Goal: Task Accomplishment & Management: Complete application form

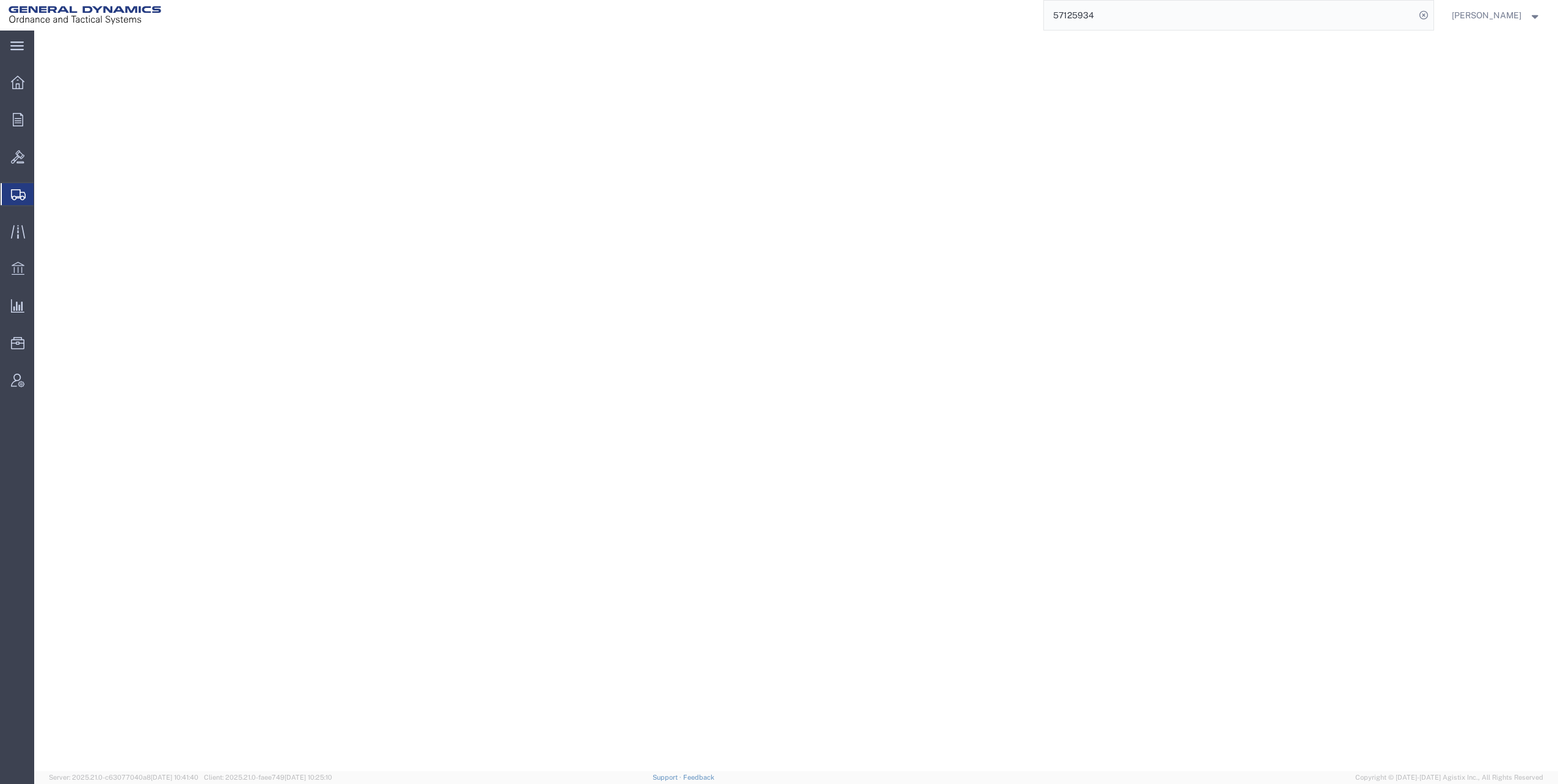
select select "YRPK"
select select "CRAT"
select select "PSST"
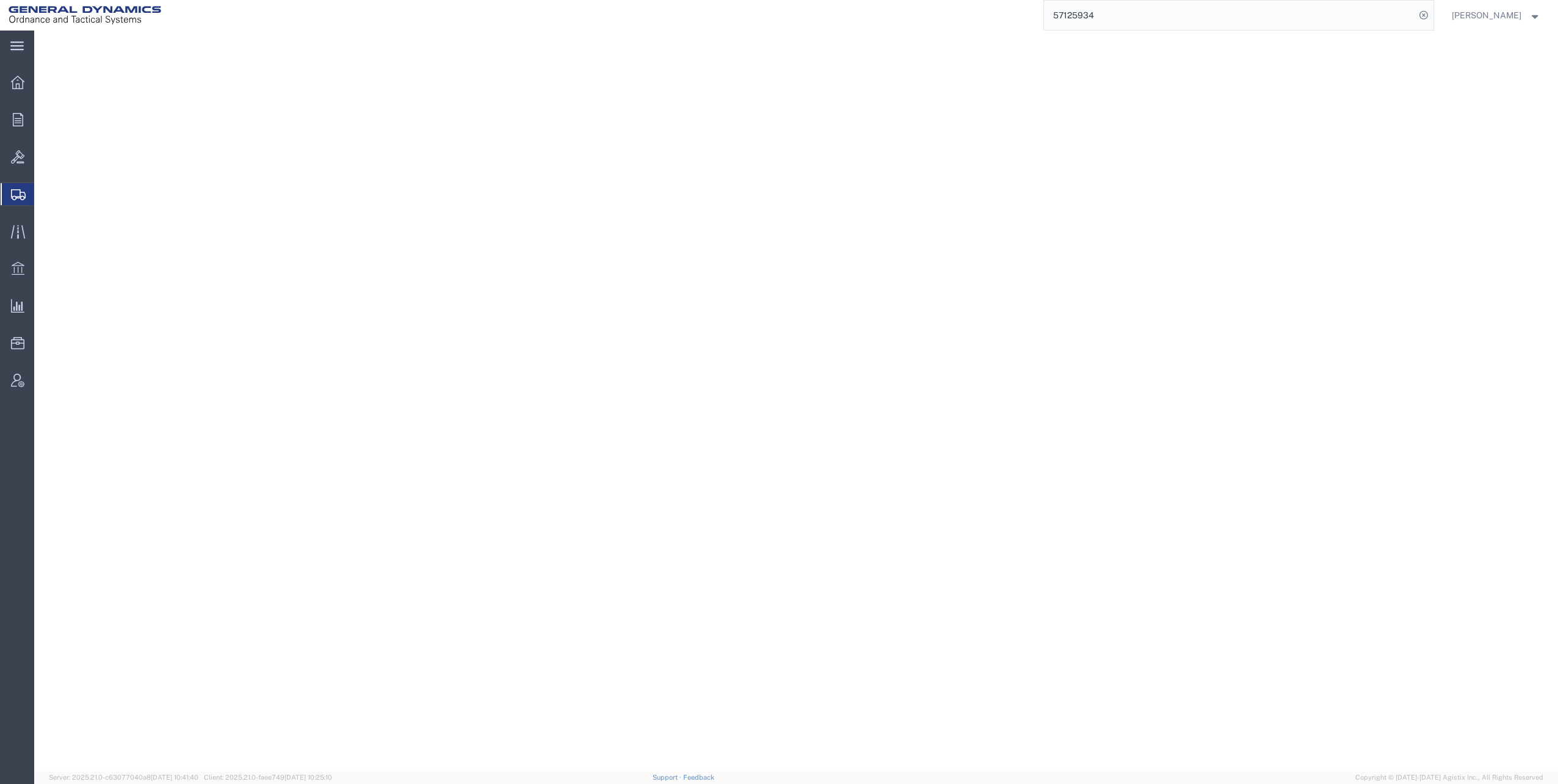
select select "PSST"
select select "SKID"
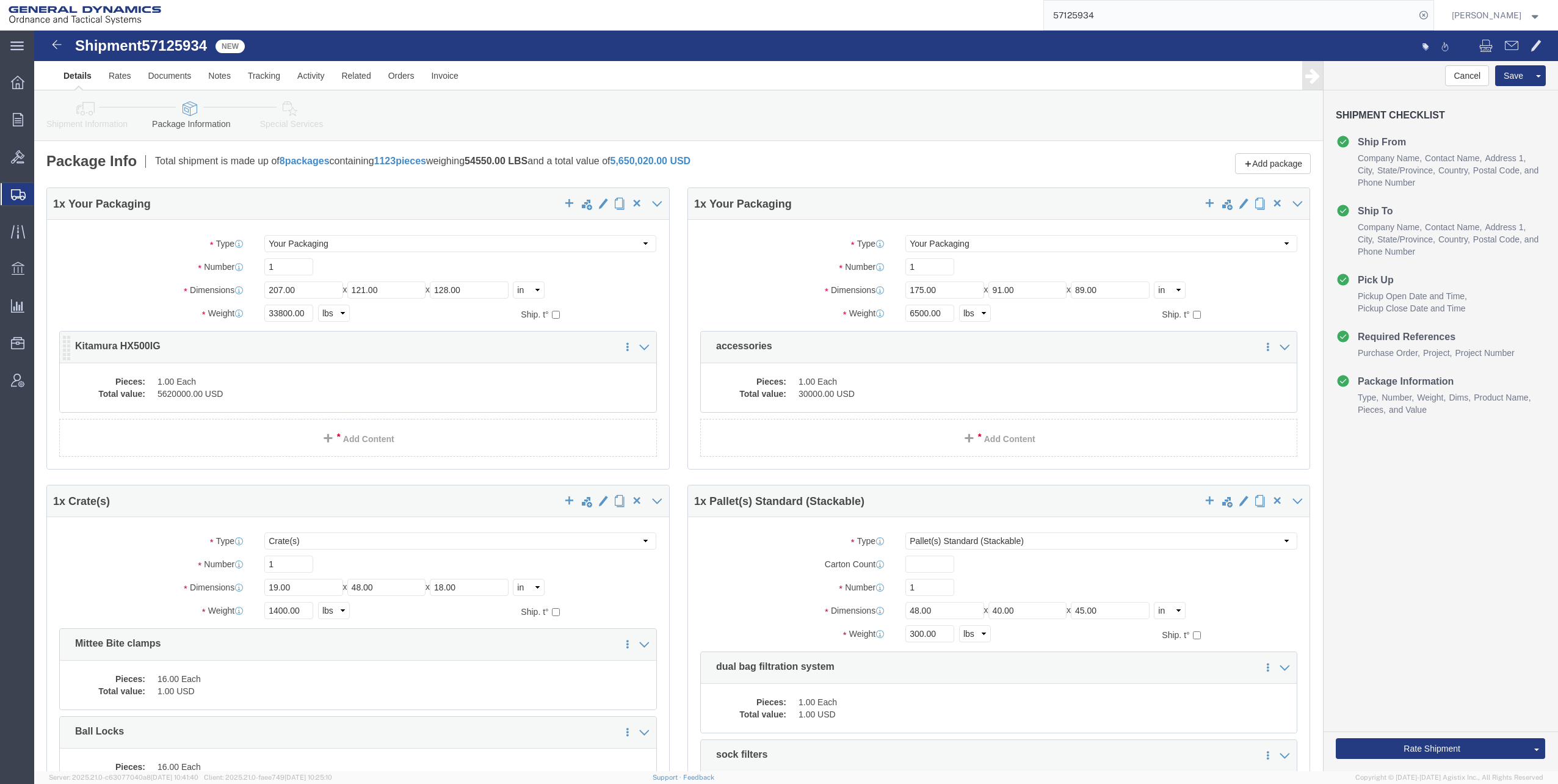
click dd "1.00 Each"
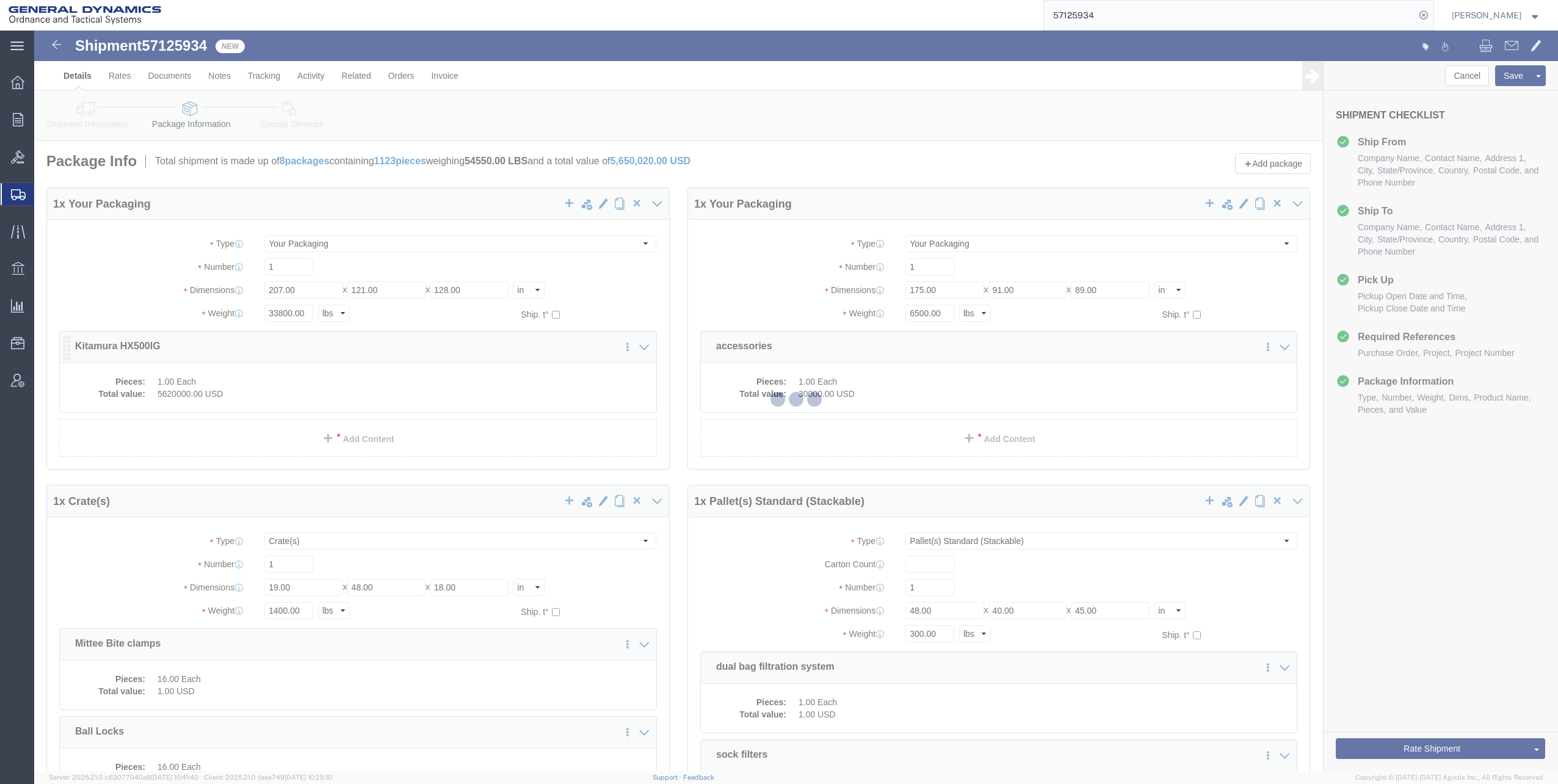
click at [335, 387] on div at bounding box center [796, 401] width 1524 height 740
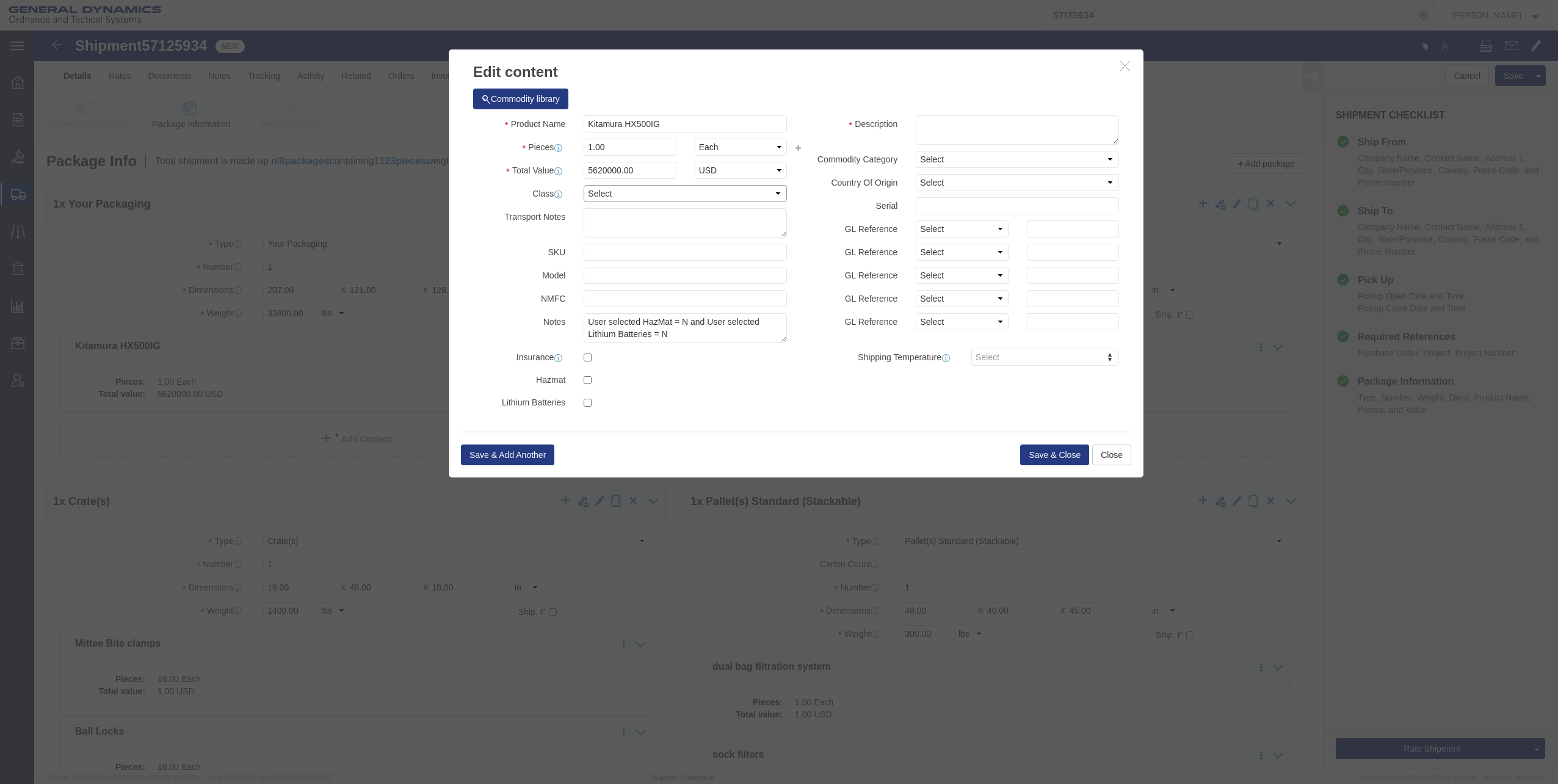
click select "Select 50 55 60 65 70 85 92.5 100 125 175 250 300 400"
select select "60"
click select "Select 50 55 60 65 70 85 92.5 100 125 175 250 300 400"
click button "Save & Close"
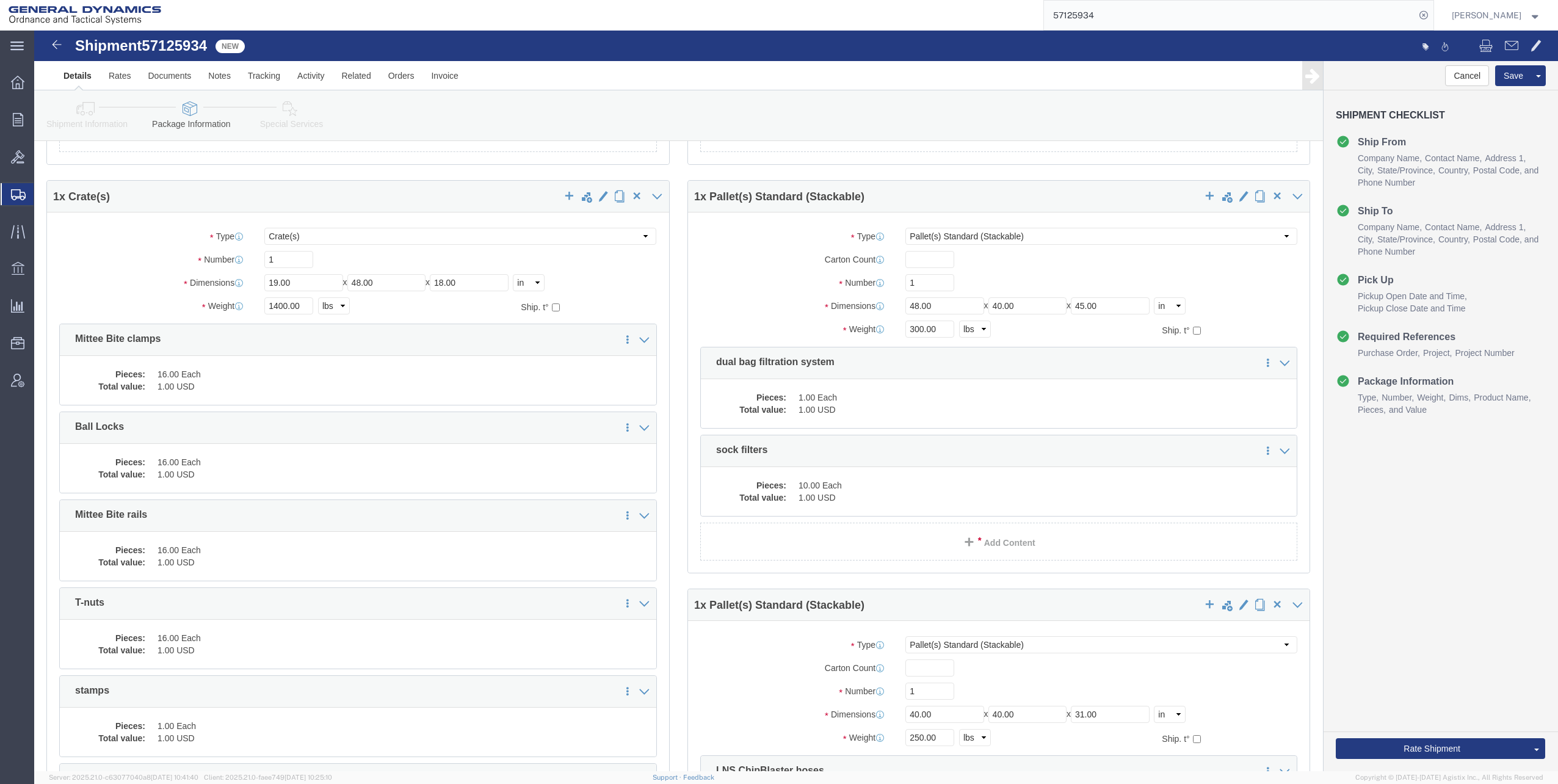
scroll to position [305, 0]
click dd "16.00 Each"
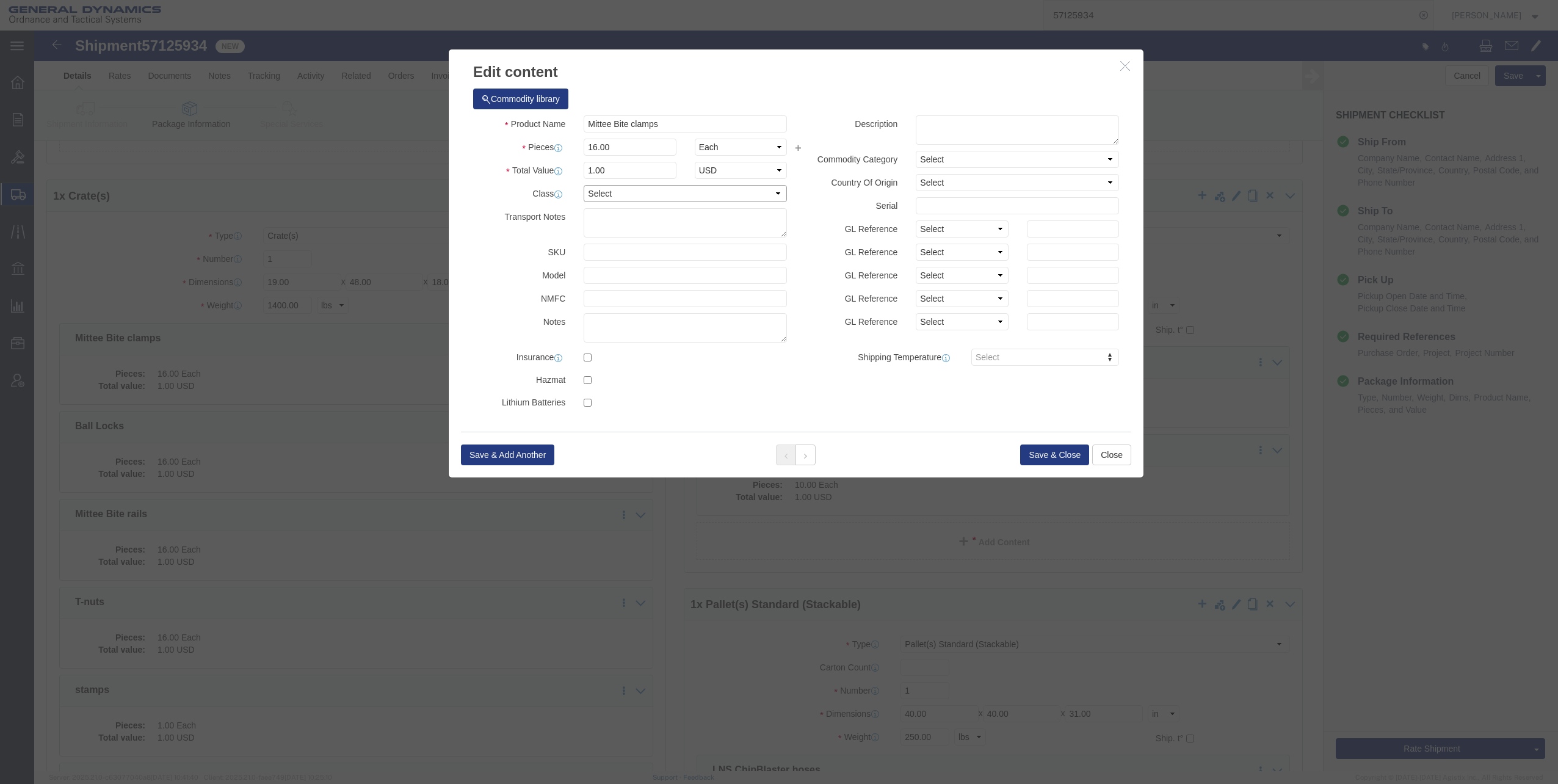
click select "Select 50 55 60 65 70 85 92.5 100 125 175 250 300 400"
select select "60"
click select "Select 50 55 60 65 70 85 92.5 100 125 175 250 300 400"
click button "Save & Close"
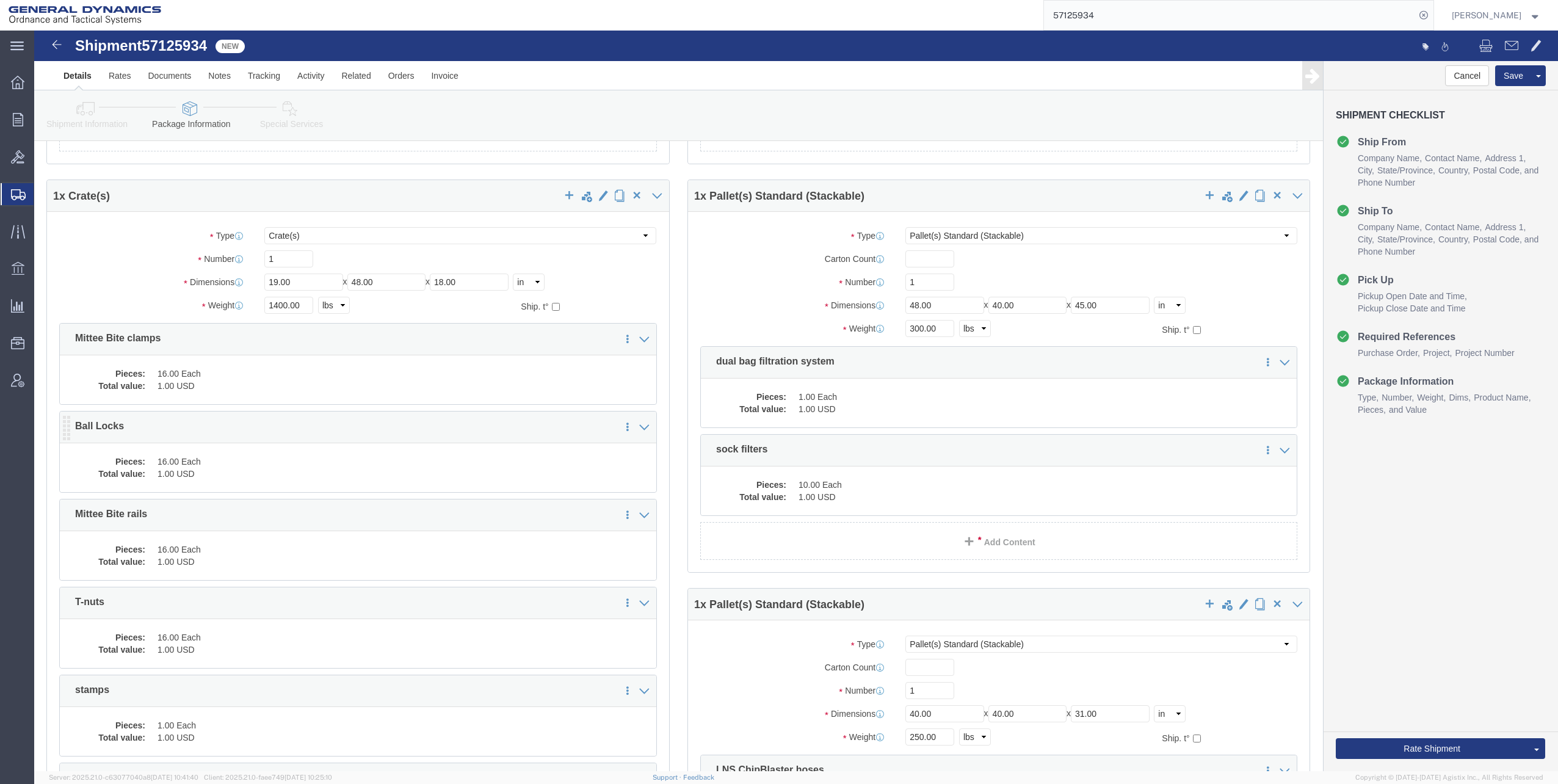
click dd "1.00 USD"
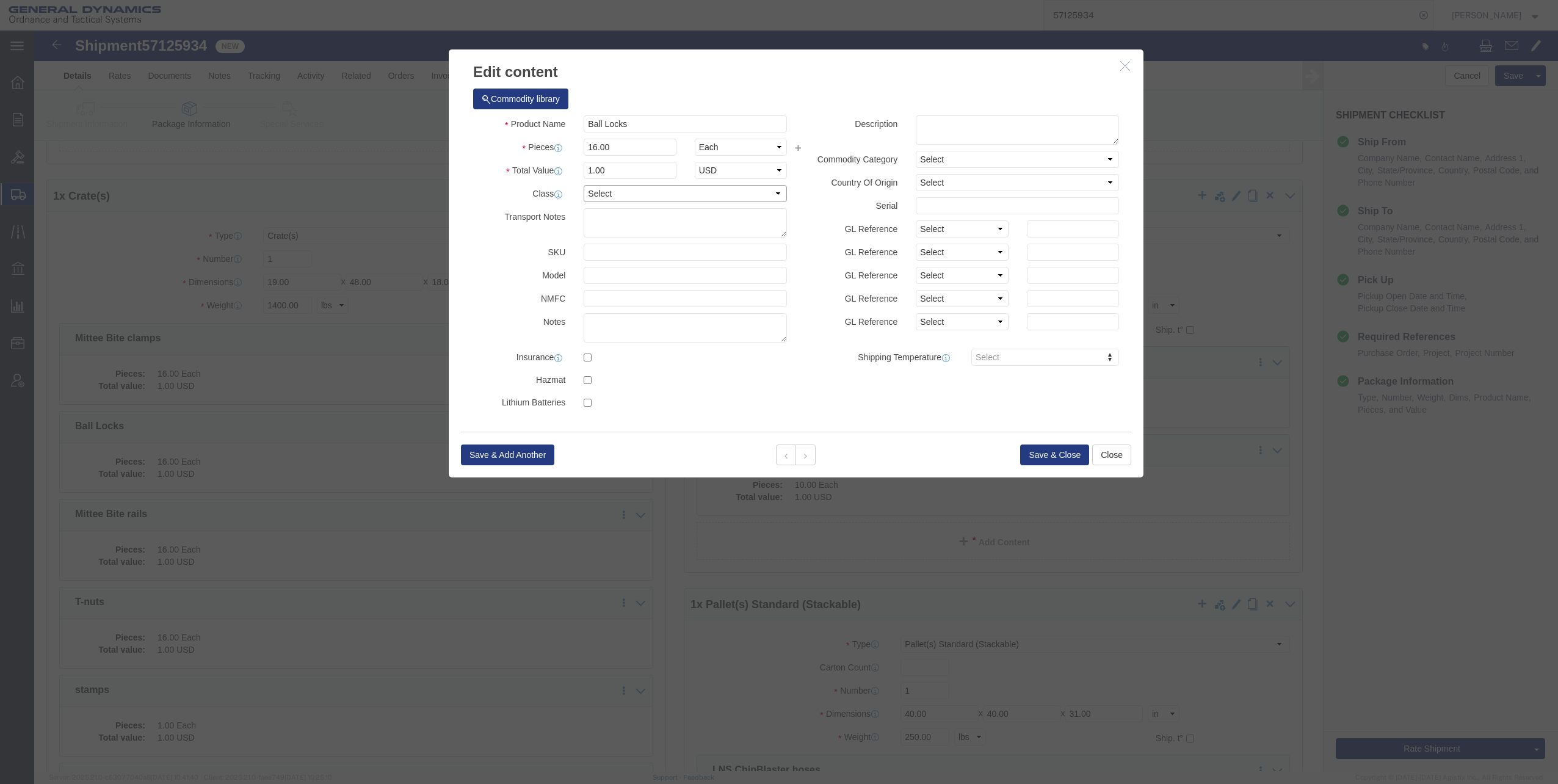
click select "Select 50 55 60 65 70 85 92.5 100 125 175 250 300 400"
select select "60"
click select "Select 50 55 60 65 70 85 92.5 100 125 175 250 300 400"
click button "Save & Close"
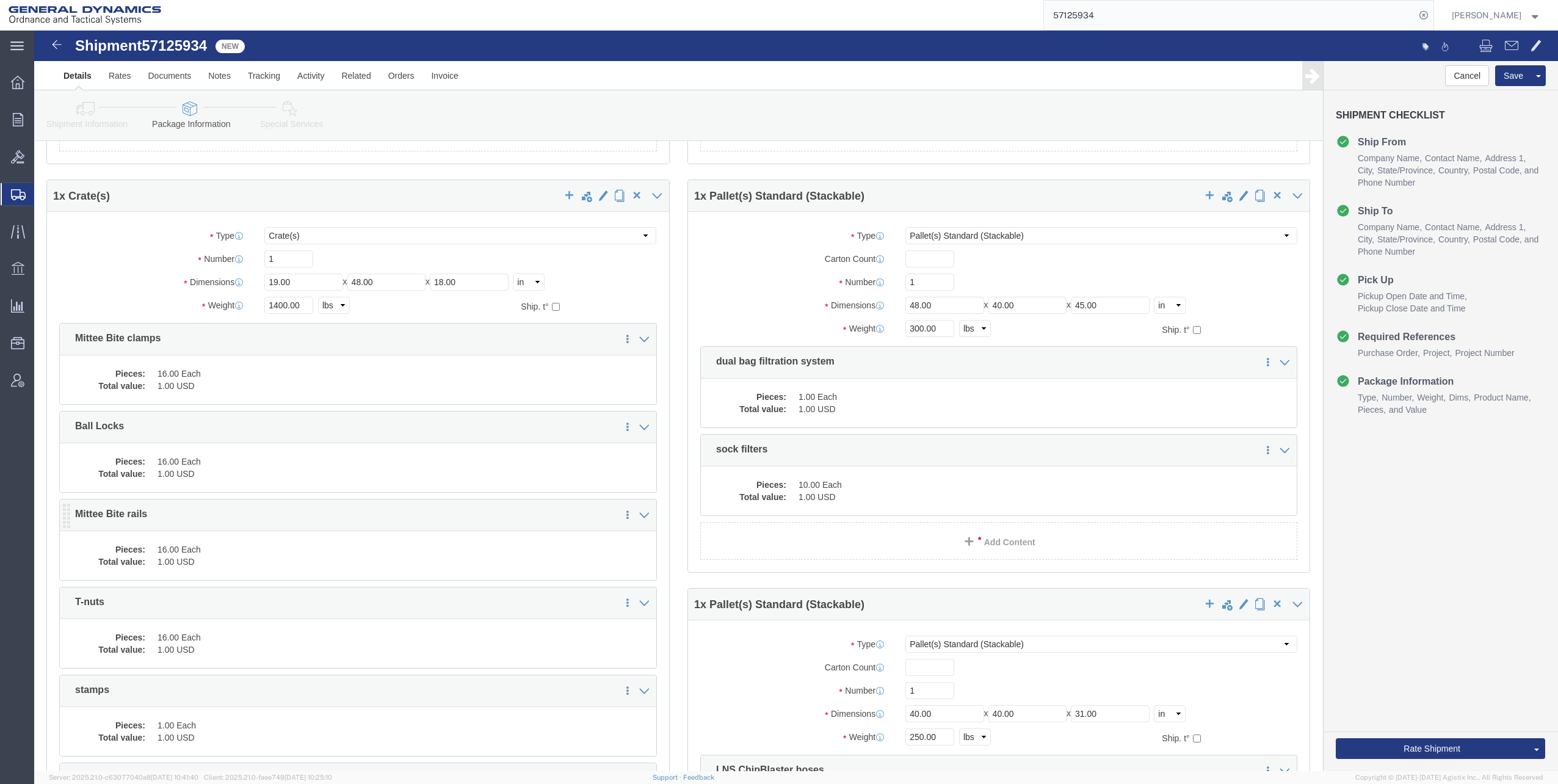
click dd "16.00 Each"
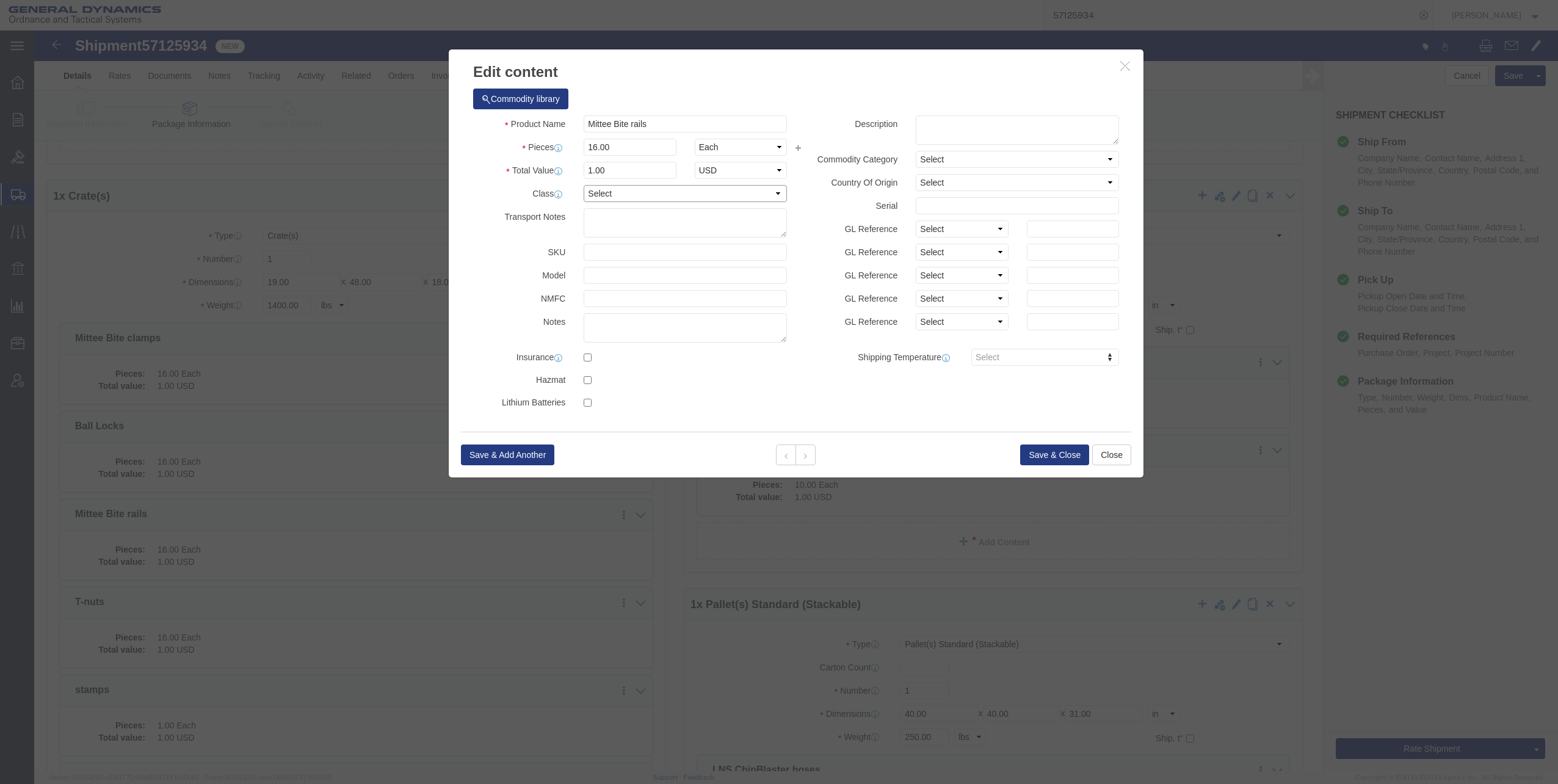
click select "Select 50 55 60 65 70 85 92.5 100 125 175 250 300 400"
select select "60"
click select "Select 50 55 60 65 70 85 92.5 100 125 175 250 300 400"
click button "Save & Close"
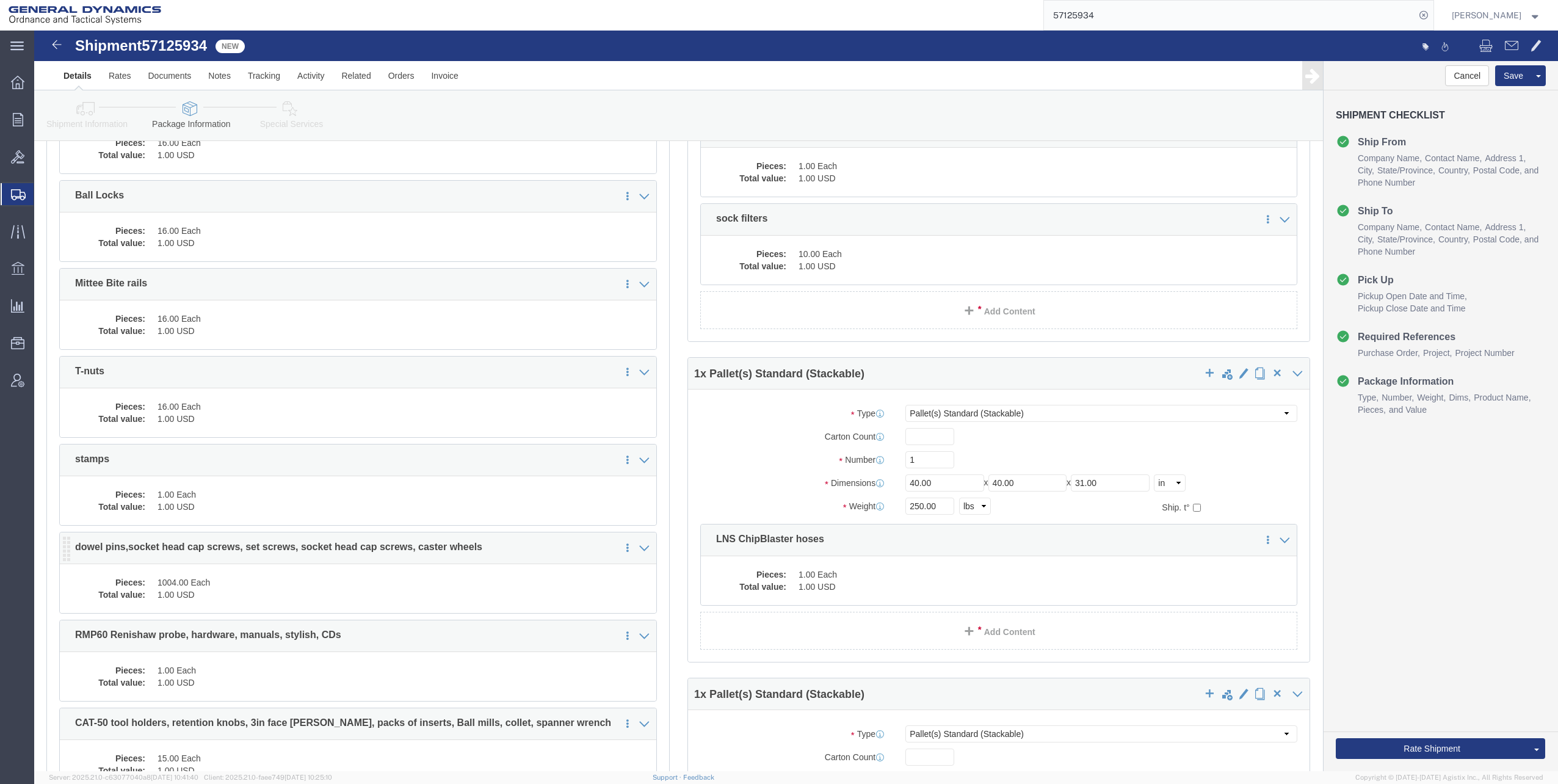
scroll to position [549, 0]
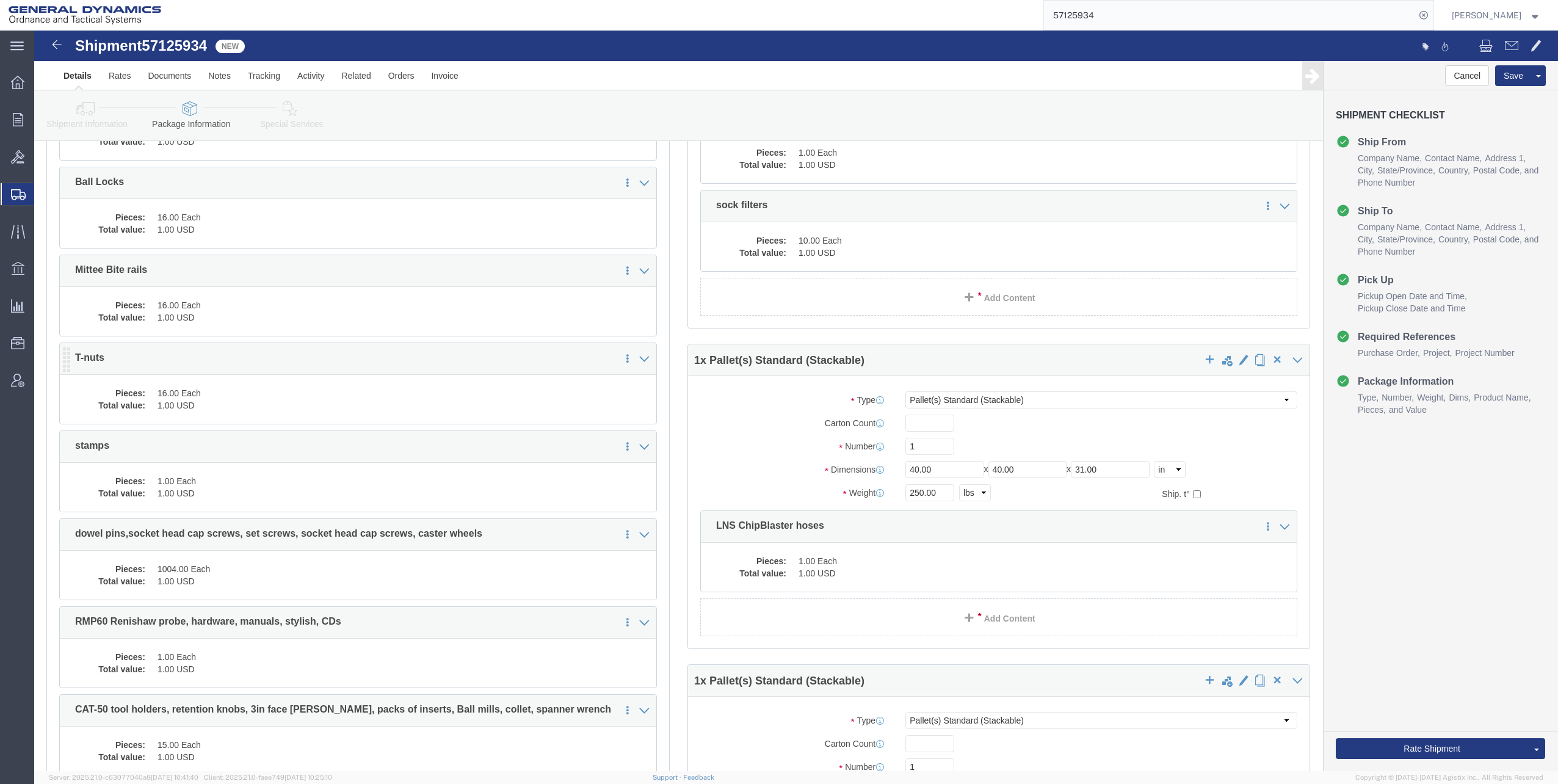
click dd "16.00 Each"
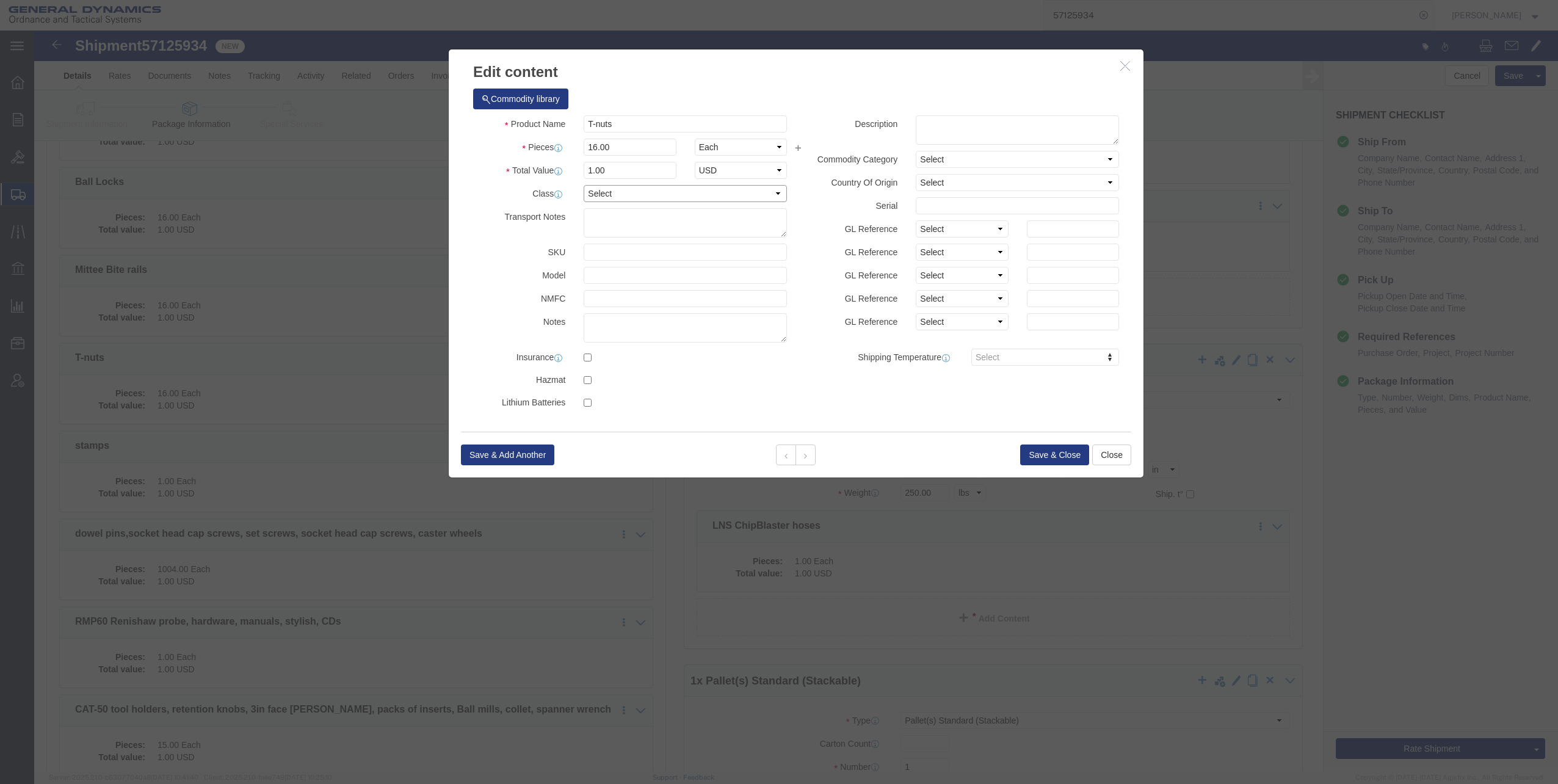
click select "Select 50 55 60 65 70 85 92.5 100 125 175 250 300 400"
select select "60"
click select "Select 50 55 60 65 70 85 92.5 100 125 175 250 300 400"
click button "Save & Close"
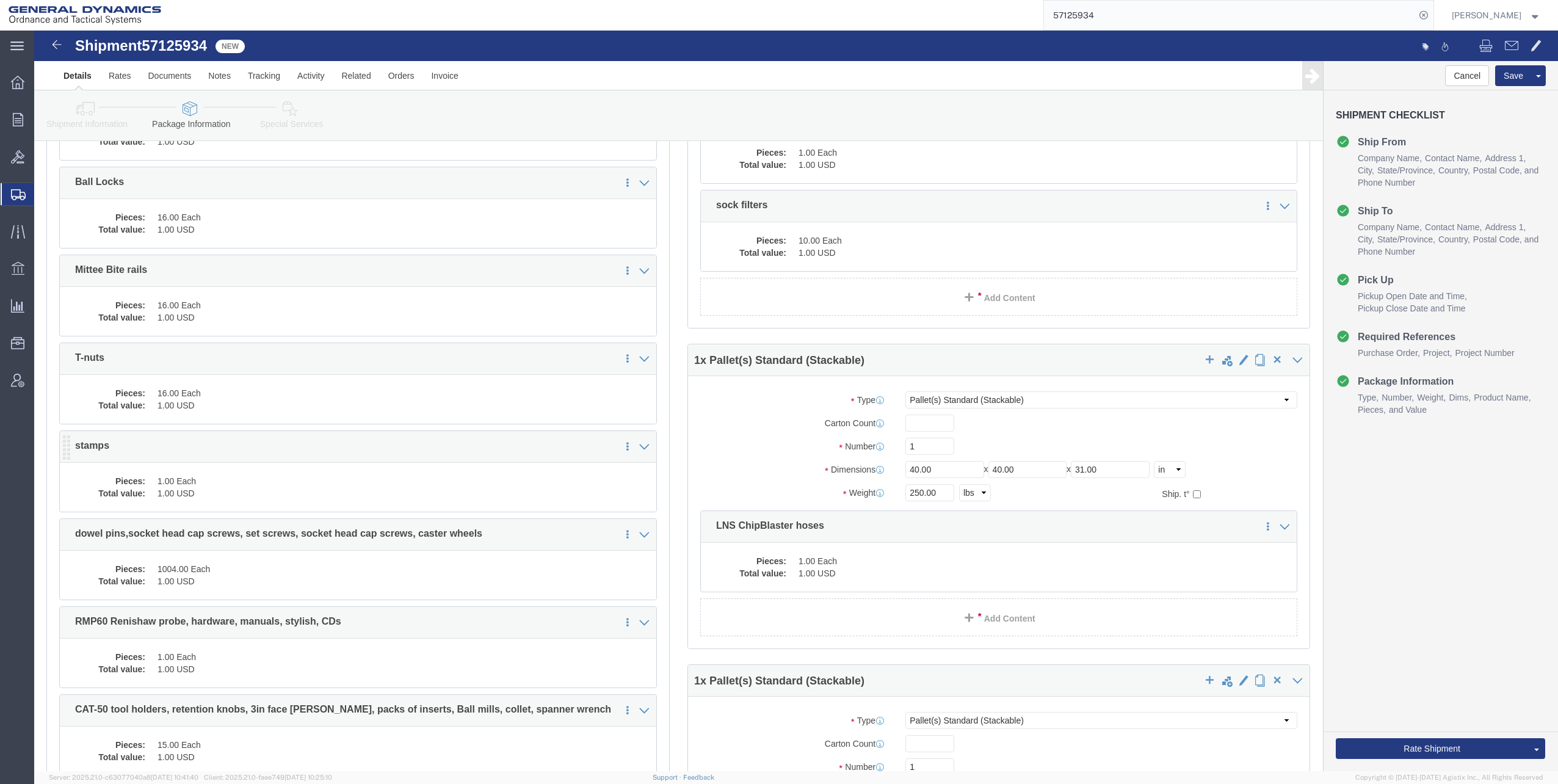
click dd "1.00 Each"
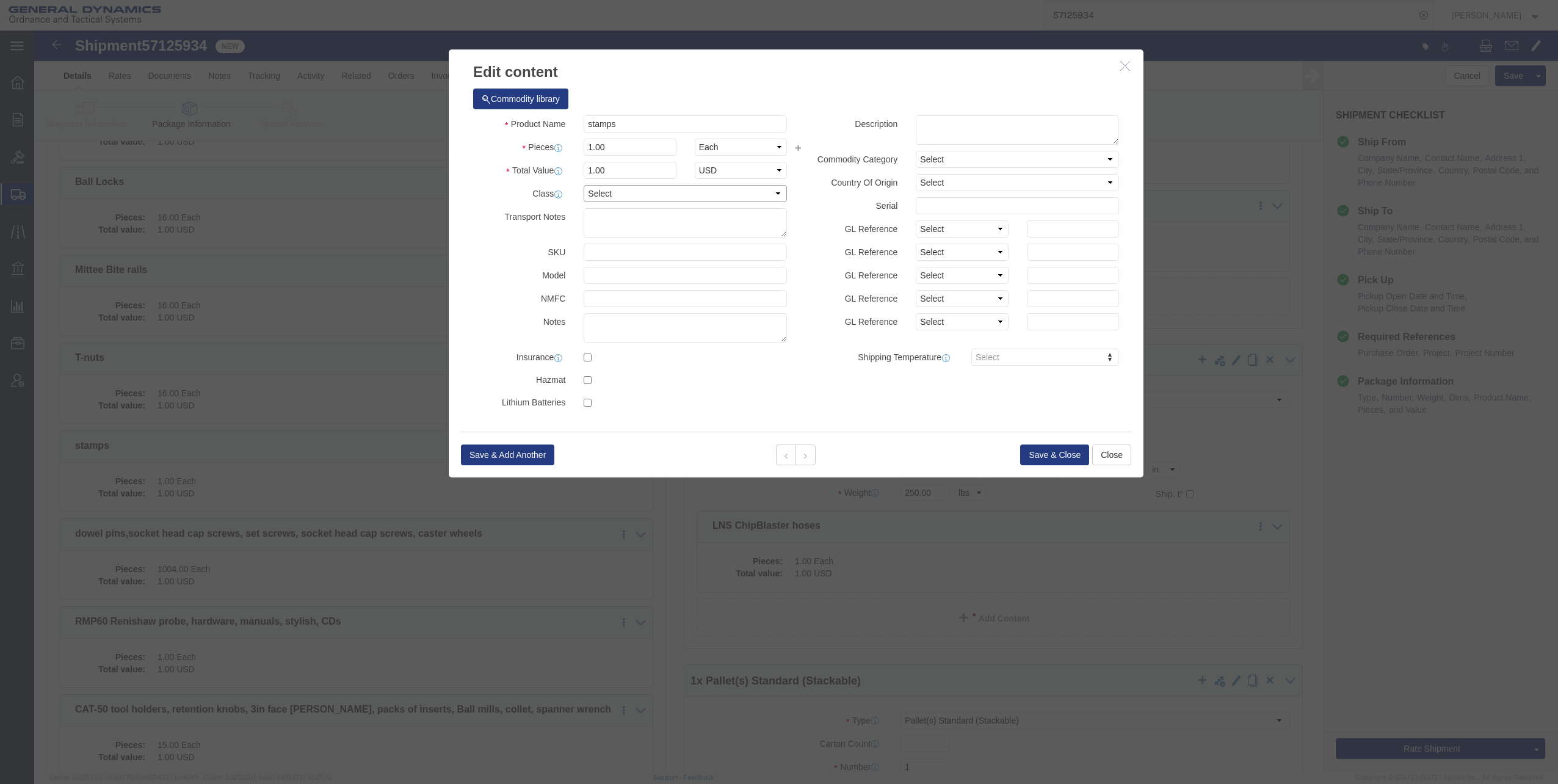
click select "Select 50 55 60 65 70 85 92.5 100 125 175 250 300 400"
select select "60"
click select "Select 50 55 60 65 70 85 92.5 100 125 175 250 300 400"
click button "Save & Close"
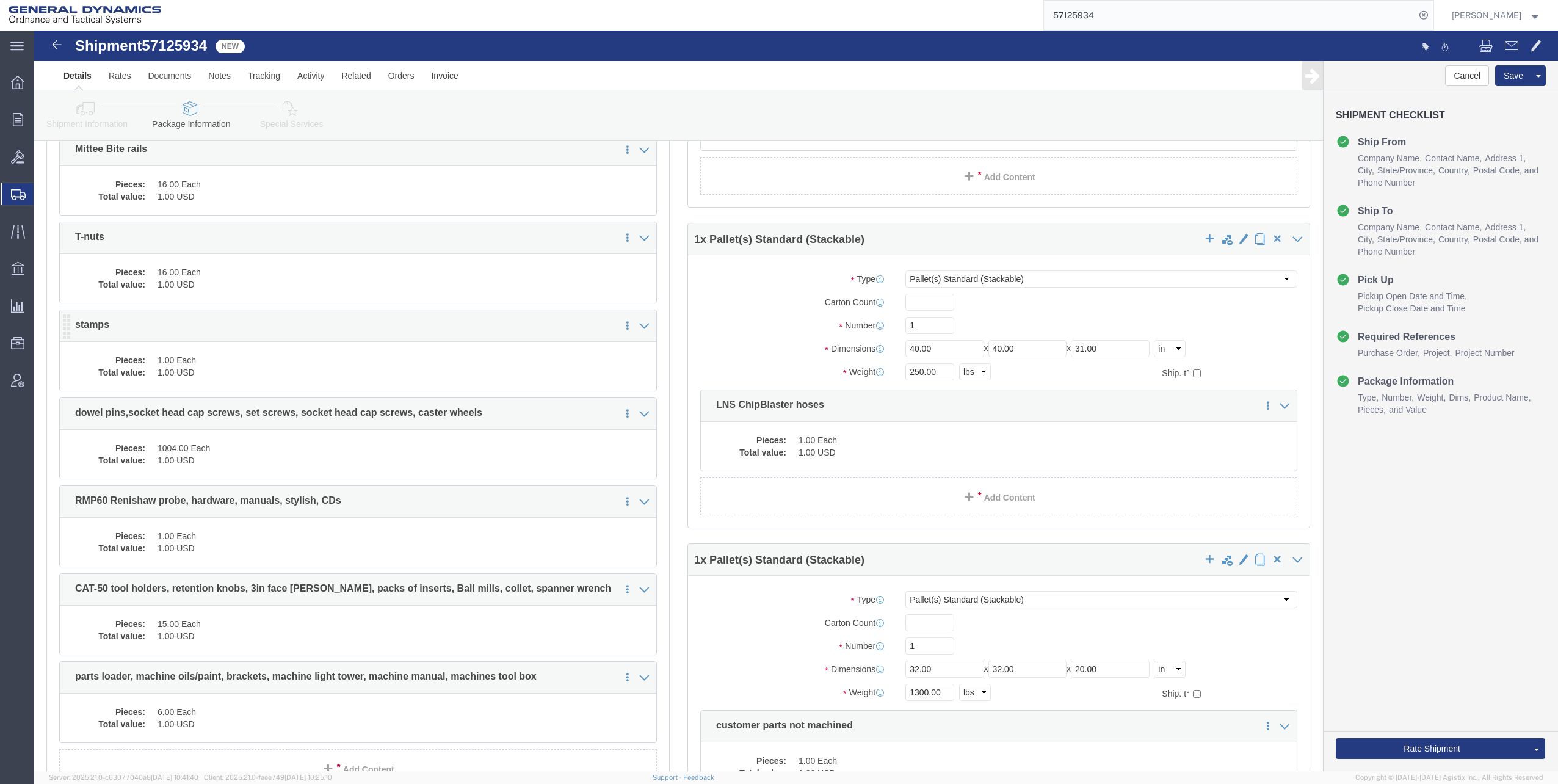
scroll to position [672, 0]
click dd "1.00 USD"
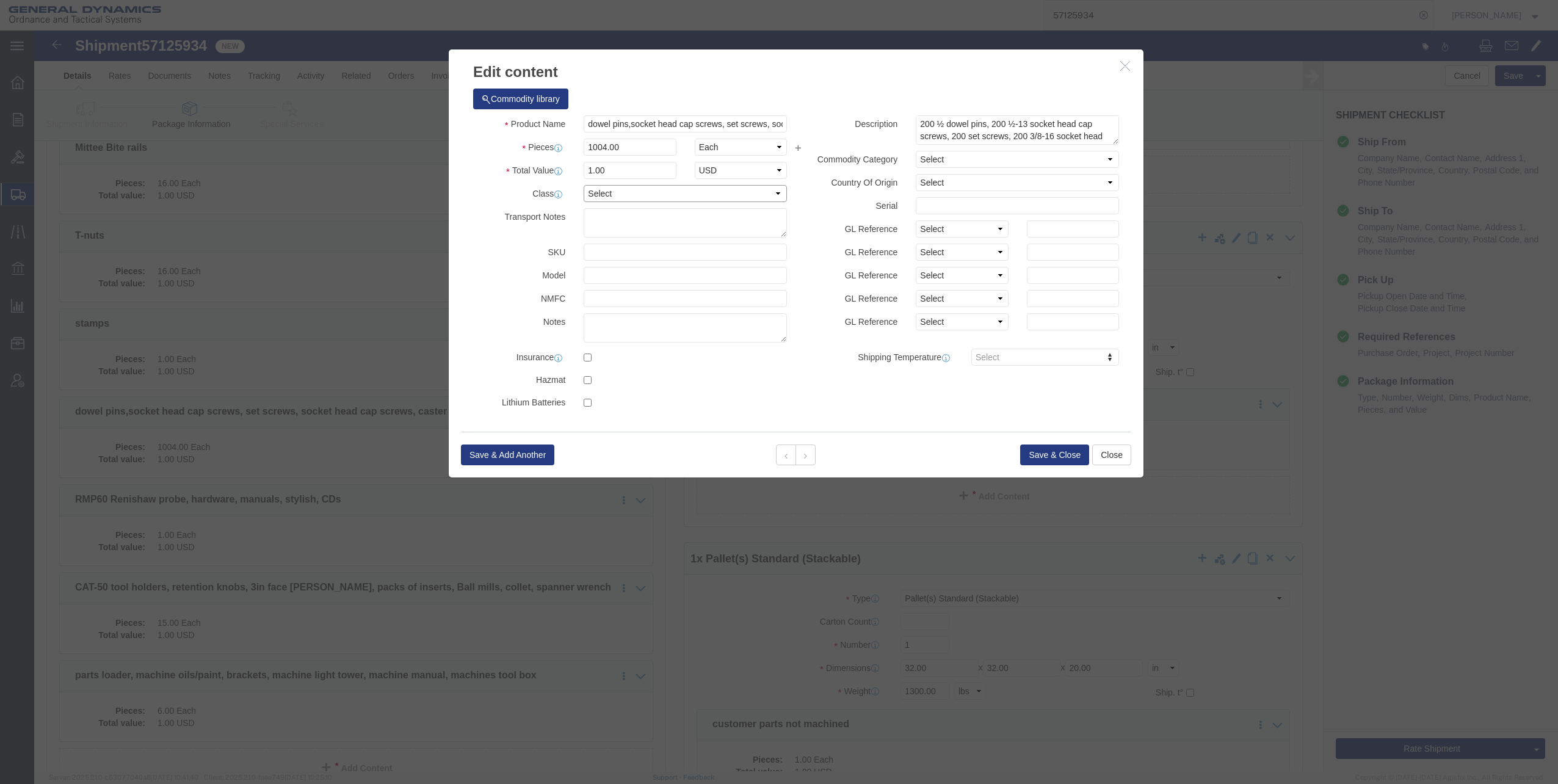
click select "Select 50 55 60 65 70 85 92.5 100 125 175 250 300 400"
select select "60"
click select "Select 50 55 60 65 70 85 92.5 100 125 175 250 300 400"
click button "Save & Close"
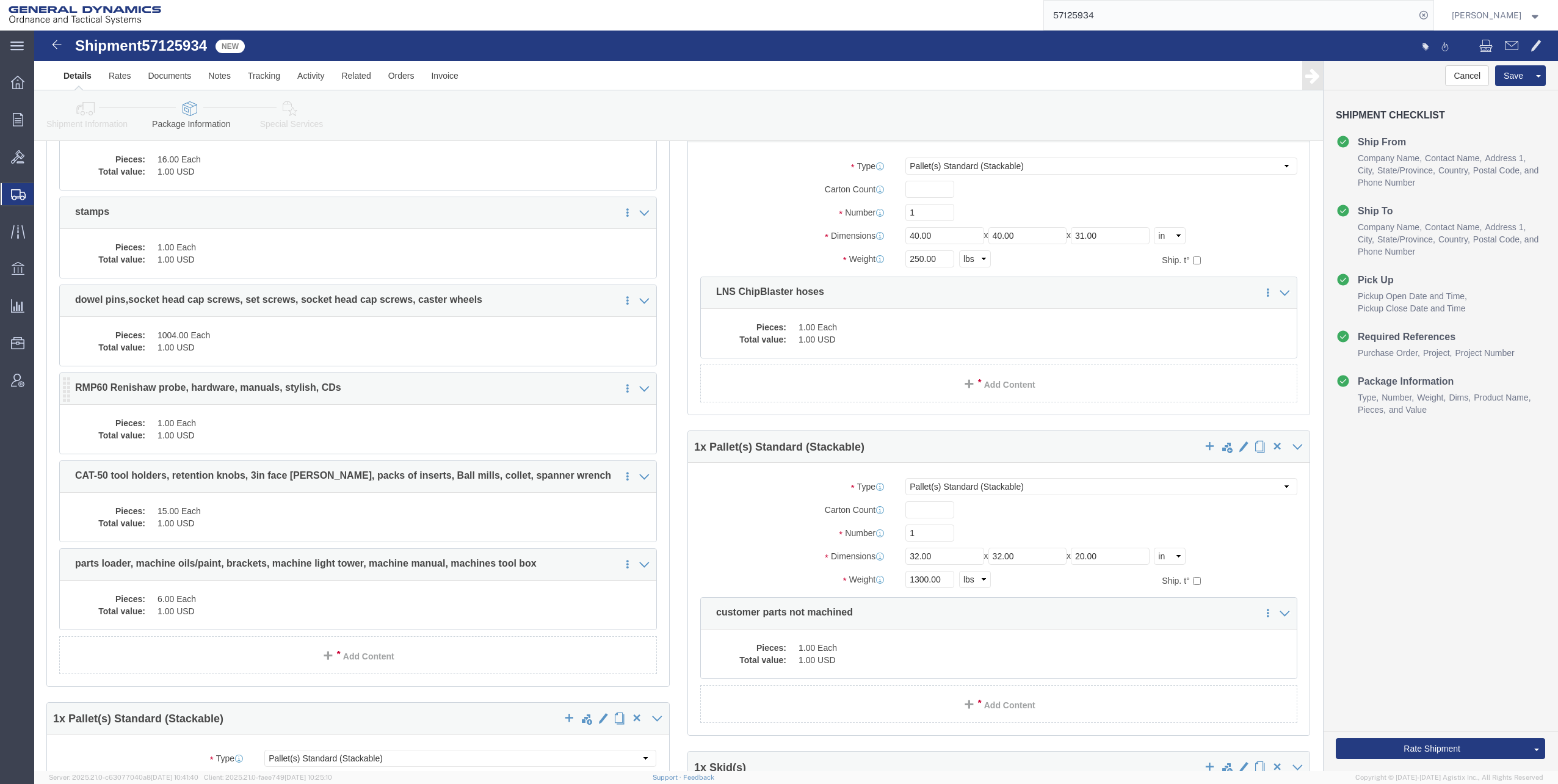
scroll to position [794, 0]
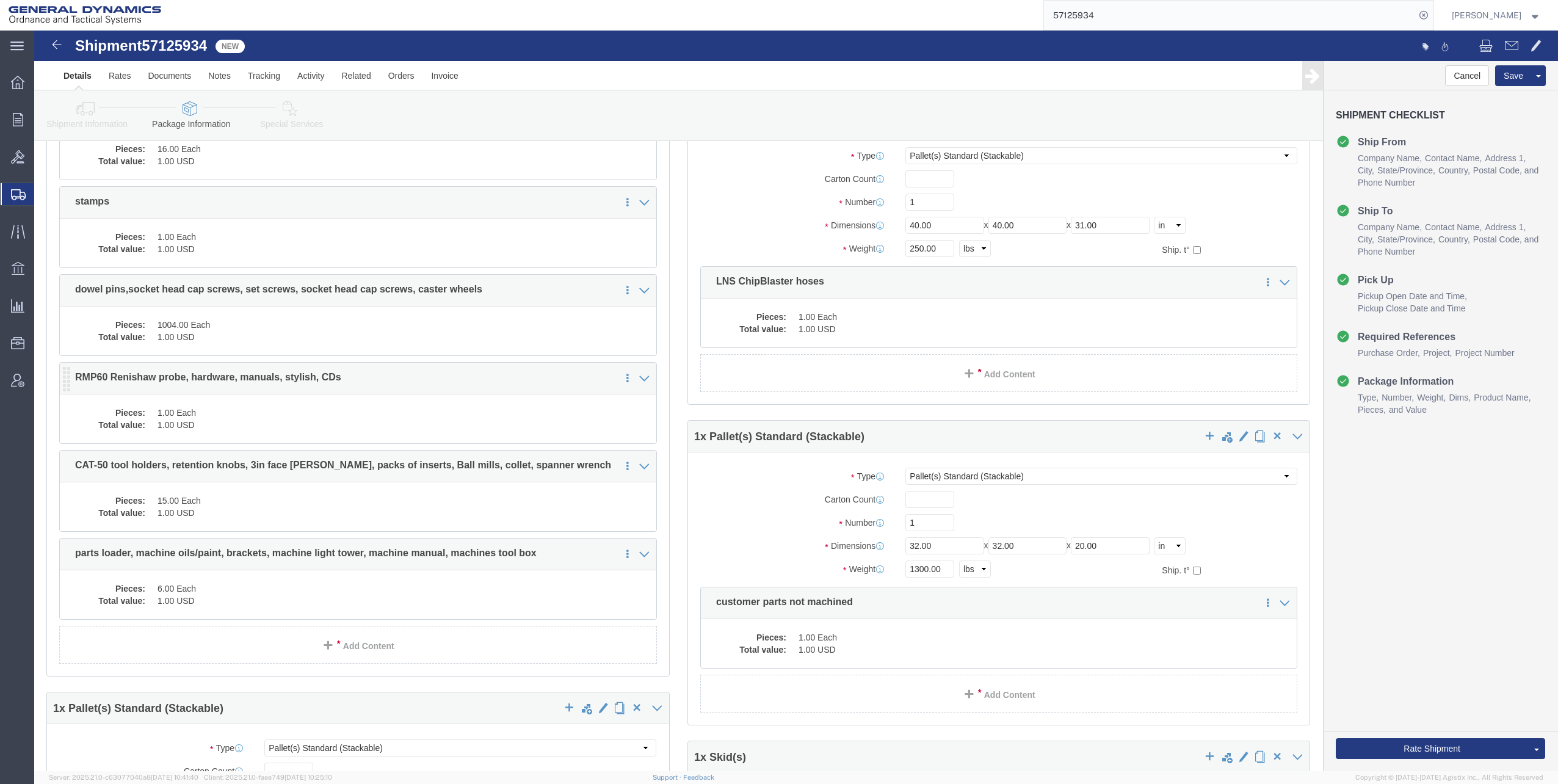
click dd "1.00 USD"
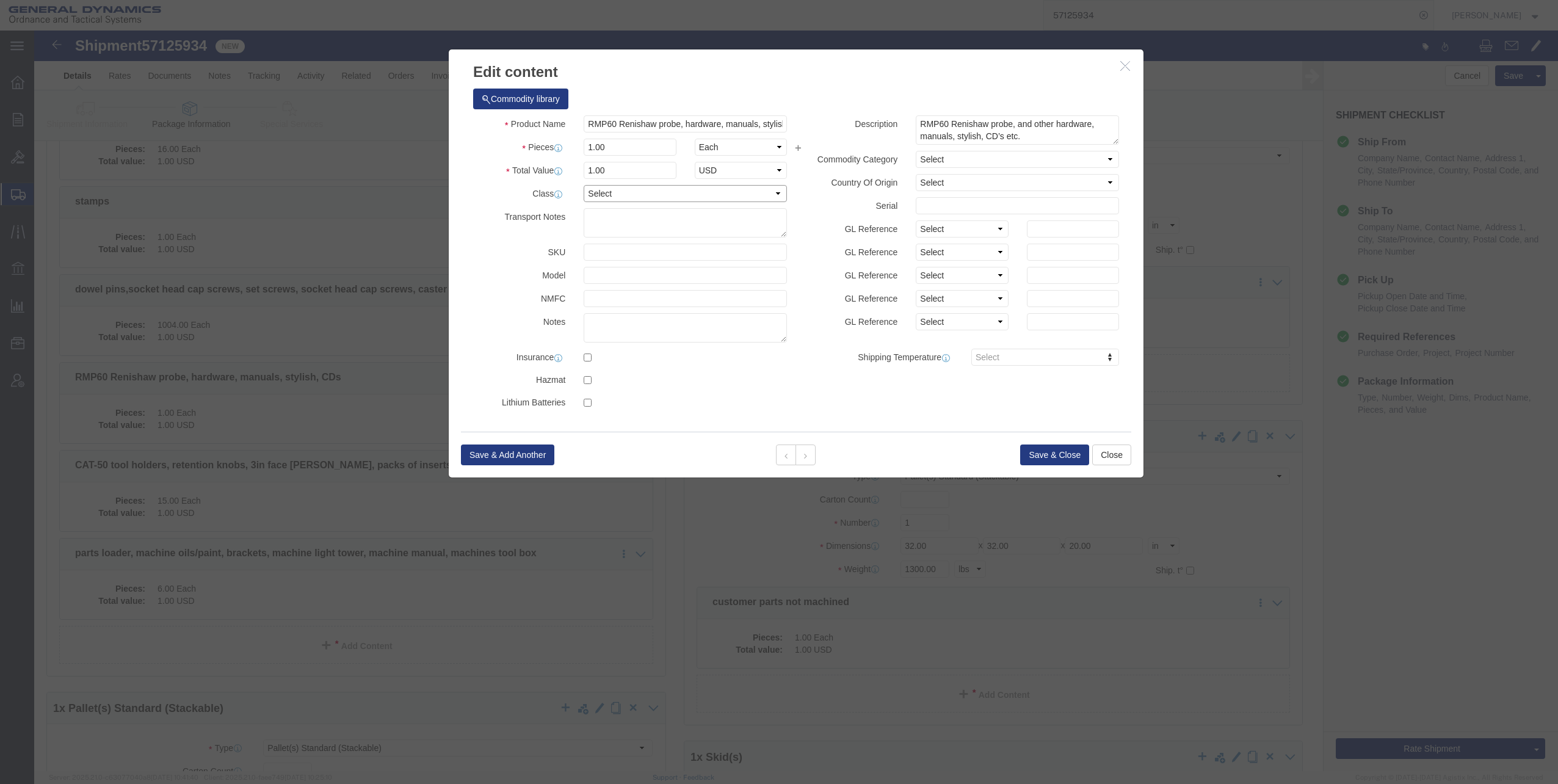
click select "Select 50 55 60 65 70 85 92.5 100 125 175 250 300 400"
select select "60"
click select "Select 50 55 60 65 70 85 92.5 100 125 175 250 300 400"
click button "Save & Close"
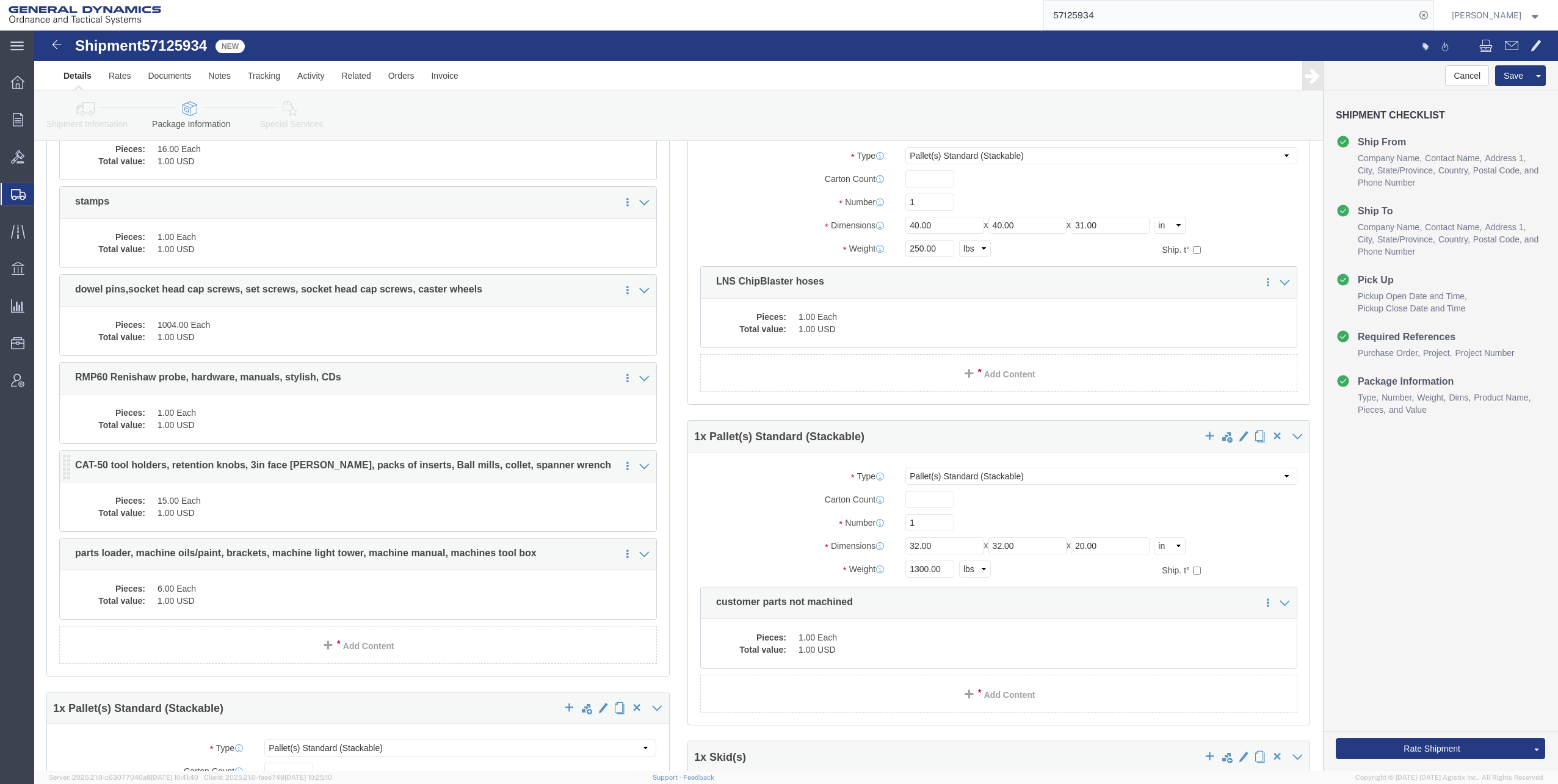
click dd "1.00 USD"
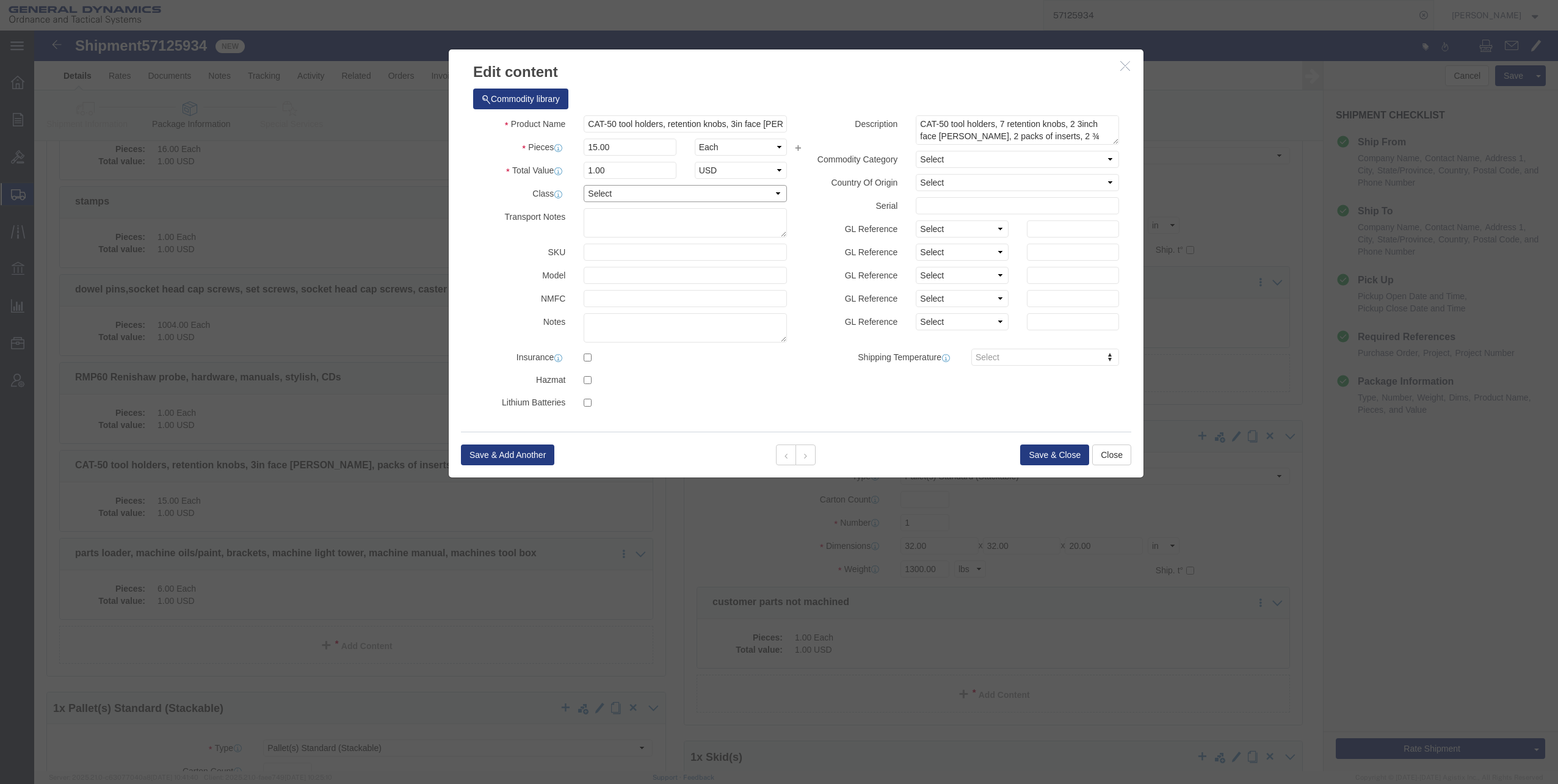
click select "Select 50 55 60 65 70 85 92.5 100 125 175 250 300 400"
select select "60"
click select "Select 50 55 60 65 70 85 92.5 100 125 175 250 300 400"
click button "Save & Close"
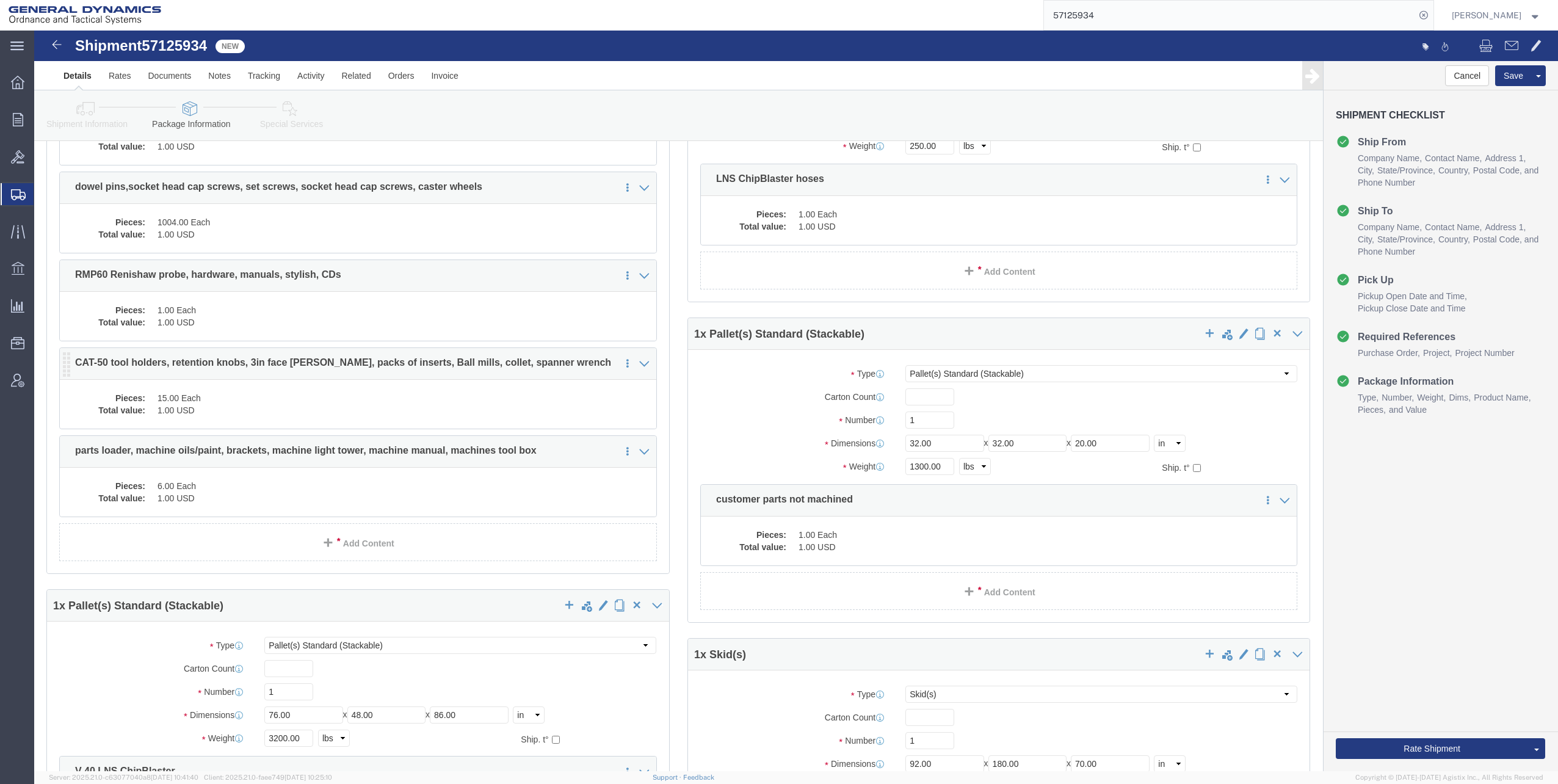
scroll to position [916, 0]
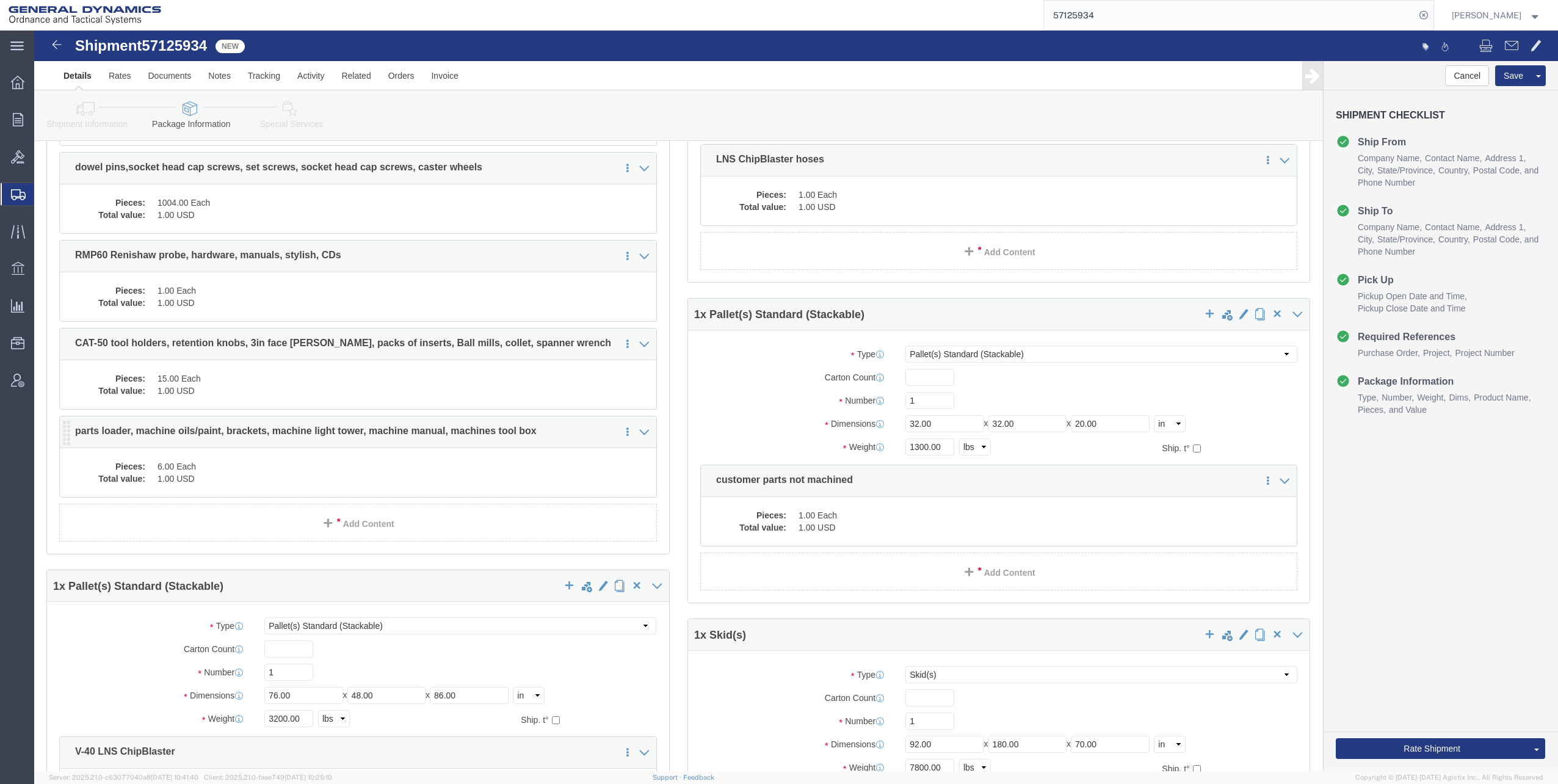
click dd "1.00 USD"
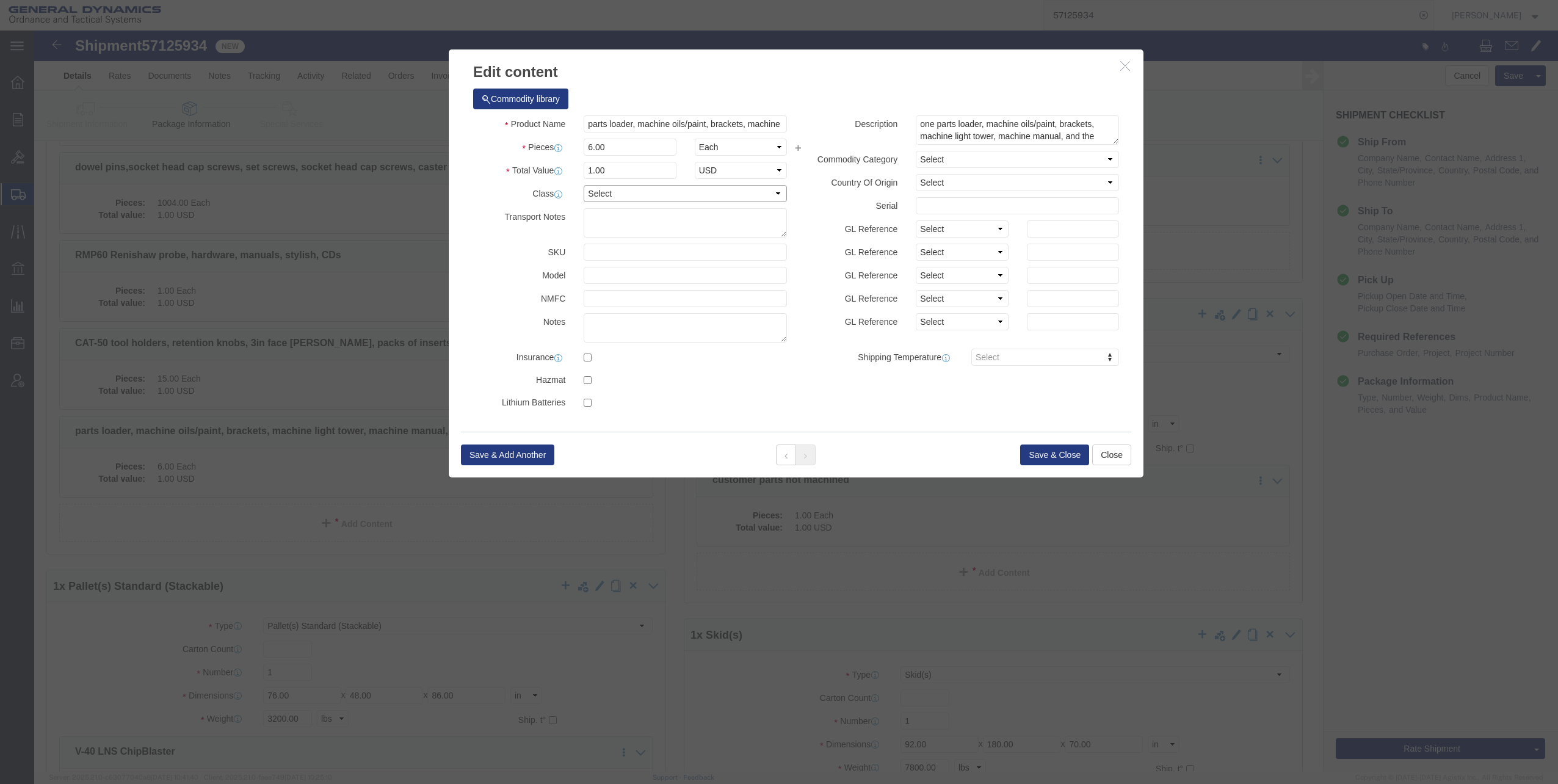
click select "Select 50 55 60 65 70 85 92.5 100 125 175 250 300 400"
select select "60"
click select "Select 50 55 60 65 70 85 92.5 100 125 175 250 300 400"
click button "Save & Close"
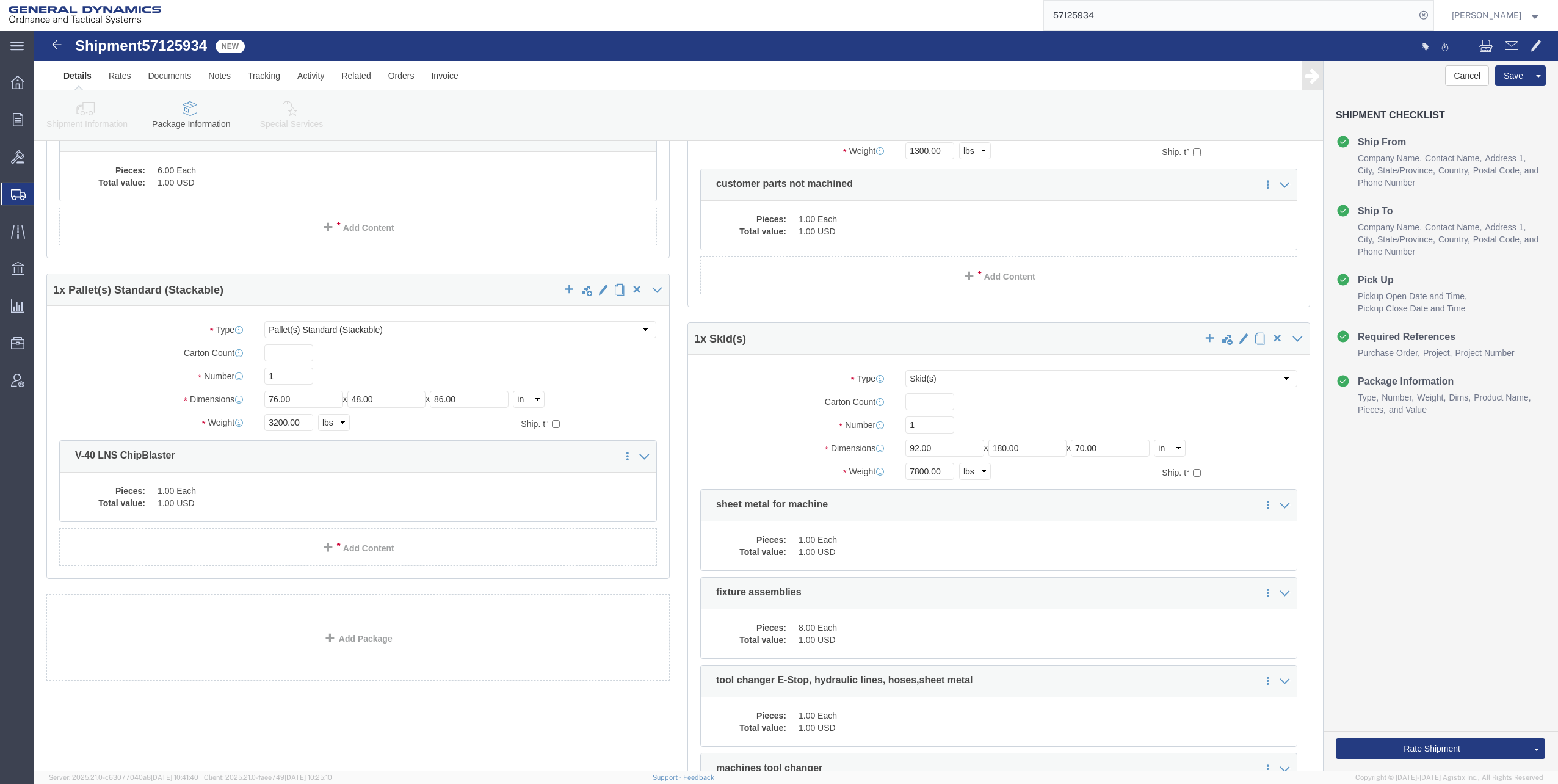
scroll to position [1221, 0]
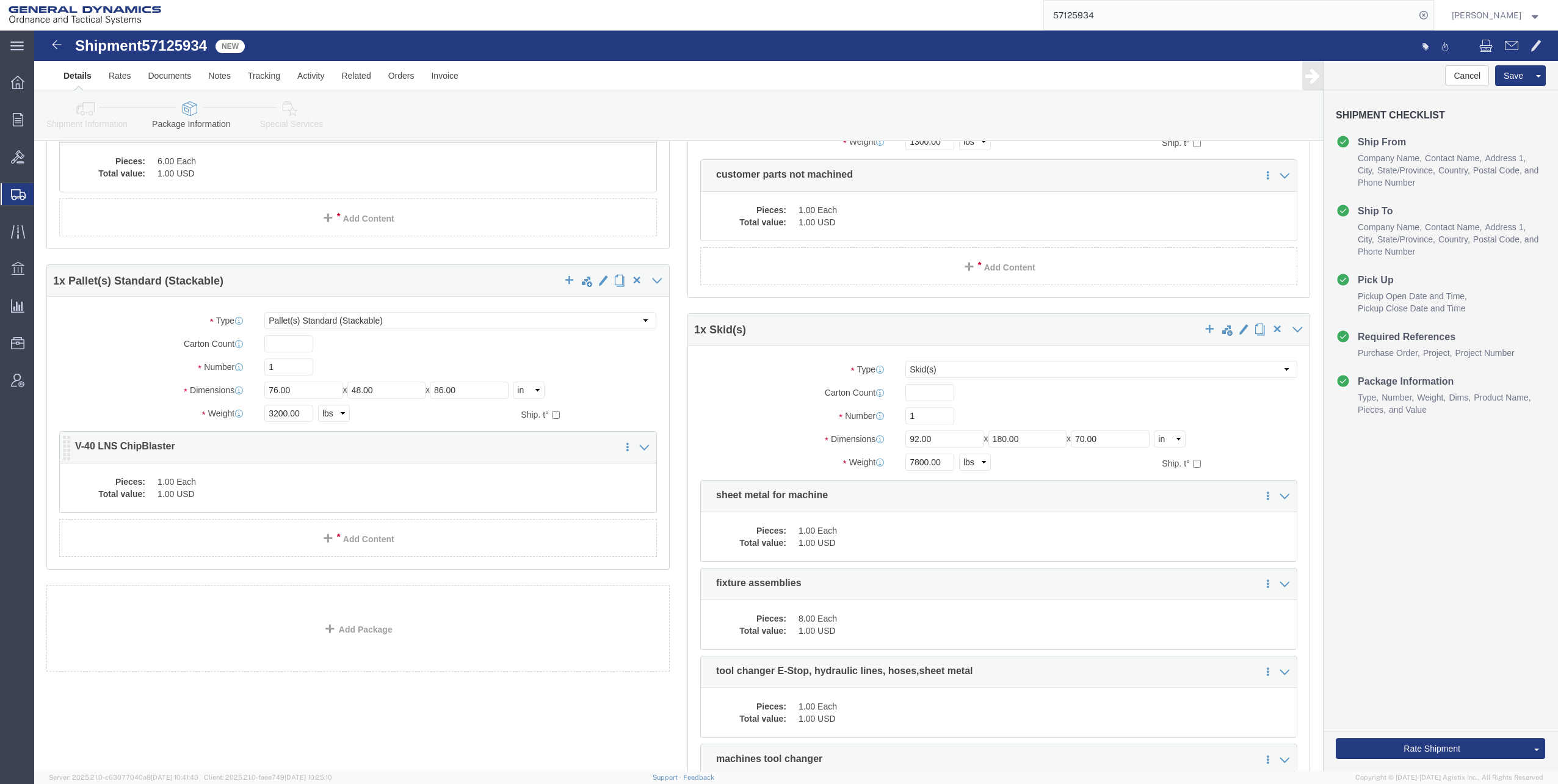
click dd "1.00 USD"
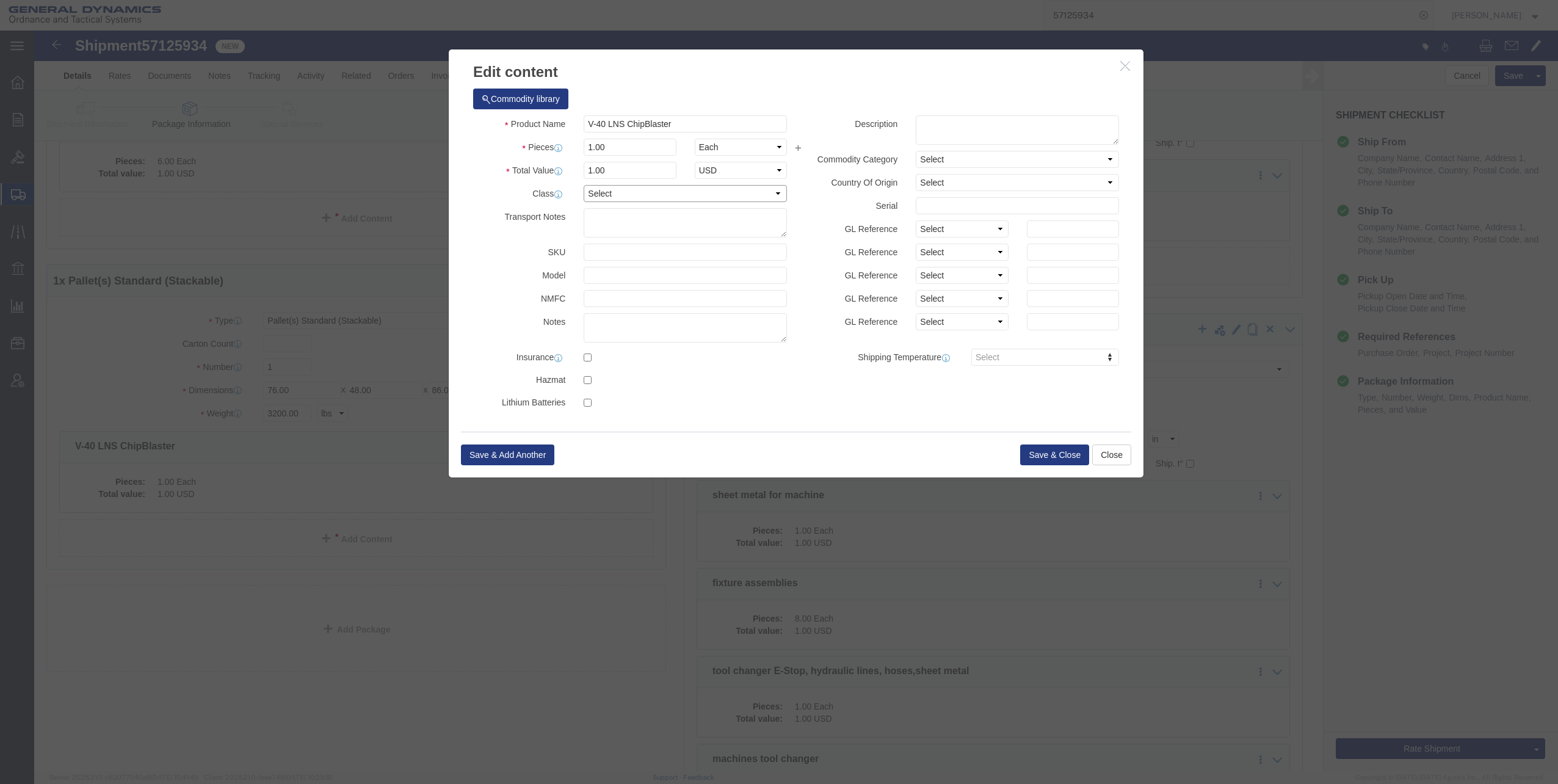
click select "Select 50 55 60 65 70 85 92.5 100 125 175 250 300 400"
select select "60"
click select "Select 50 55 60 65 70 85 92.5 100 125 175 250 300 400"
click button "Save & Close"
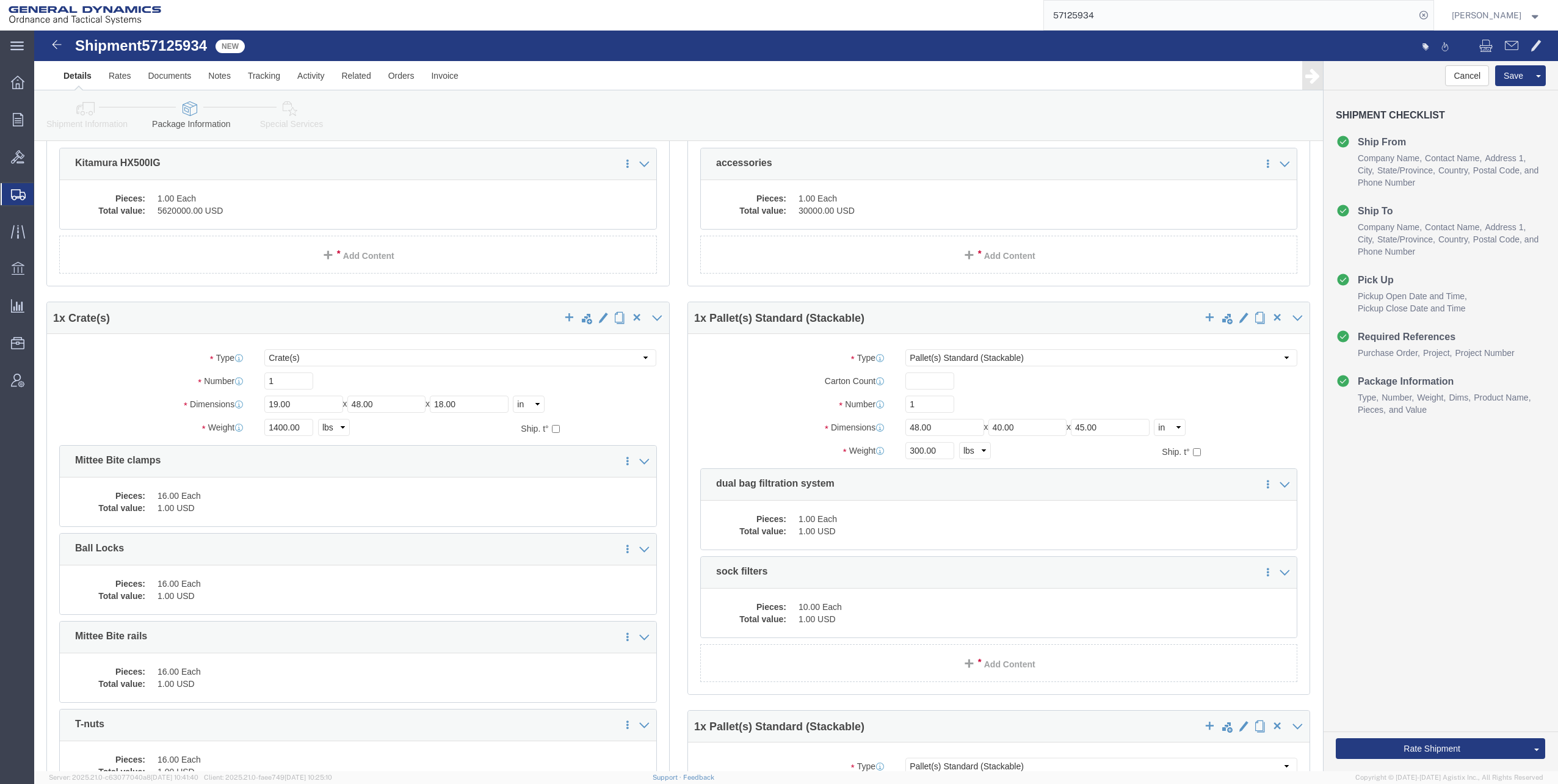
scroll to position [0, 0]
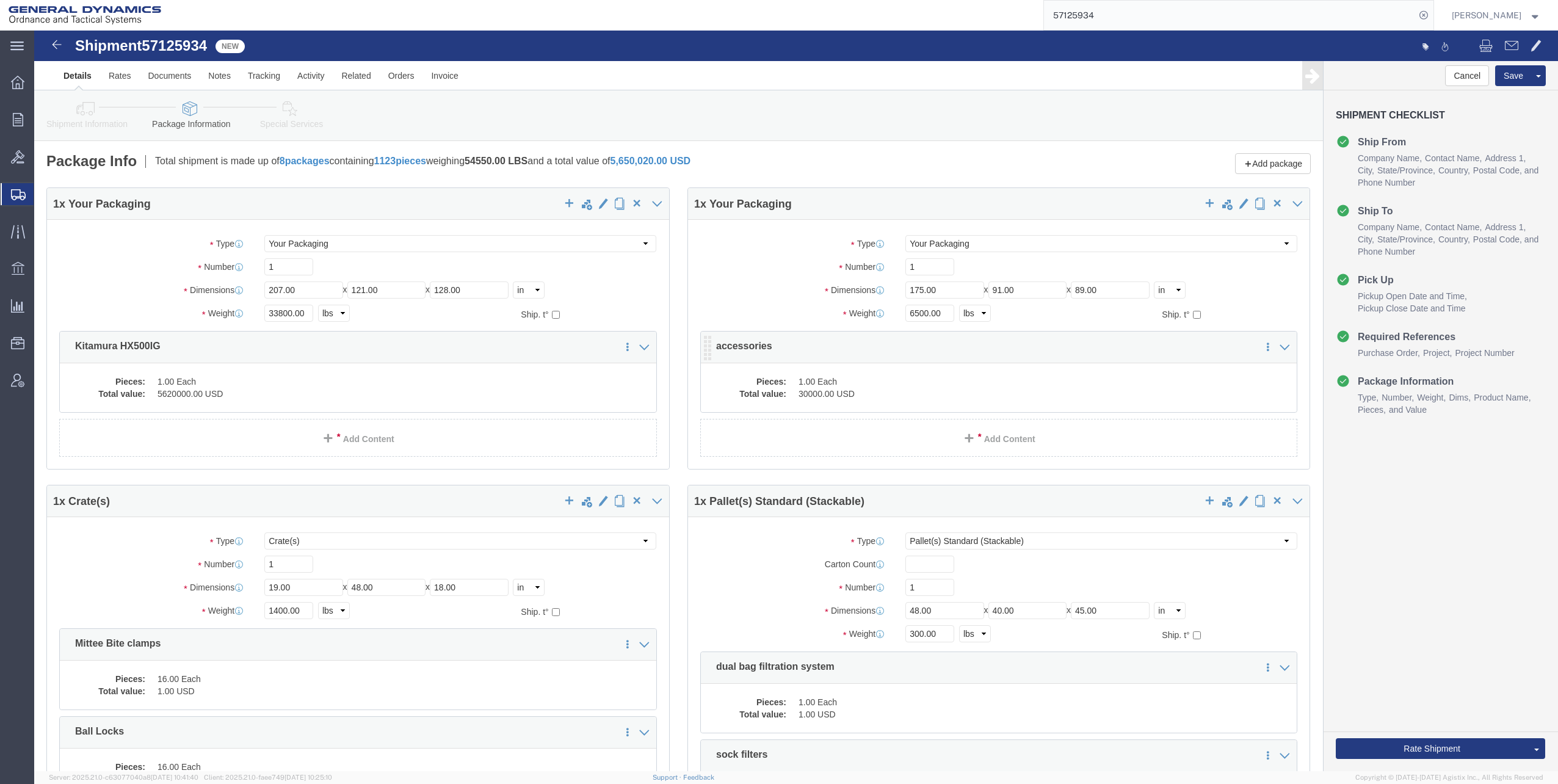
click dd "1.00 Each"
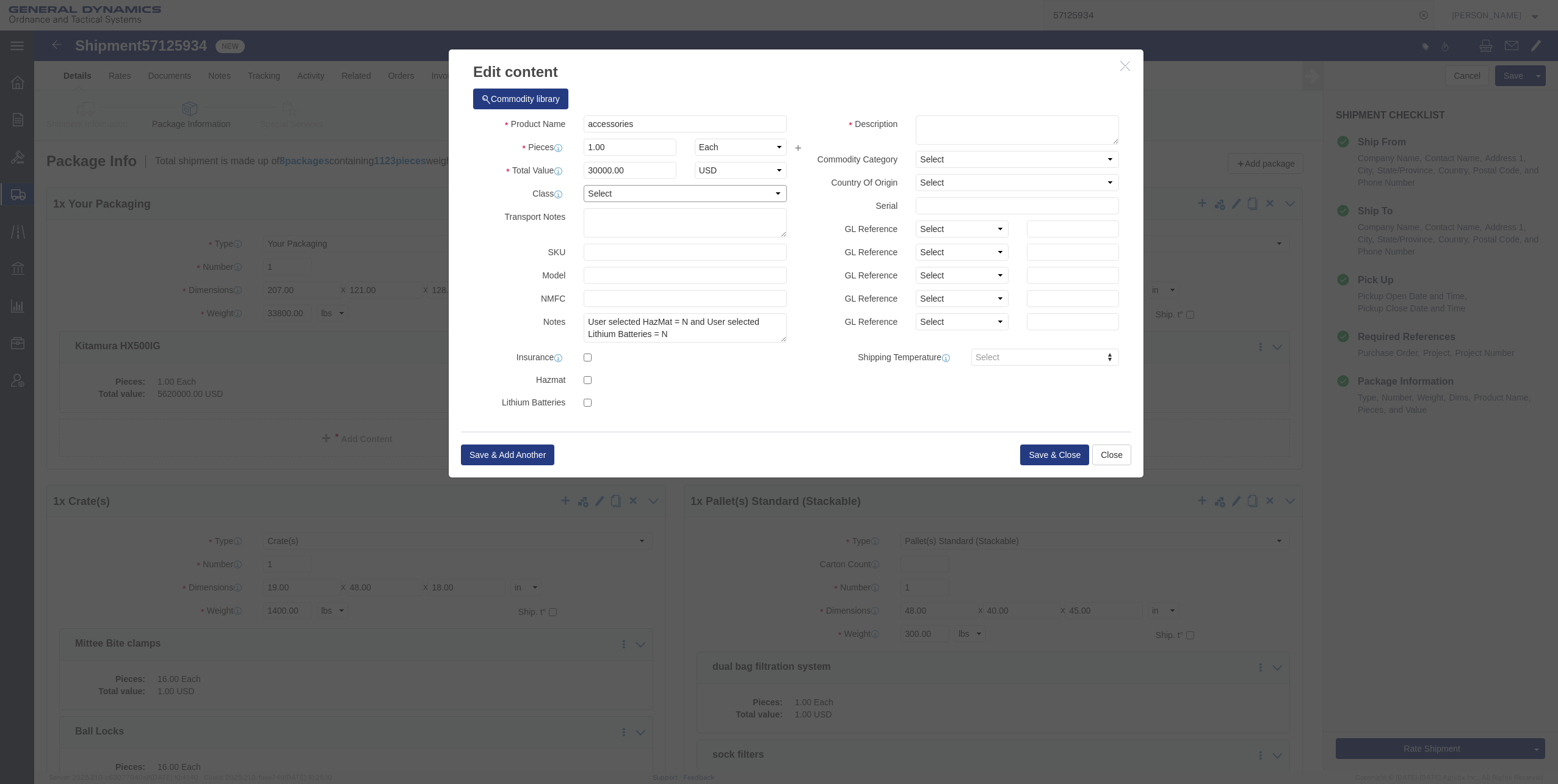
click select "Select 50 55 60 65 70 85 92.5 100 125 175 250 300 400"
select select "60"
click select "Select 50 55 60 65 70 85 92.5 100 125 175 250 300 400"
click button "Save & Close"
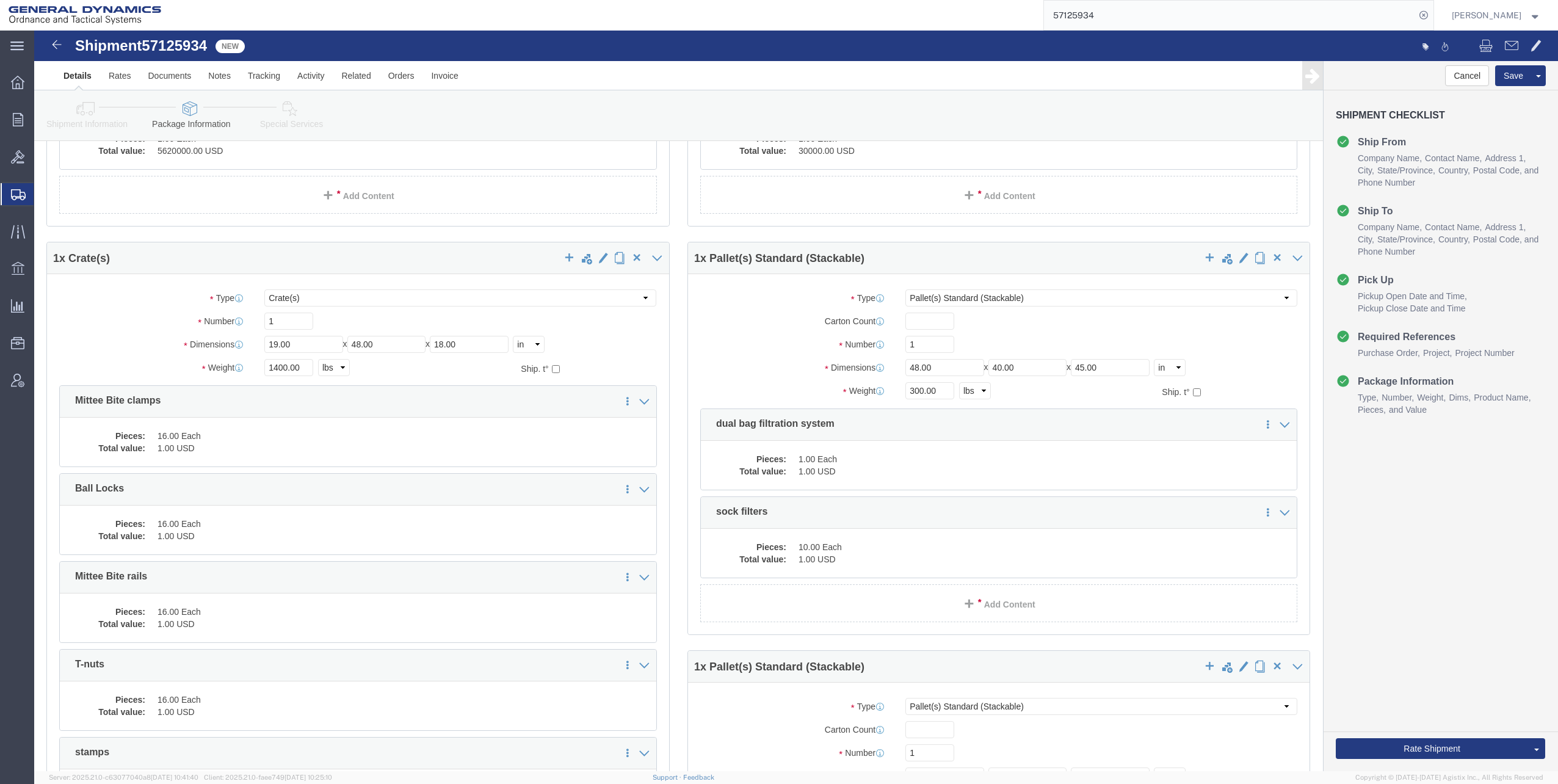
scroll to position [244, 0]
click dd "1.00 Each"
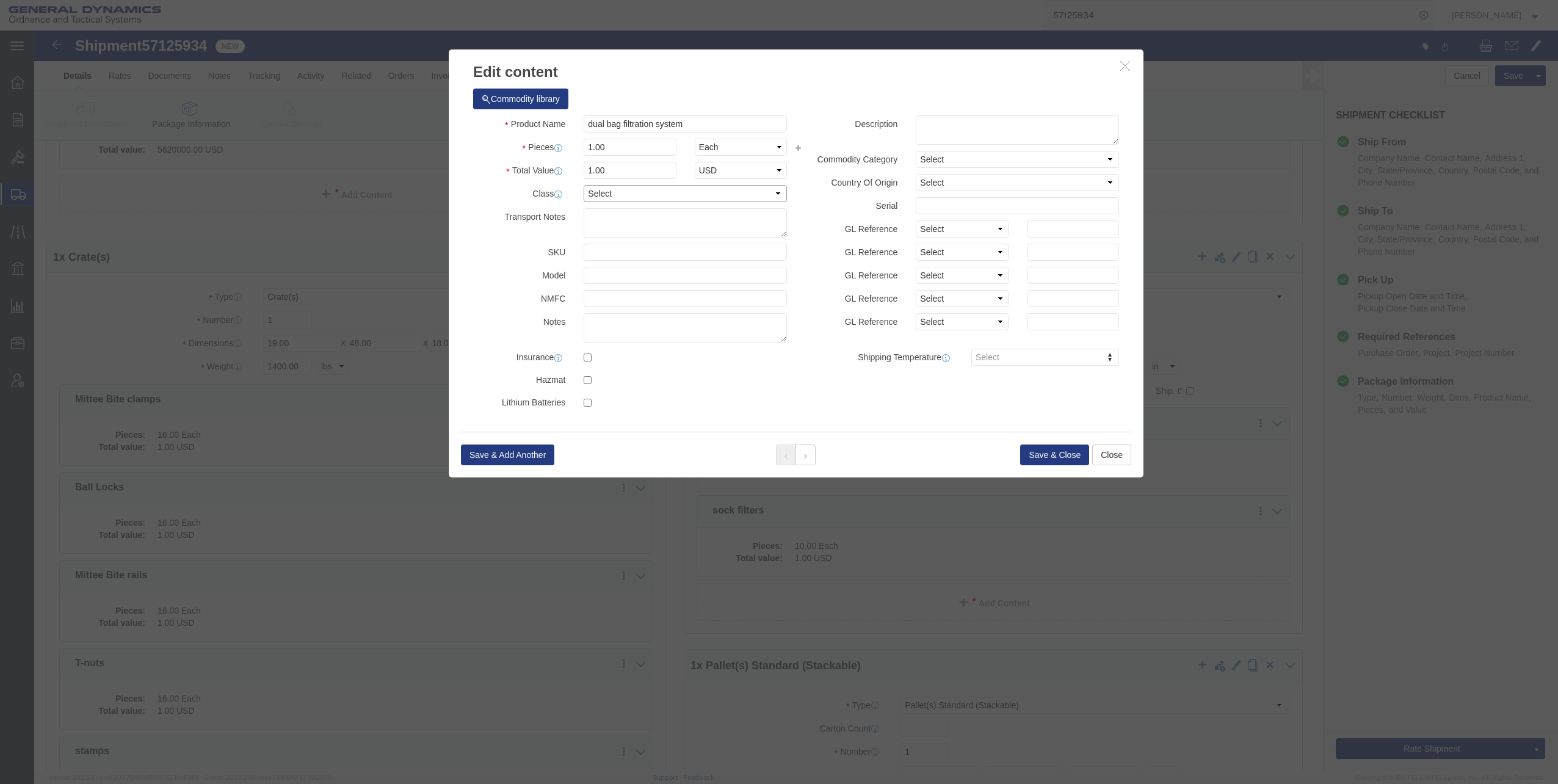
click select "Select 50 55 60 65 70 85 92.5 100 125 175 250 300 400"
select select "60"
click select "Select 50 55 60 65 70 85 92.5 100 125 175 250 300 400"
click button "Save & Close"
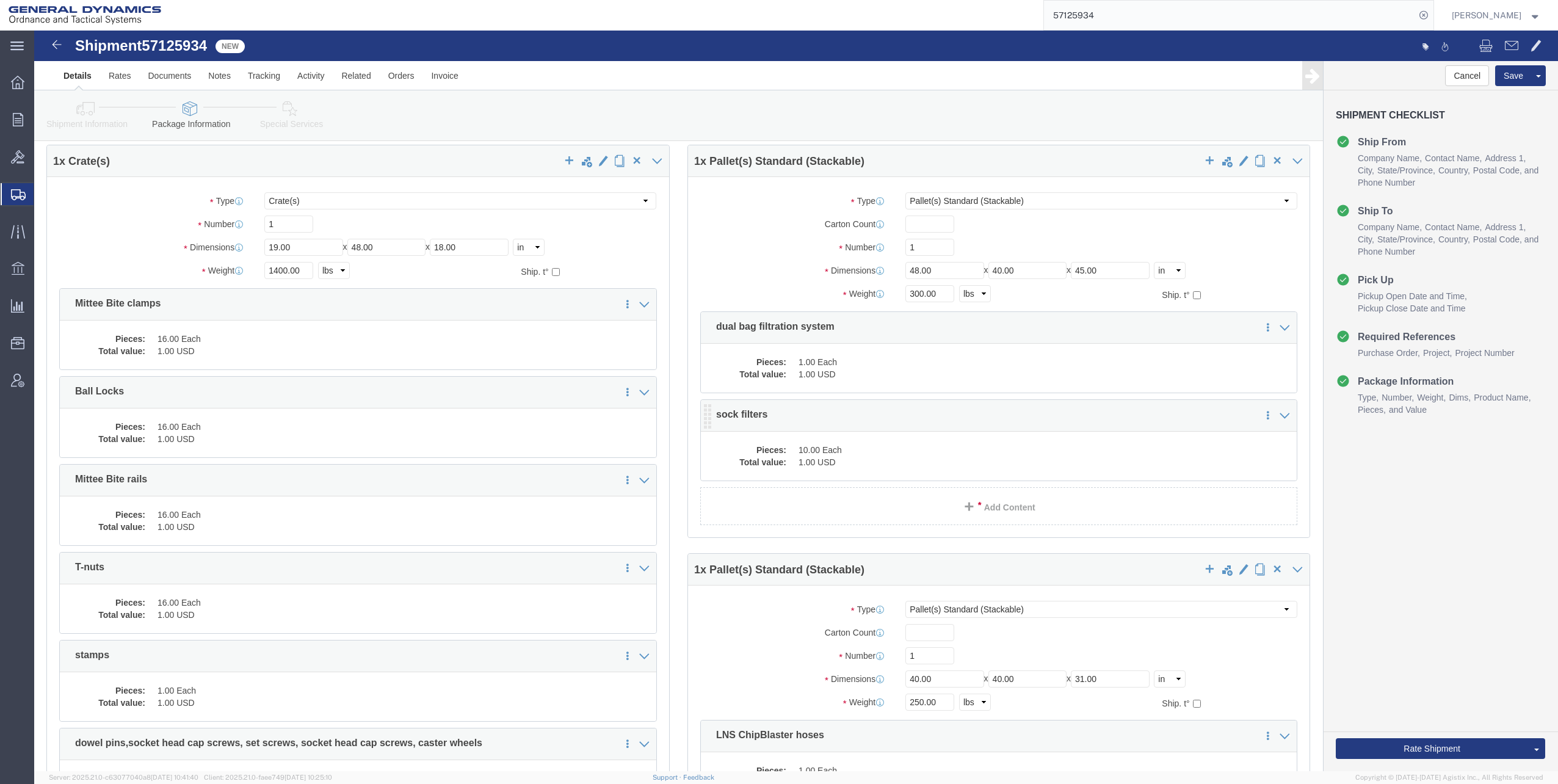
scroll to position [366, 0]
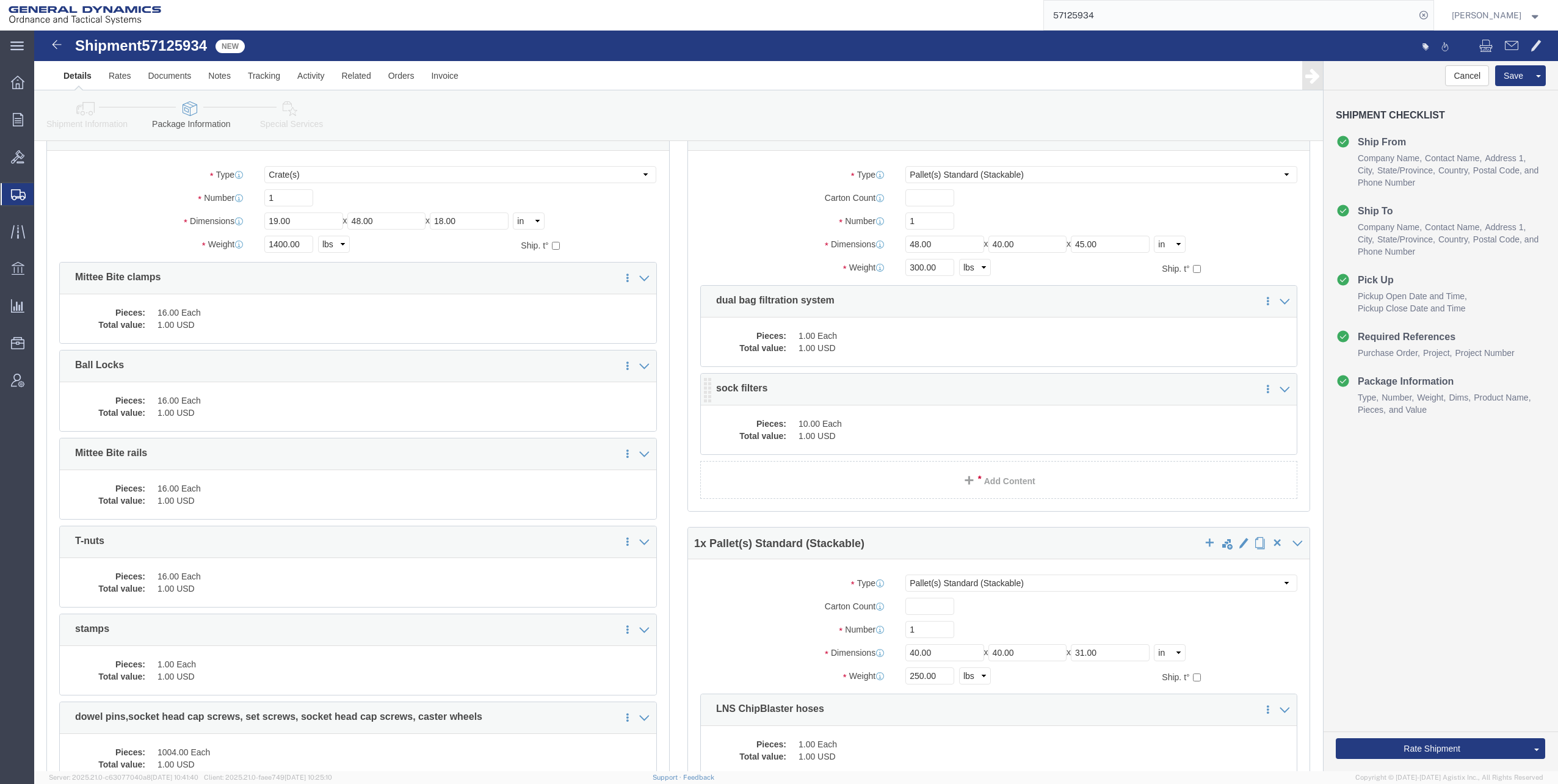
click dd "10.00 Each"
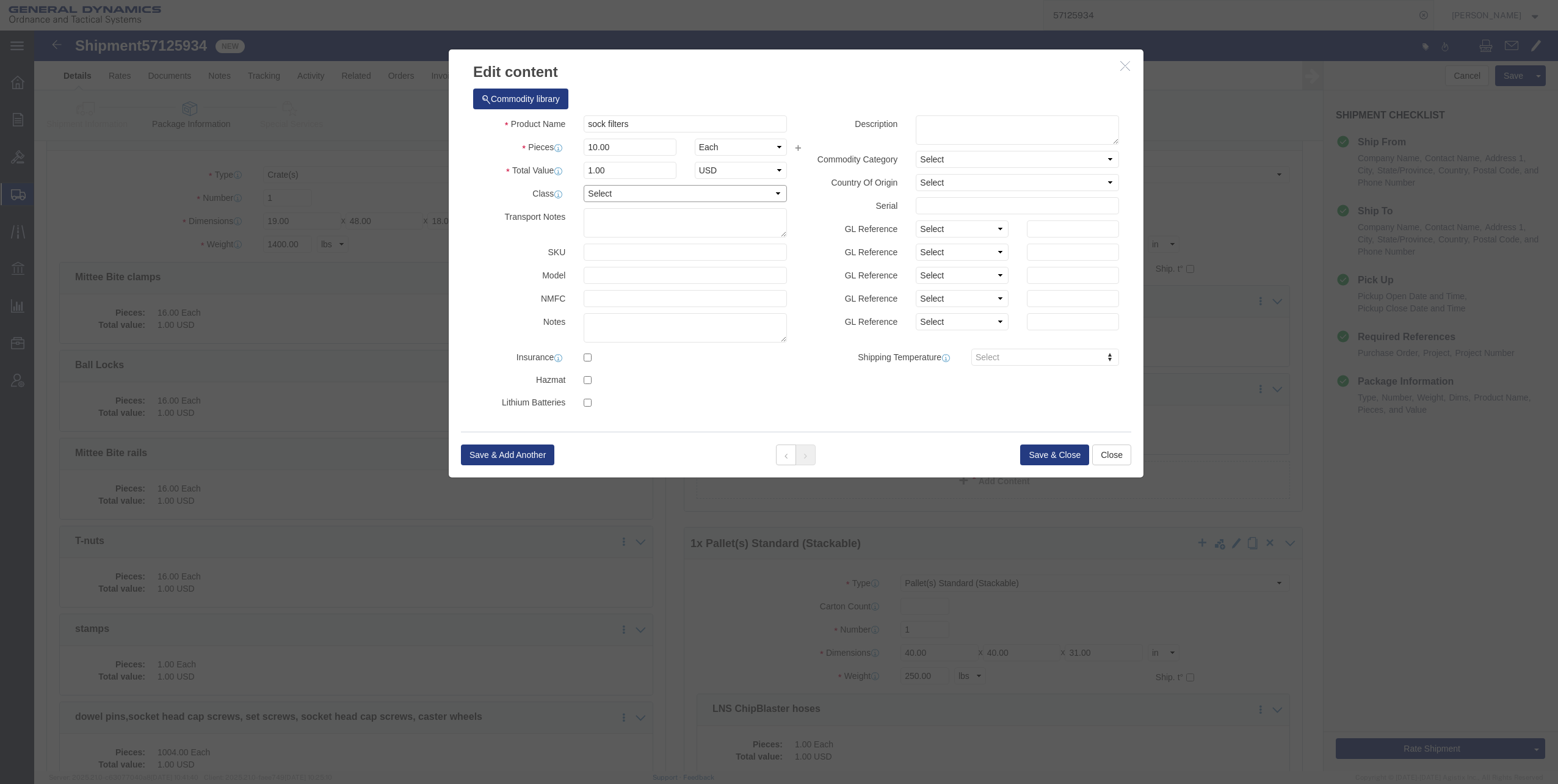
click select "Select 50 55 60 65 70 85 92.5 100 125 175 250 300 400"
select select "60"
click select "Select 50 55 60 65 70 85 92.5 100 125 175 250 300 400"
click button "Save & Close"
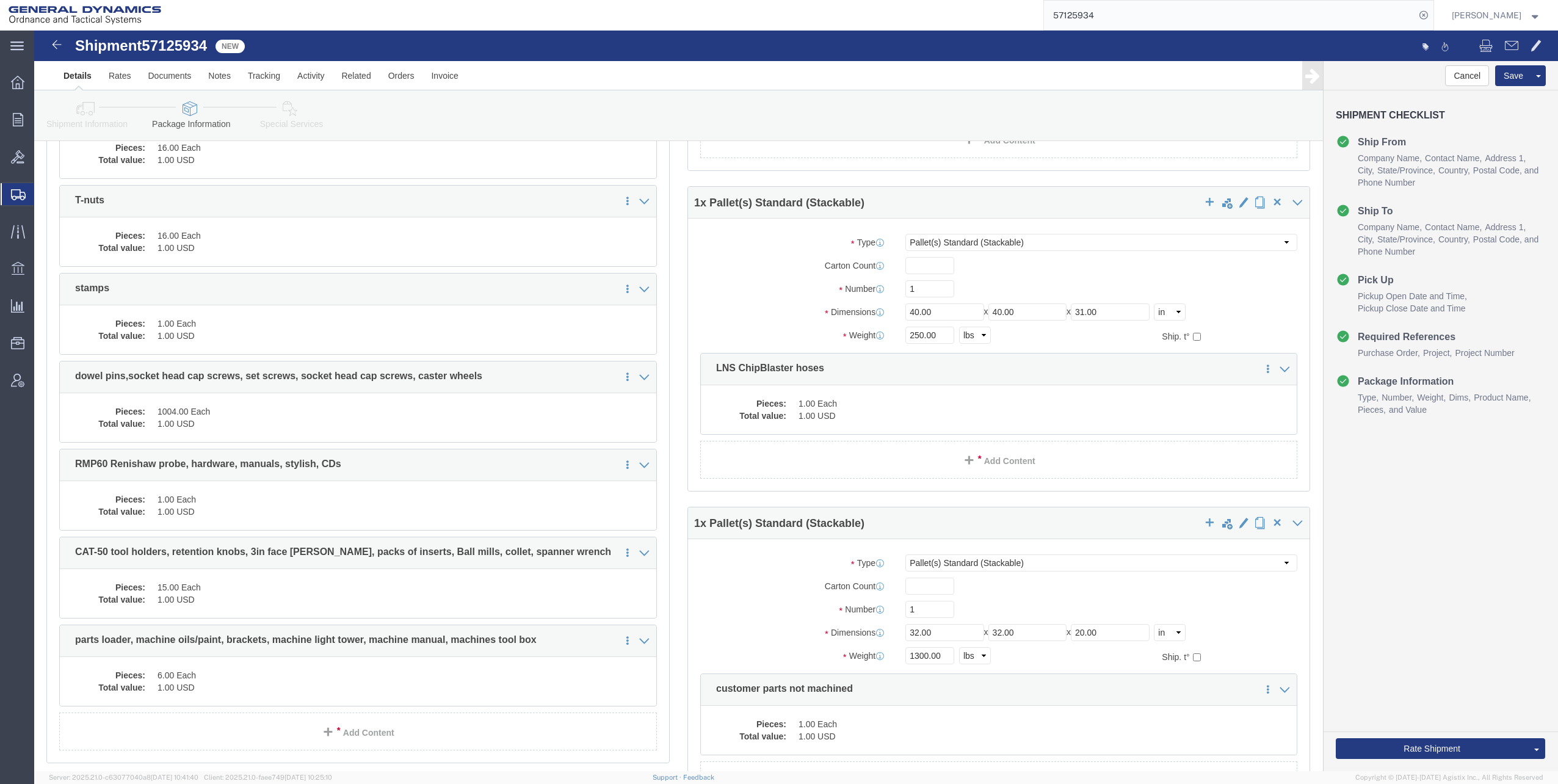
scroll to position [733, 0]
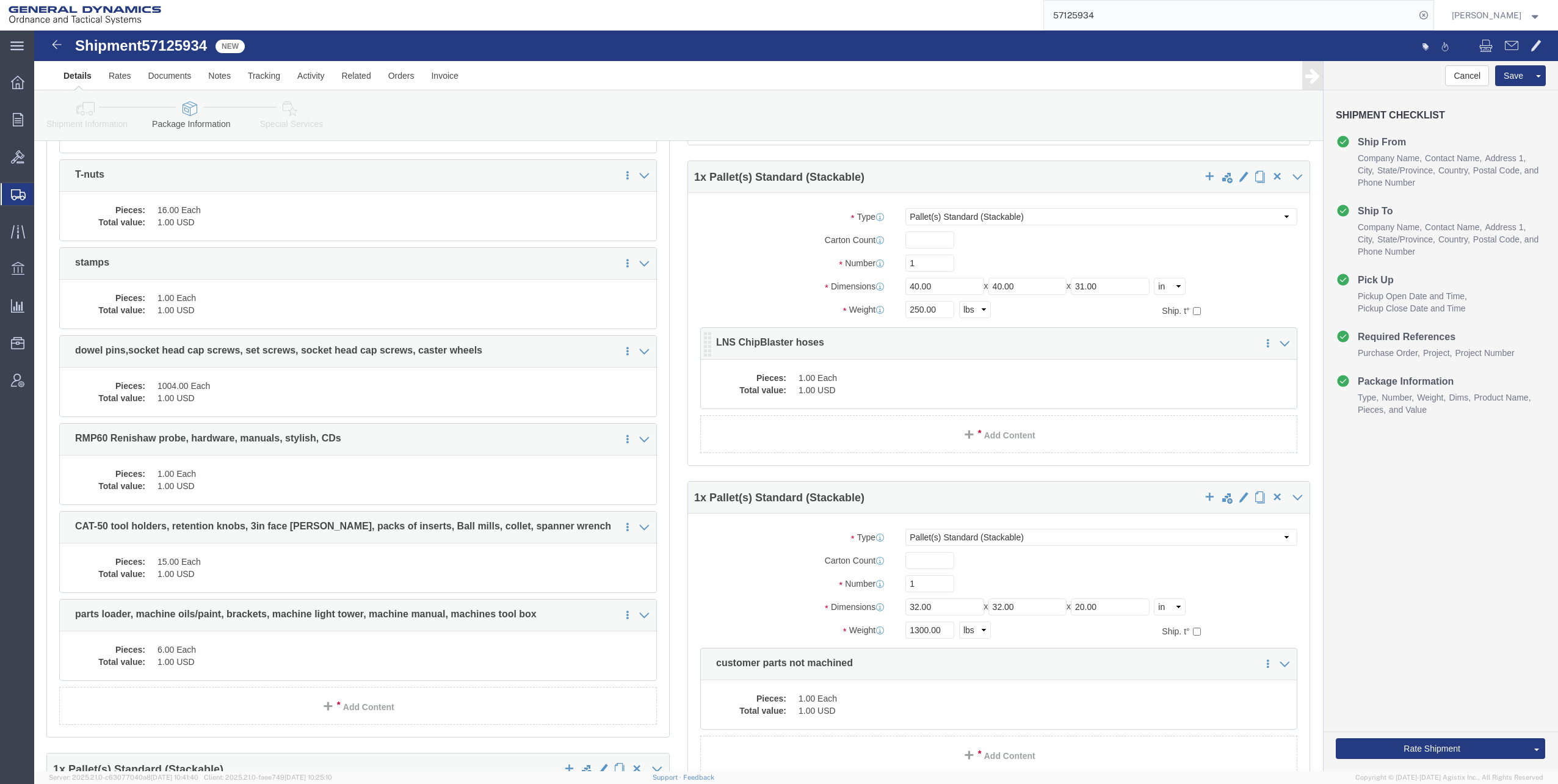
click dd "1.00 Each"
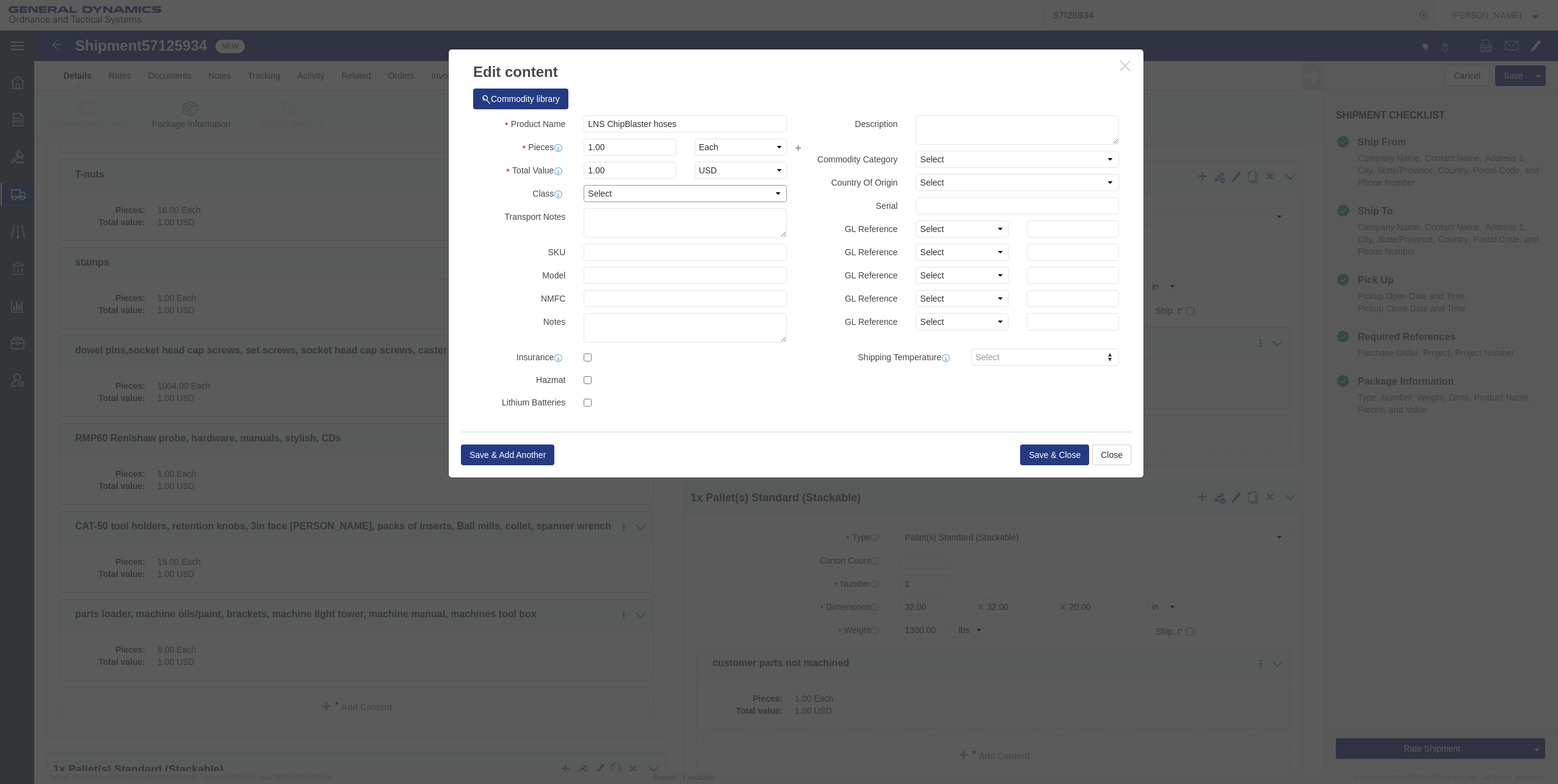
click select "Select 50 55 60 65 70 85 92.5 100 125 175 250 300 400"
select select "60"
click select "Select 50 55 60 65 70 85 92.5 100 125 175 250 300 400"
click button "Save & Close"
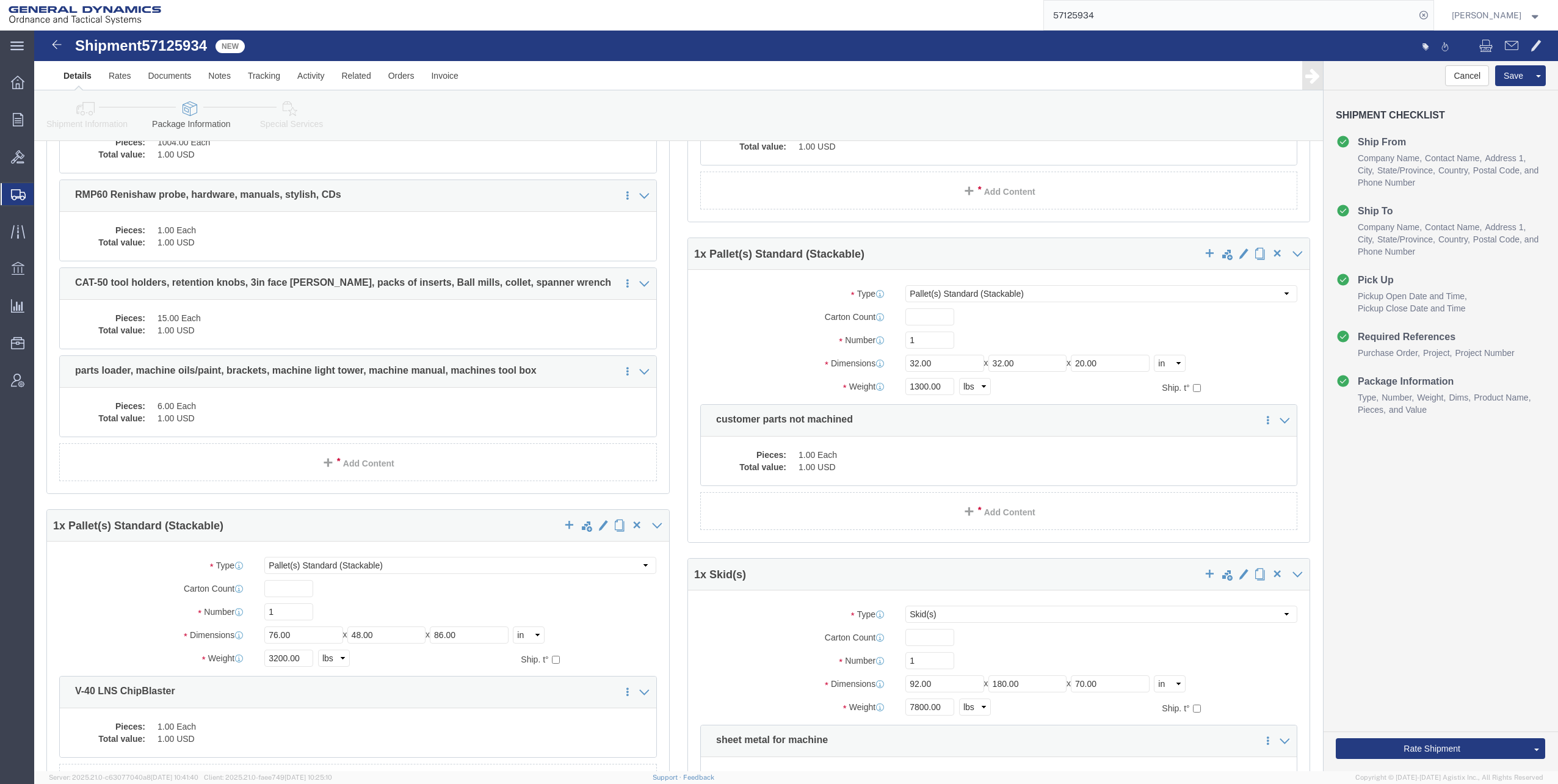
scroll to position [977, 0]
click dd "1.00 Each"
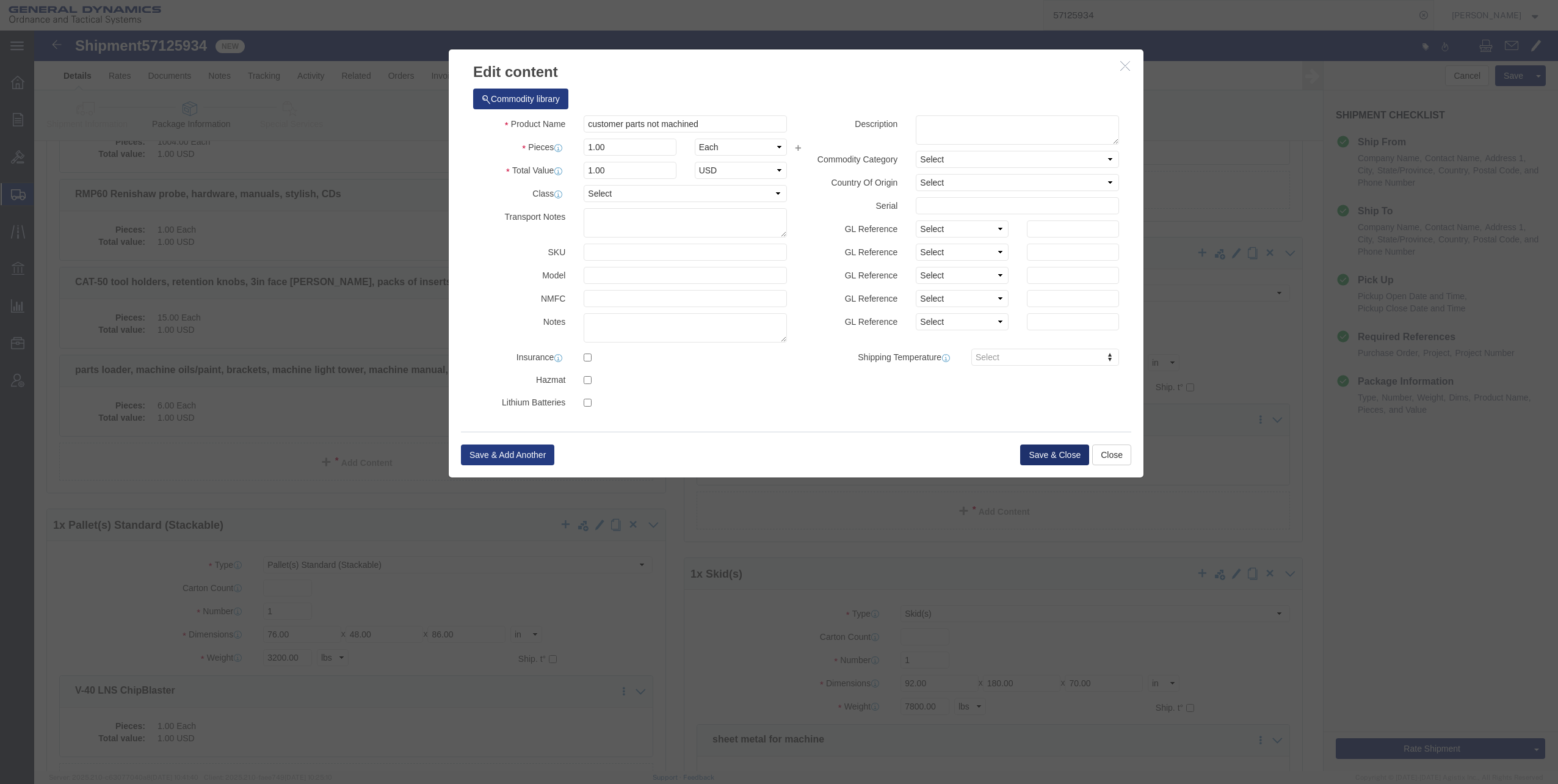
click button "Save & Close"
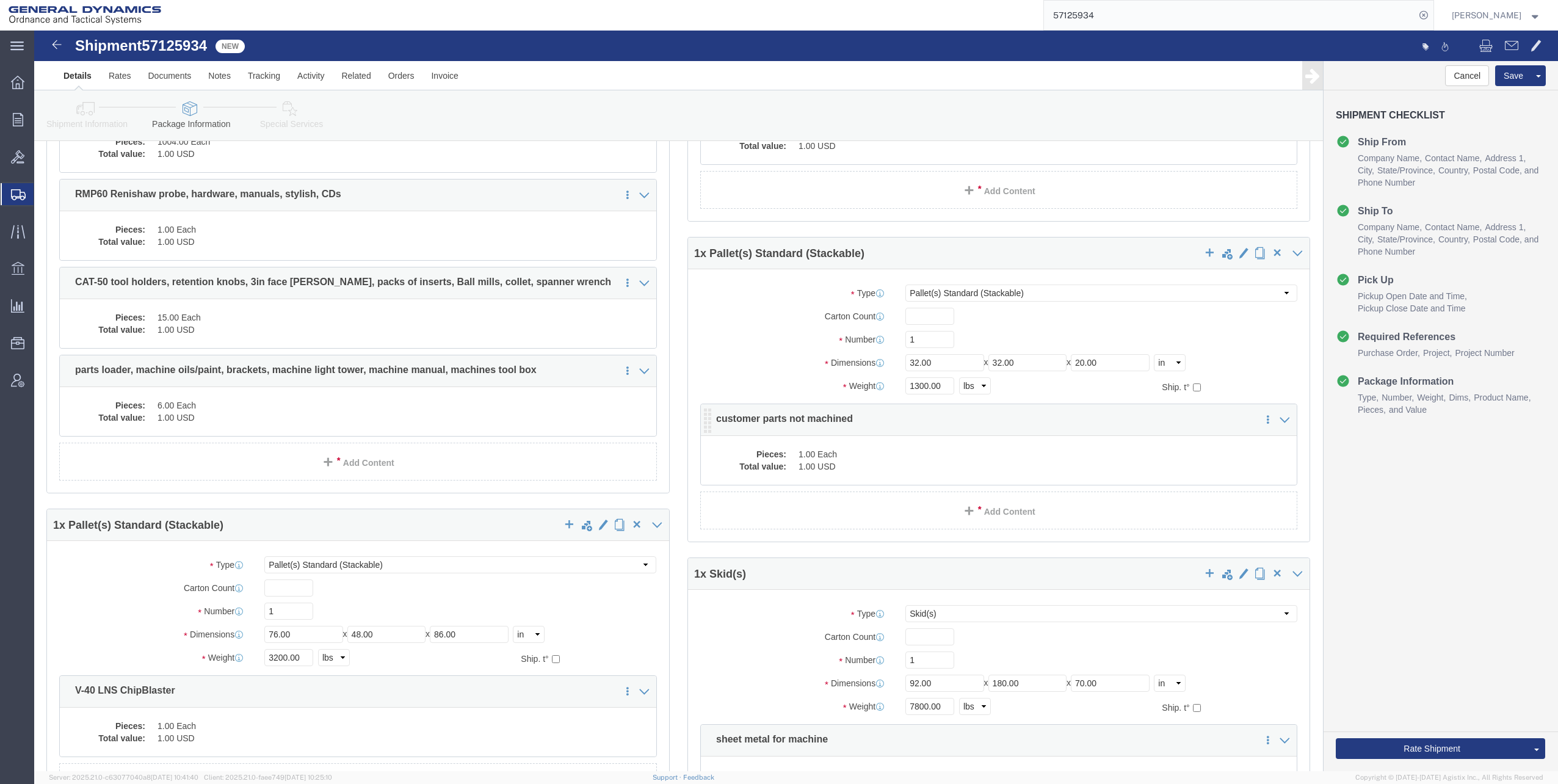
click dd "1.00 Each"
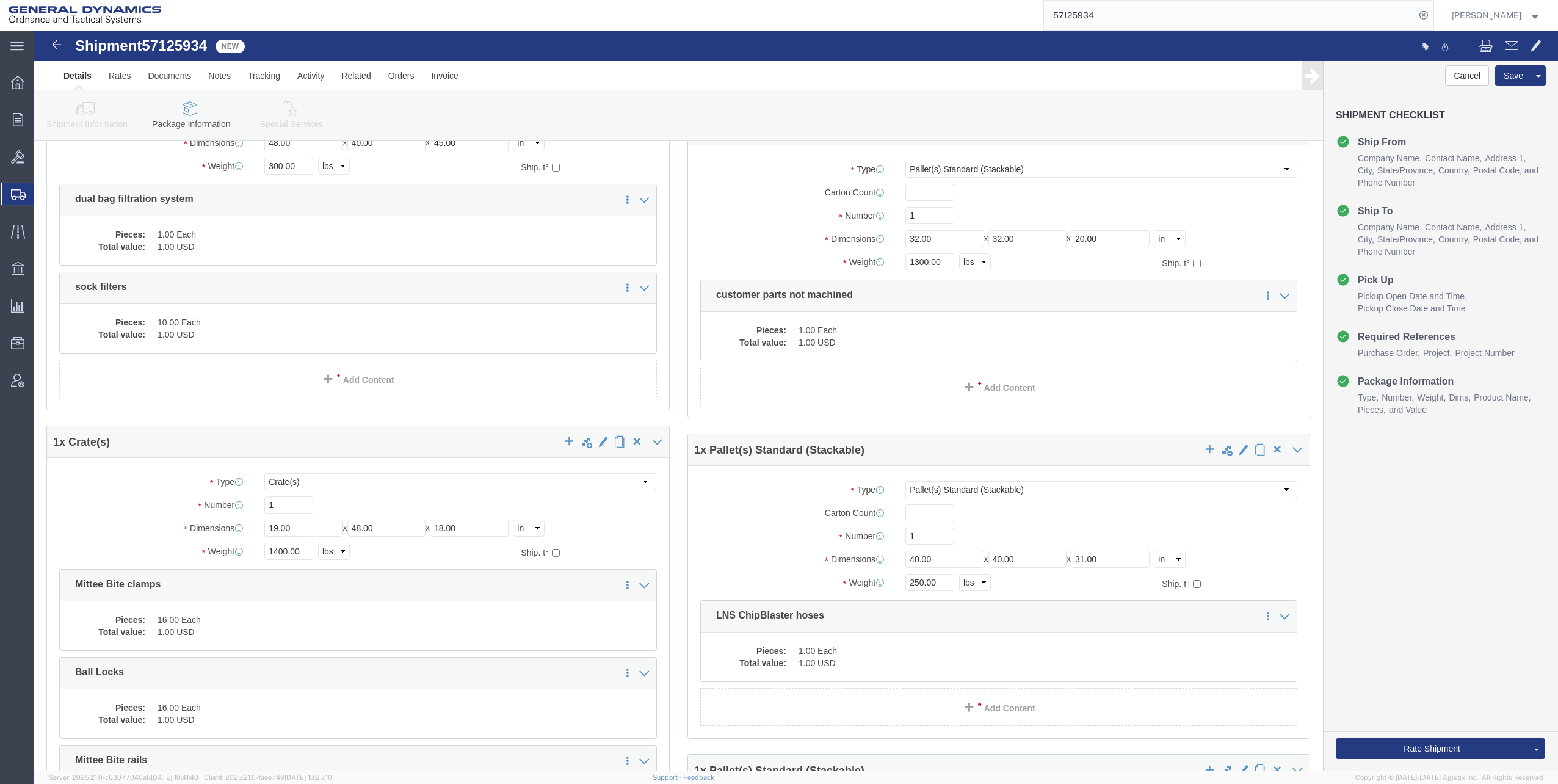
scroll to position [488, 0]
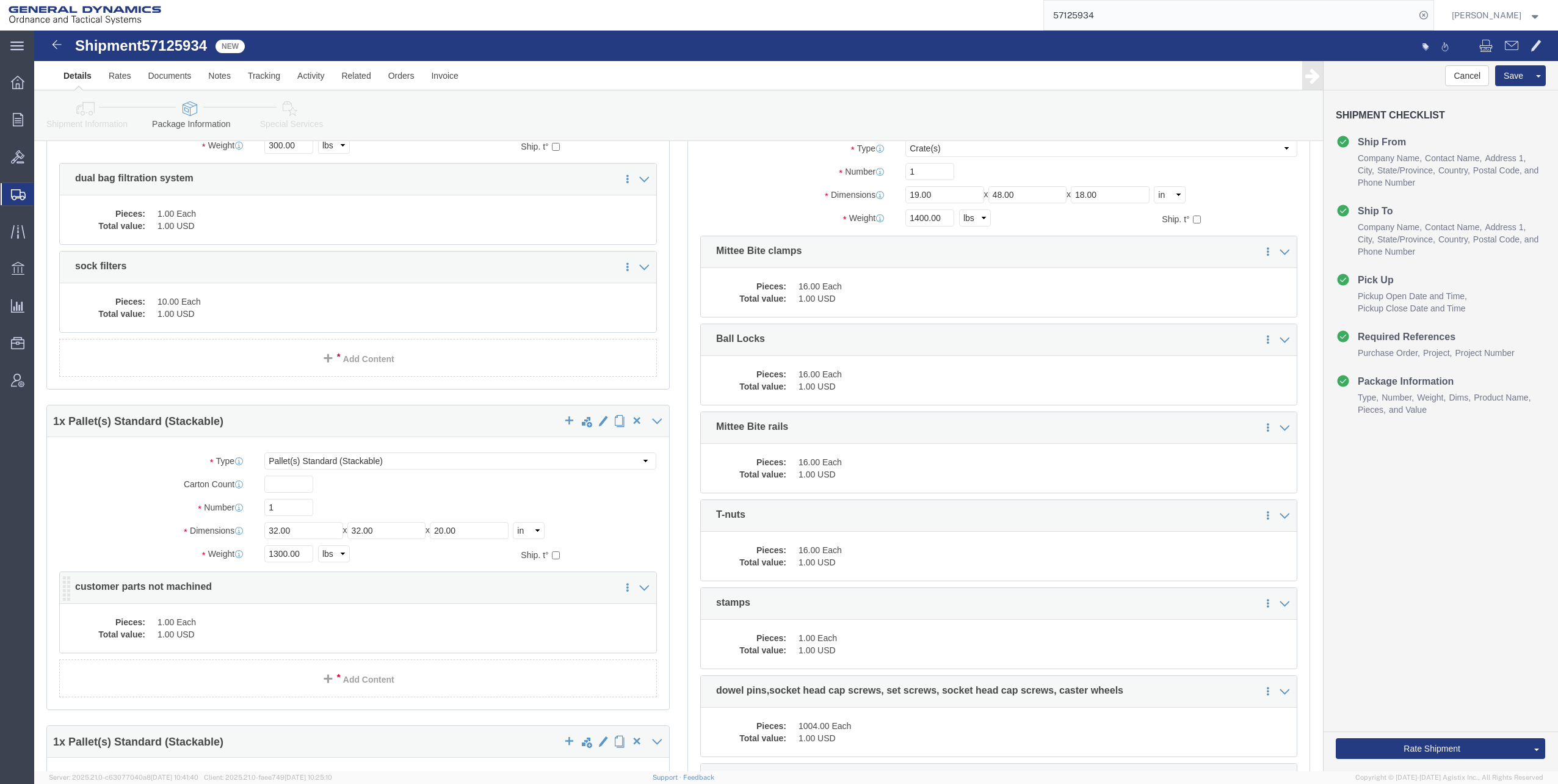
click dd "1.00 USD"
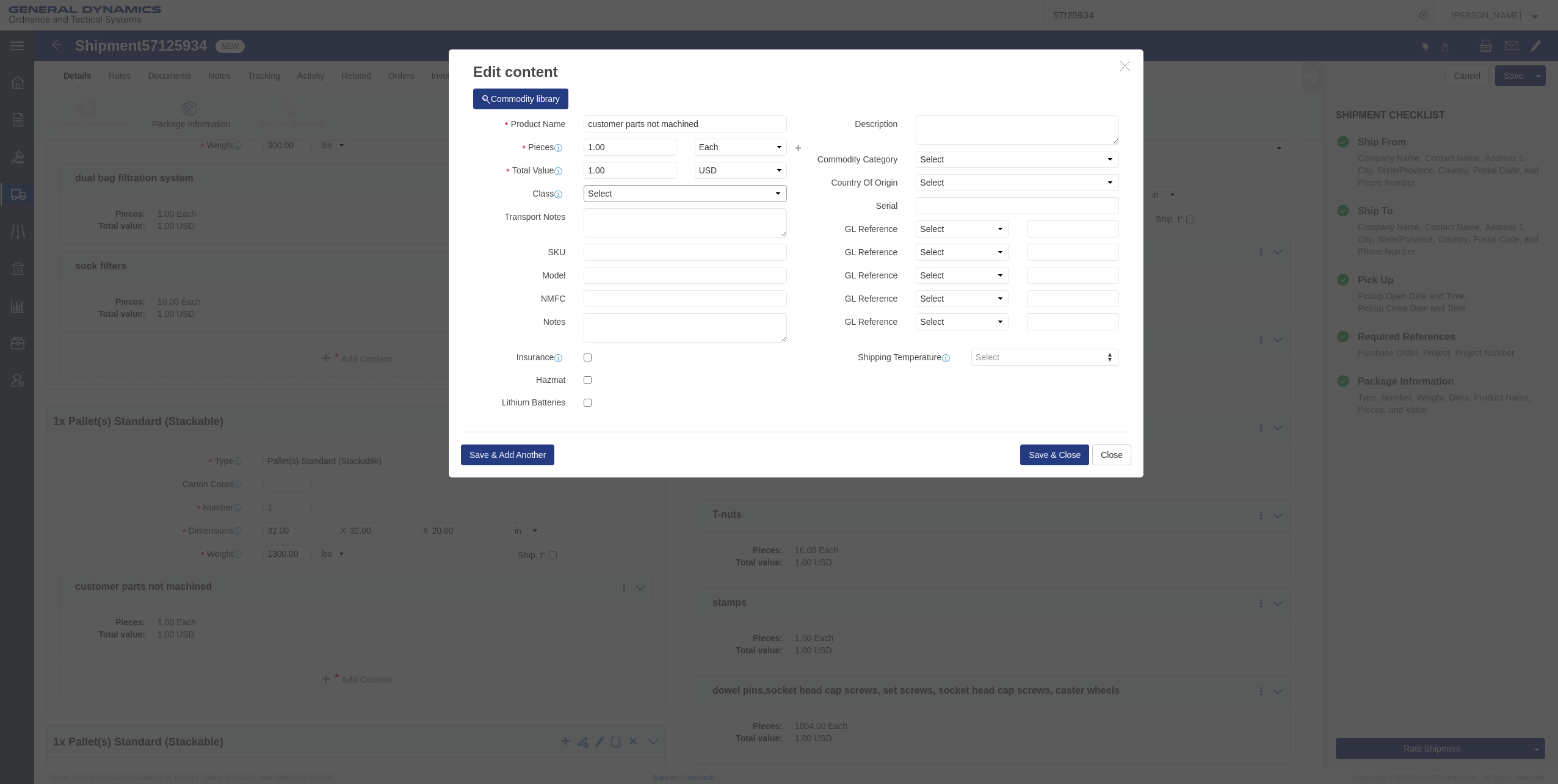
click select "Select 50 55 60 65 70 85 92.5 100 125 175 250 300 400"
select select "60"
click select "Select 50 55 60 65 70 85 92.5 100 125 175 250 300 400"
click button "Save & Close"
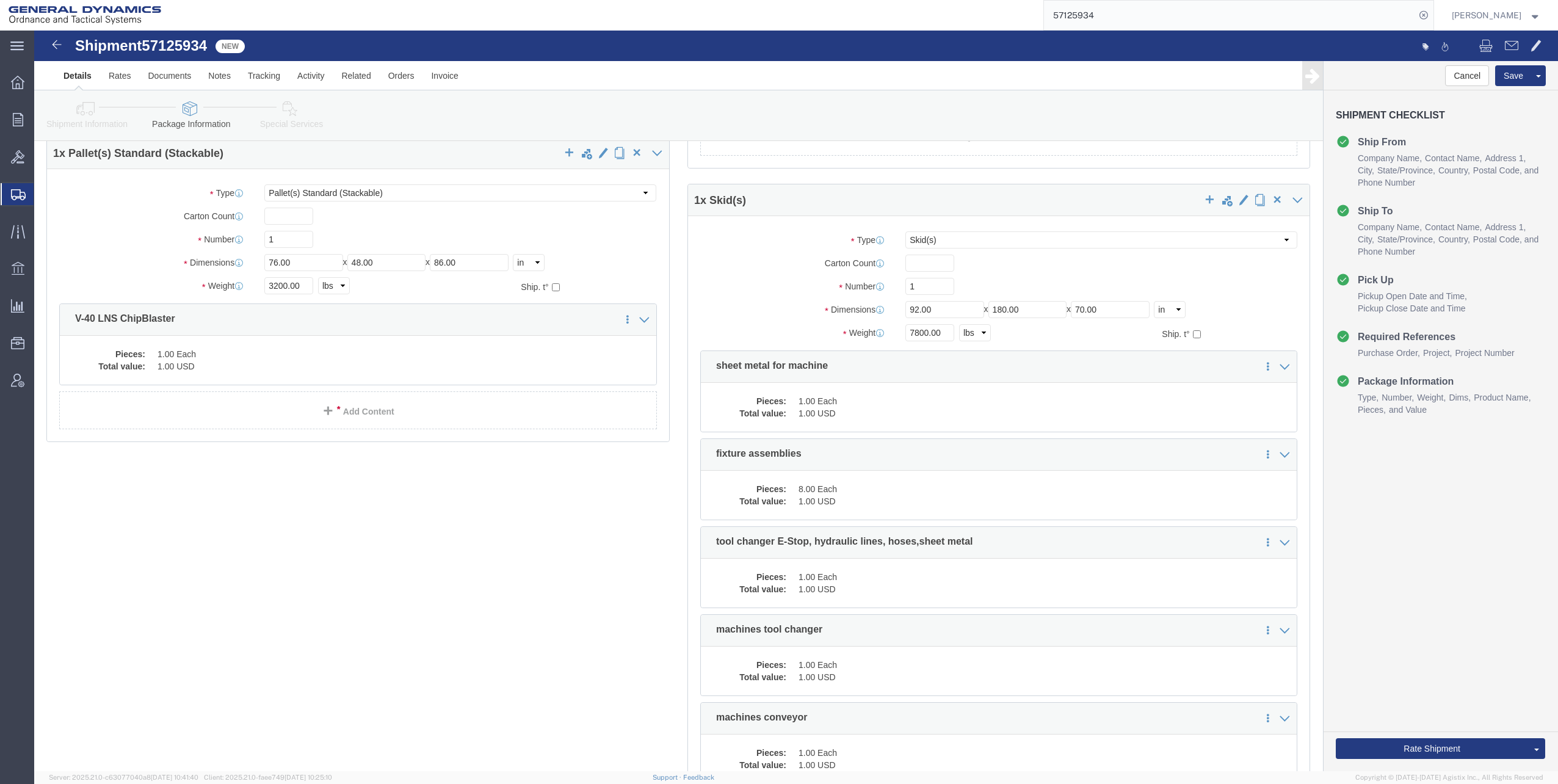
scroll to position [1404, 0]
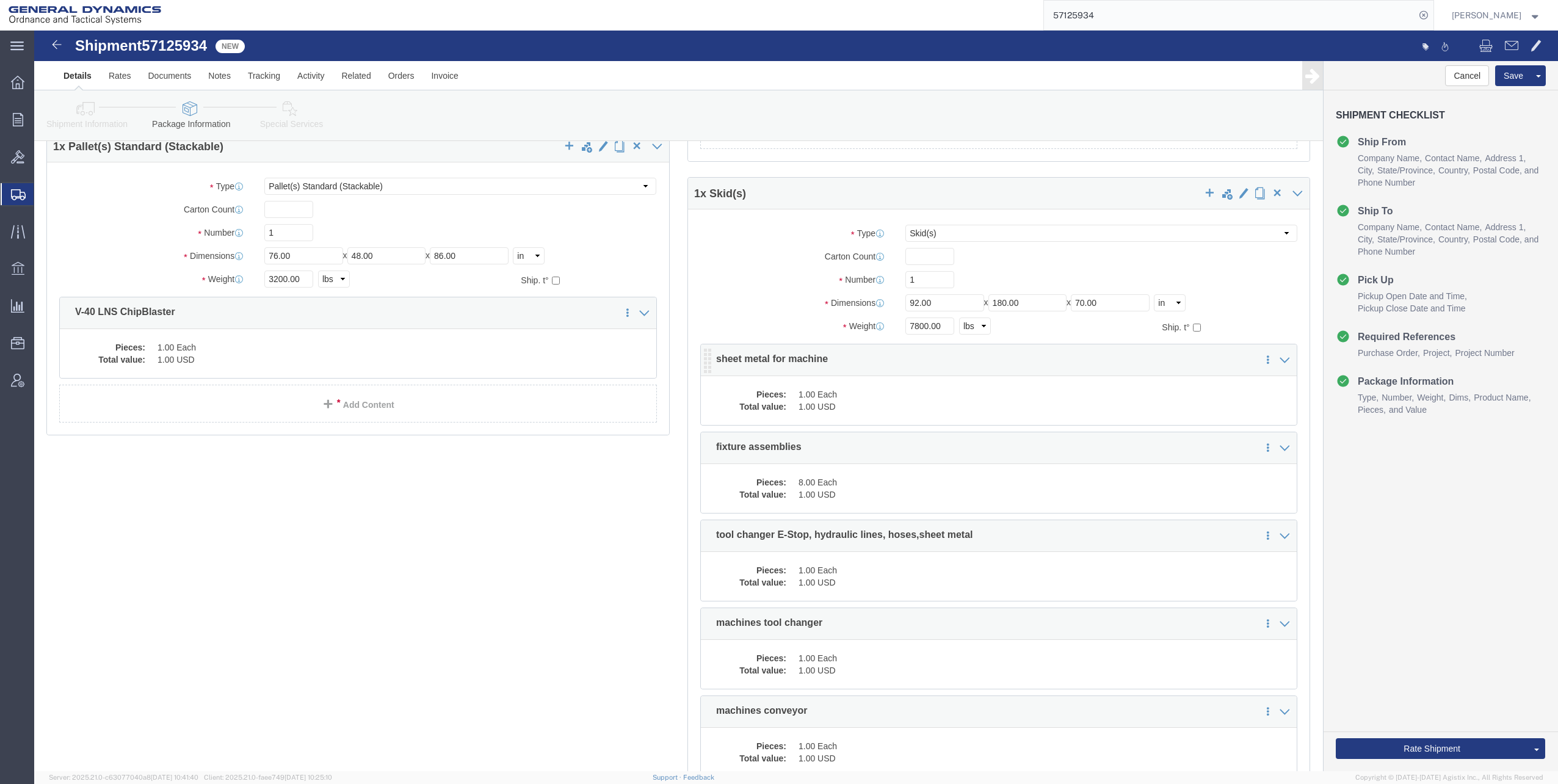
click dd "1.00 USD"
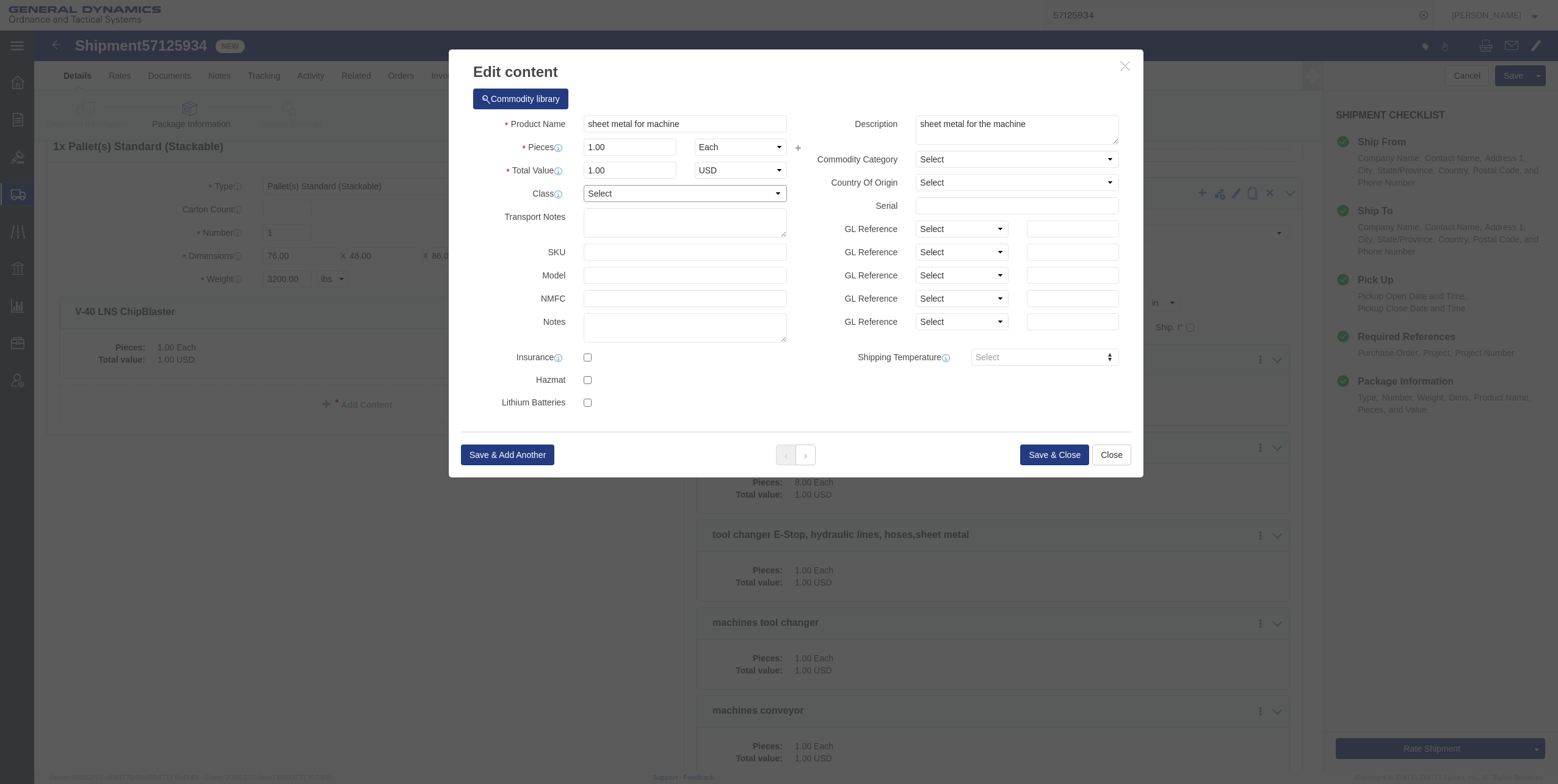
click select "Select 50 55 60 65 70 85 92.5 100 125 175 250 300 400"
select select "60"
click select "Select 50 55 60 65 70 85 92.5 100 125 175 250 300 400"
click button "Save & Close"
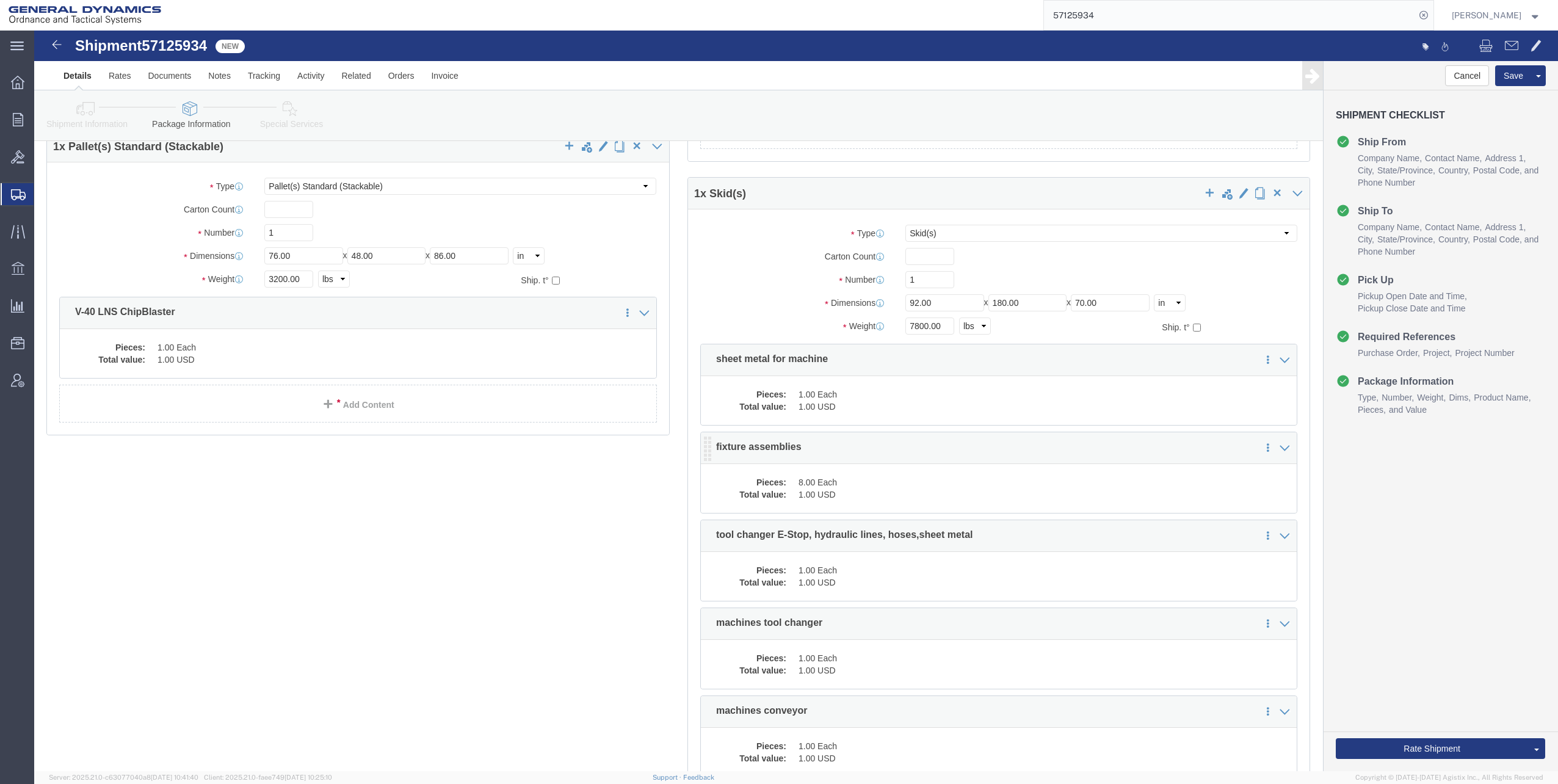
click dd "1.00 USD"
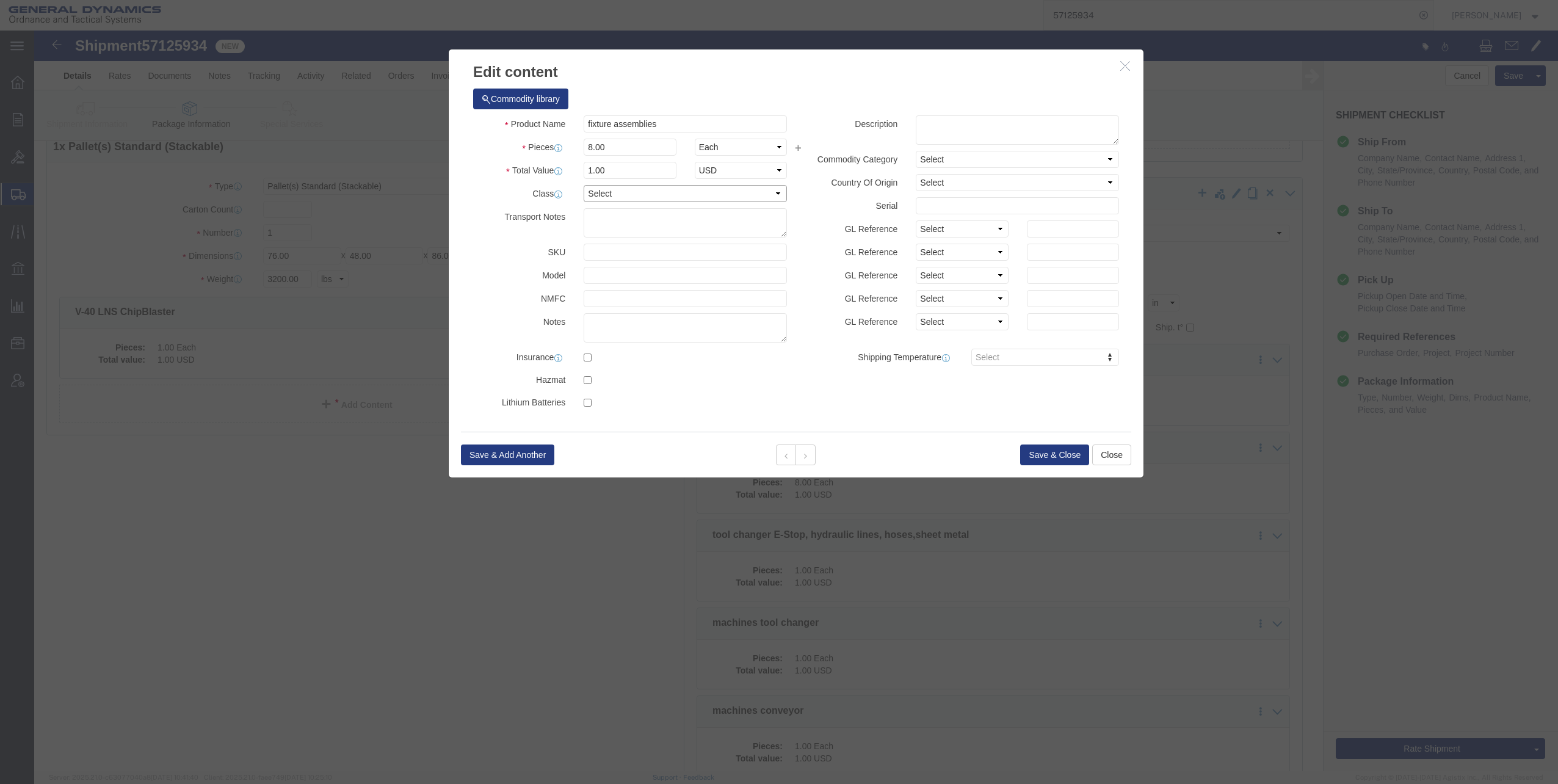
click select "Select 50 55 60 65 70 85 92.5 100 125 175 250 300 400"
select select "60"
click select "Select 50 55 60 65 70 85 92.5 100 125 175 250 300 400"
click button "Save & Close"
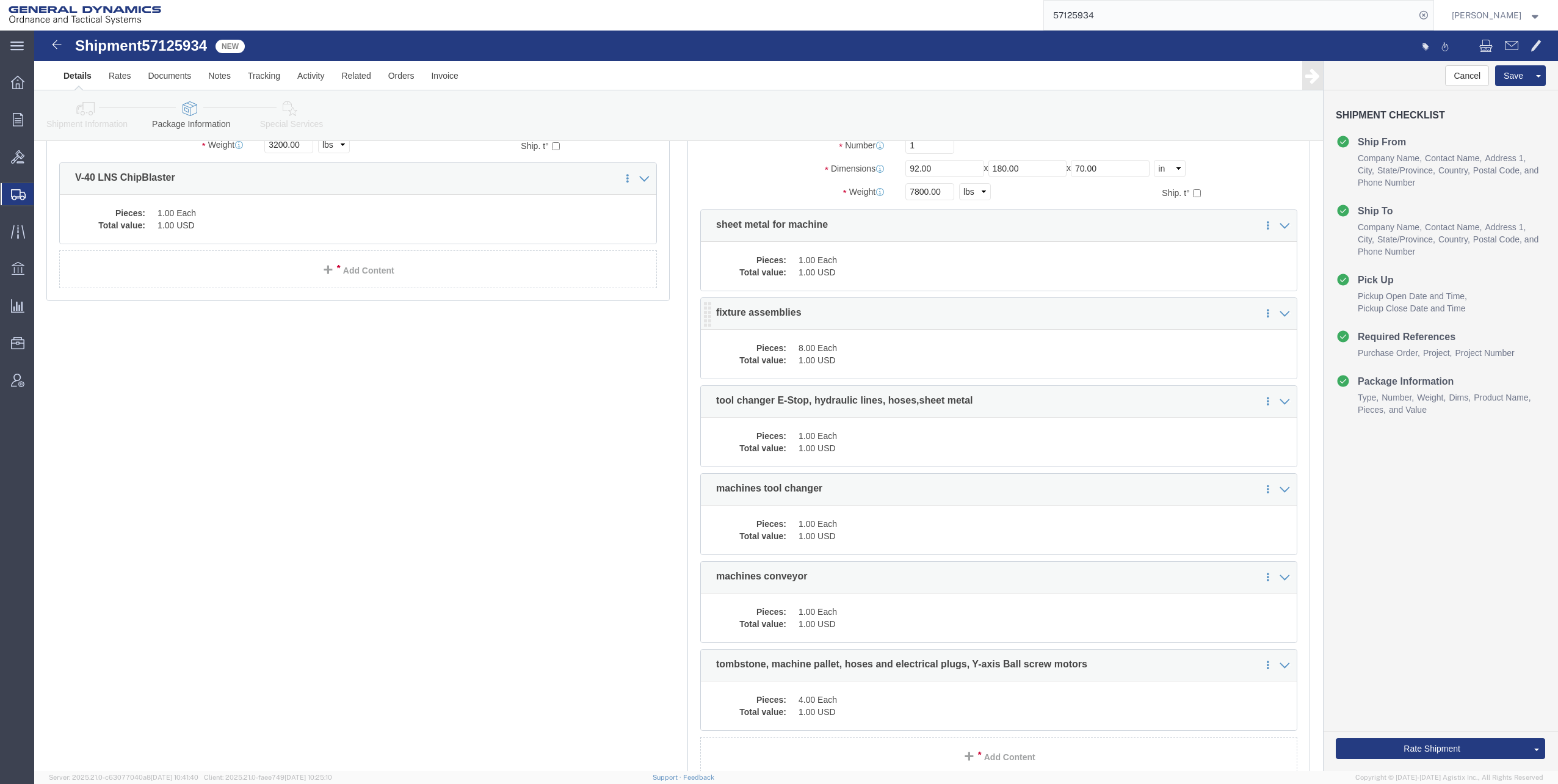
scroll to position [1587, 0]
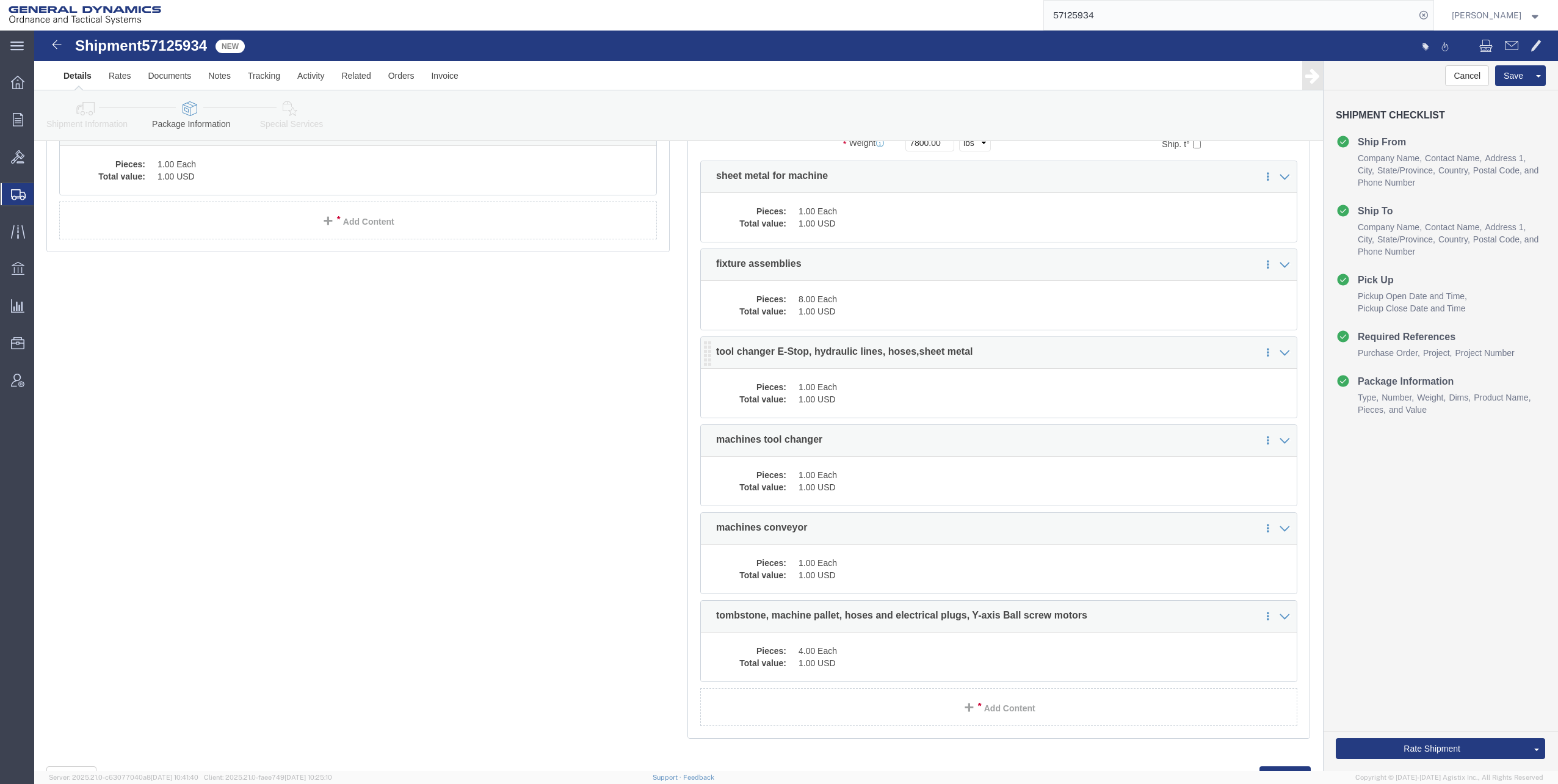
click dd "1.00 USD"
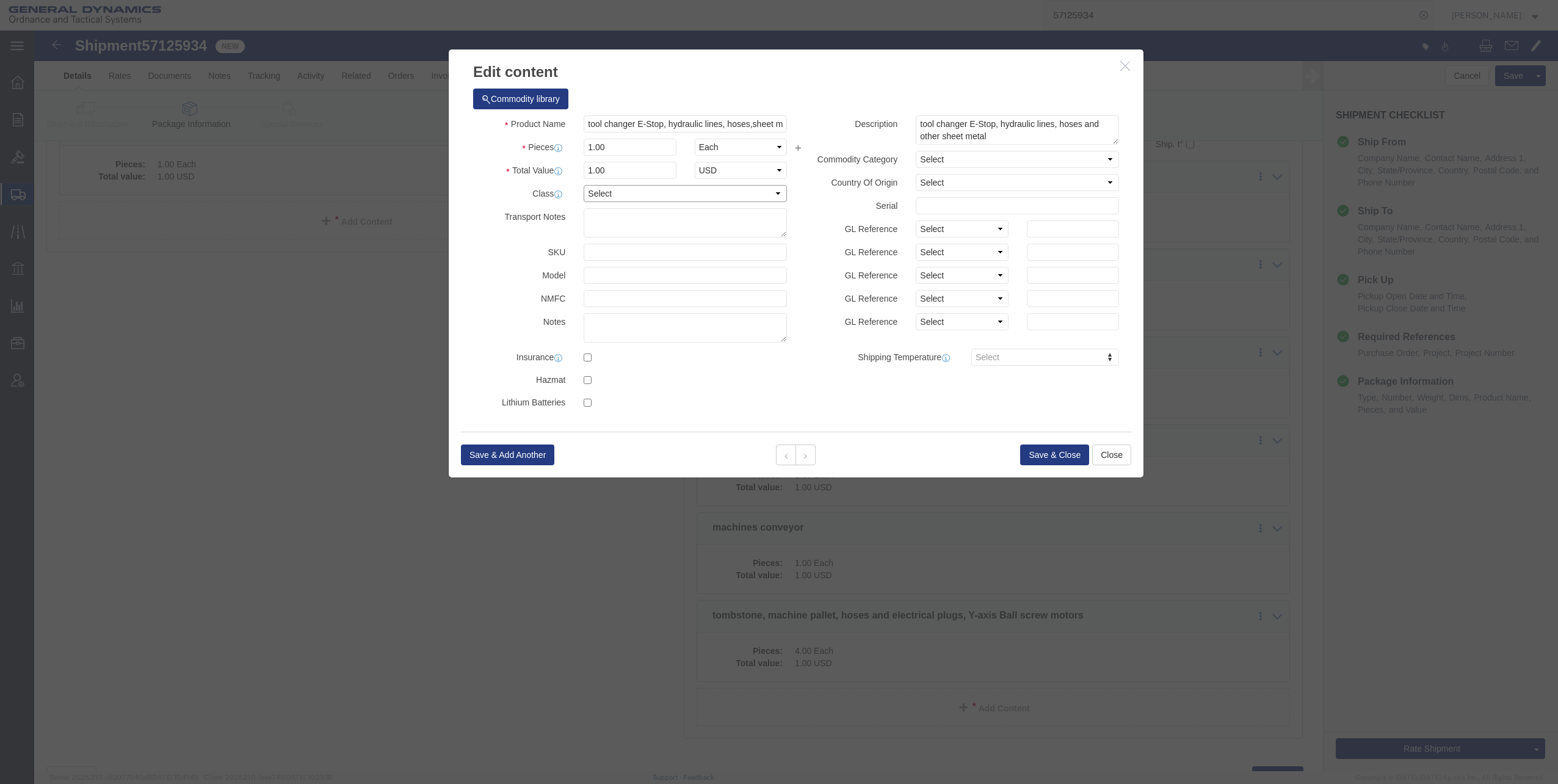
click select "Select 50 55 60 65 70 85 92.5 100 125 175 250 300 400"
select select "60"
click select "Select 50 55 60 65 70 85 92.5 100 125 175 250 300 400"
click button "Save & Close"
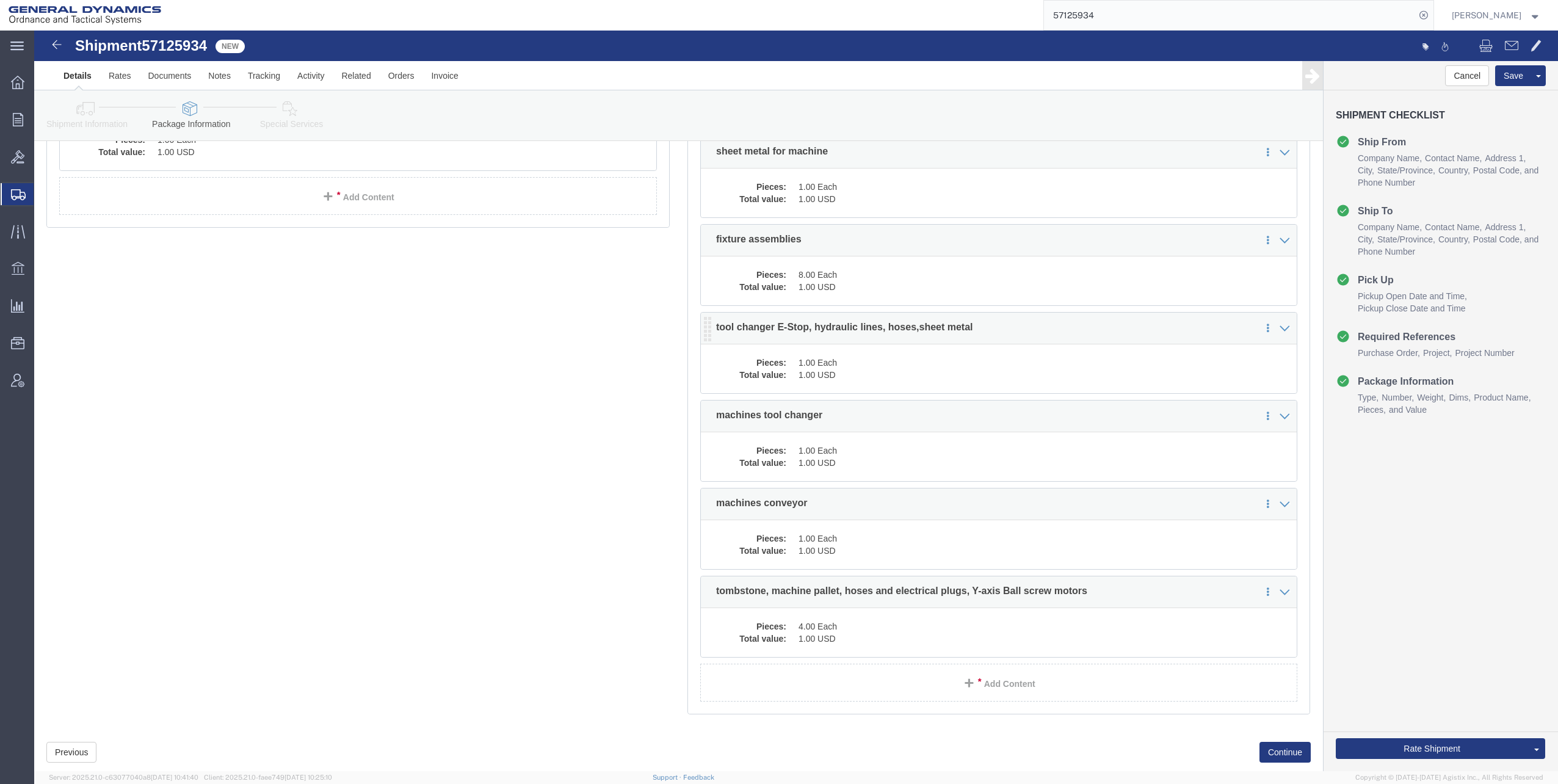
scroll to position [1640, 0]
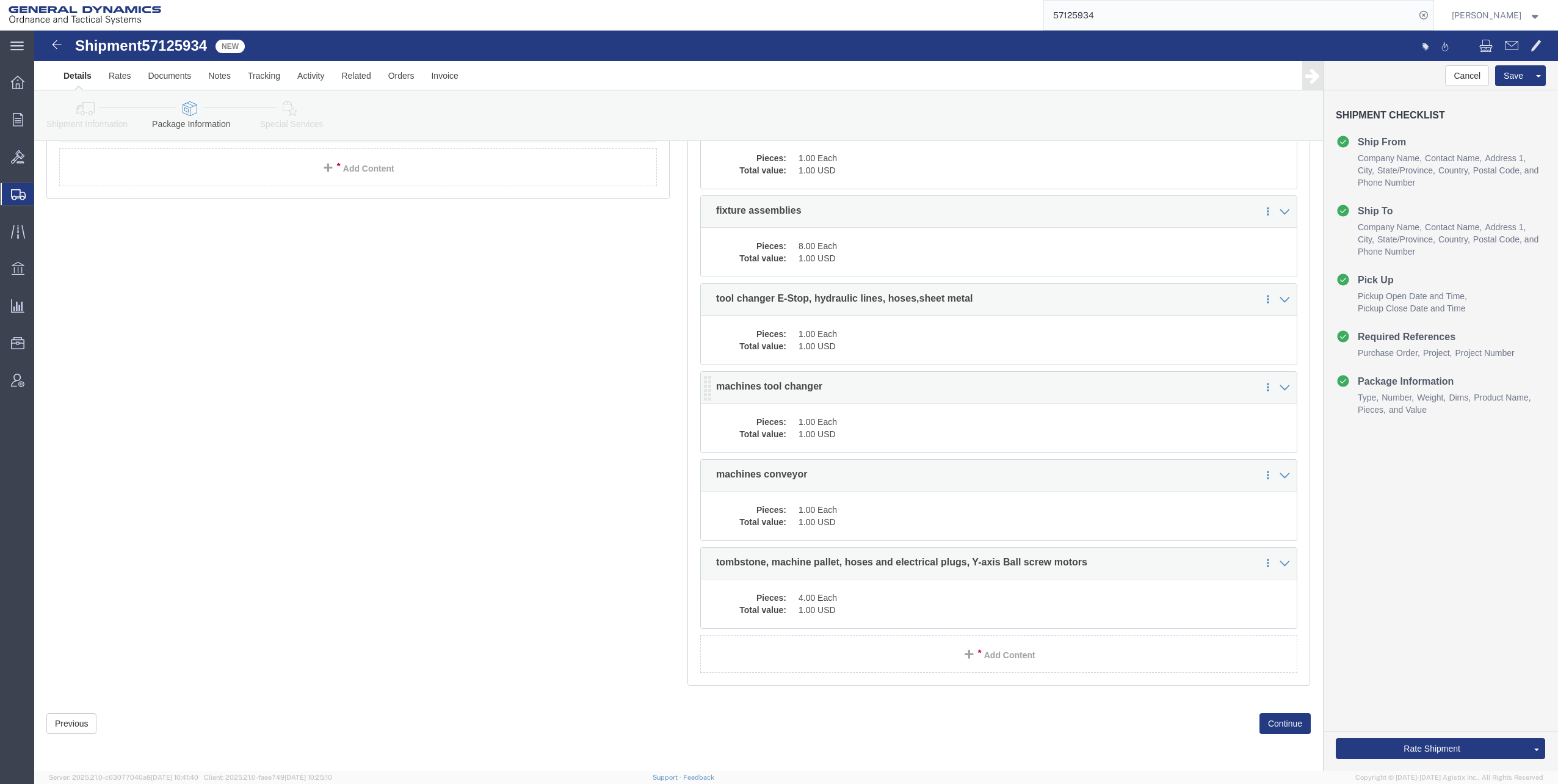
click dd "1.00 Each"
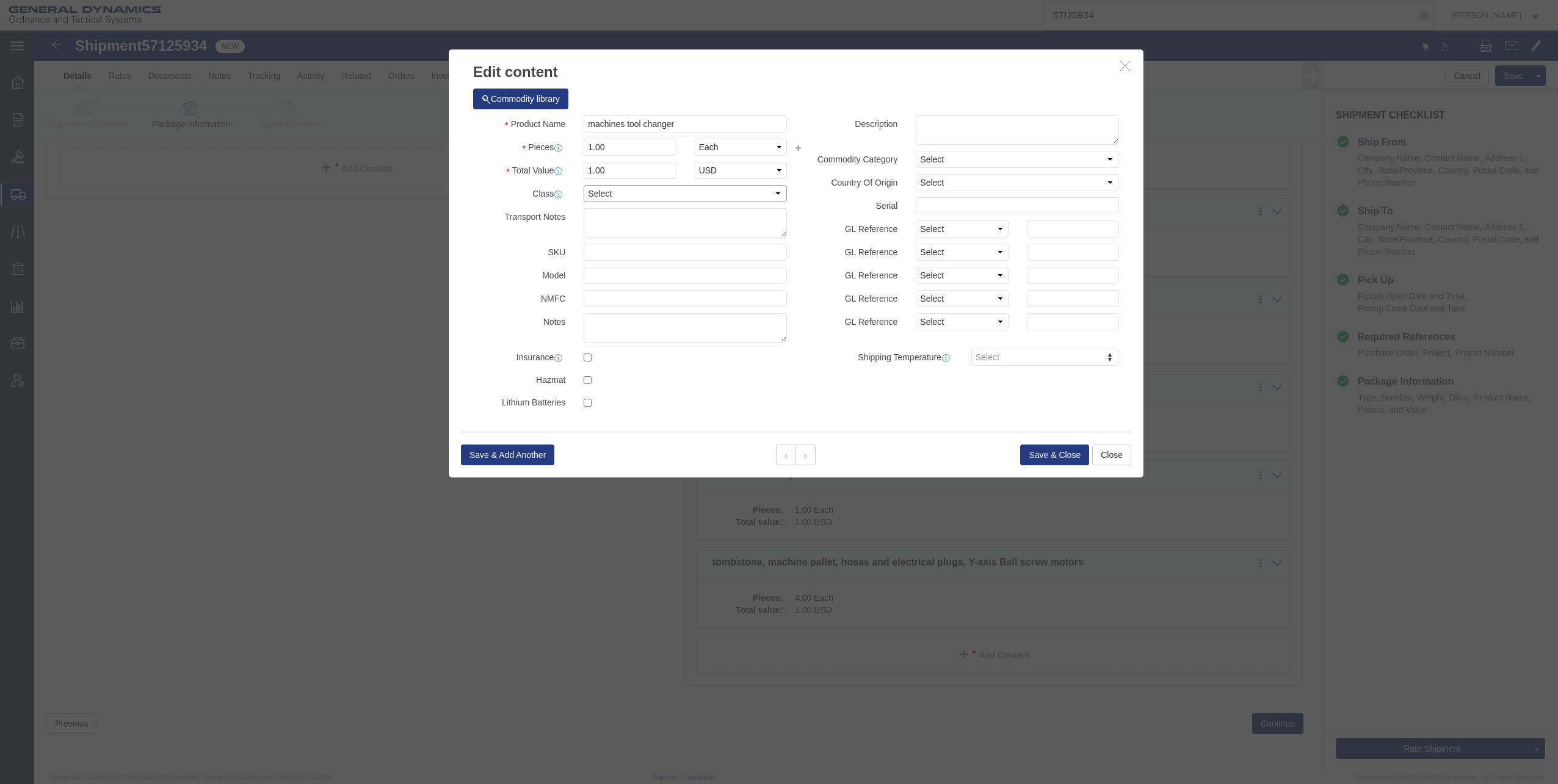
click select "Select 50 55 60 65 70 85 92.5 100 125 175 250 300 400"
select select "60"
click select "Select 50 55 60 65 70 85 92.5 100 125 175 250 300 400"
click button "Save & Close"
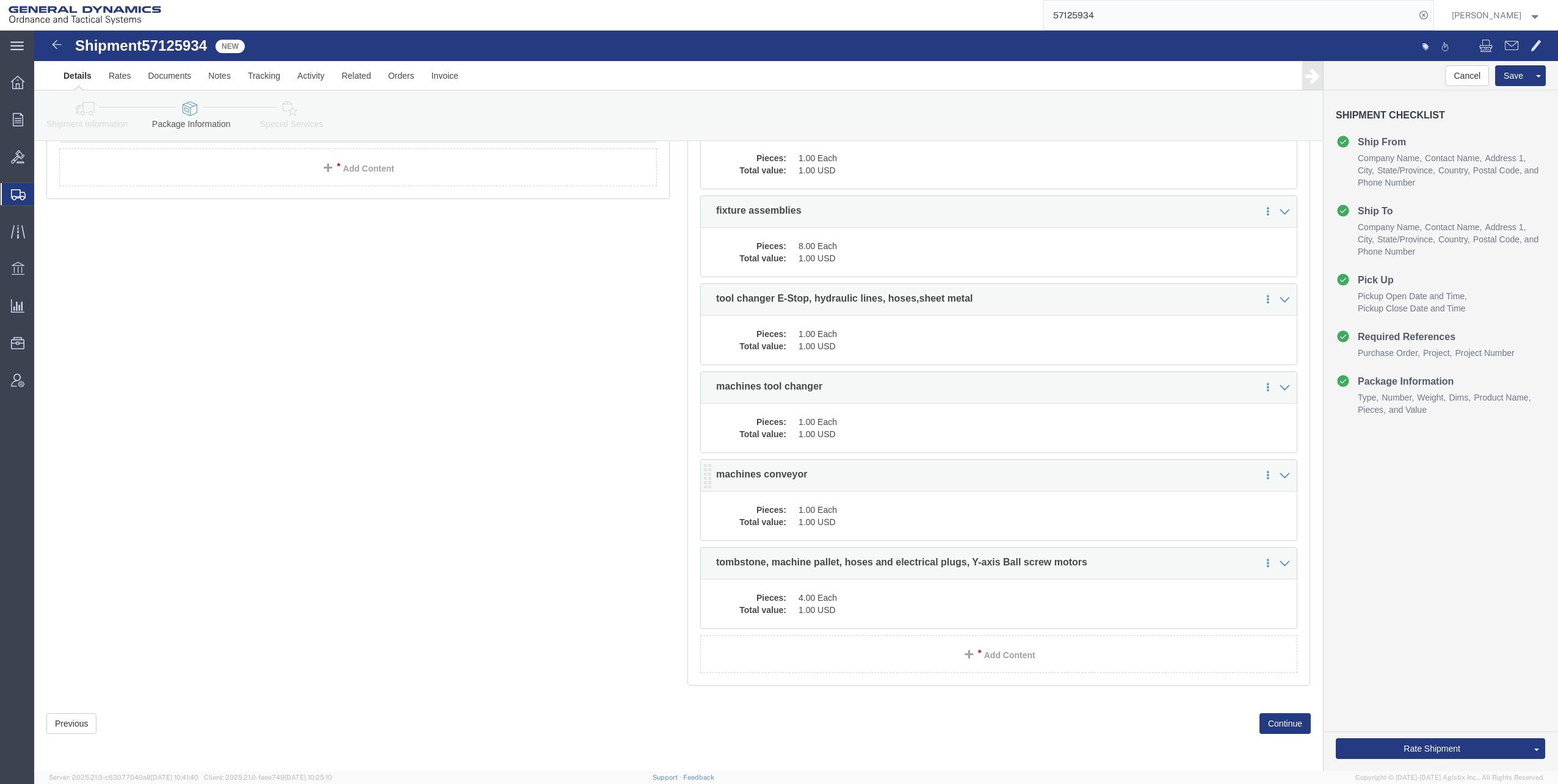
click dd "1.00 USD"
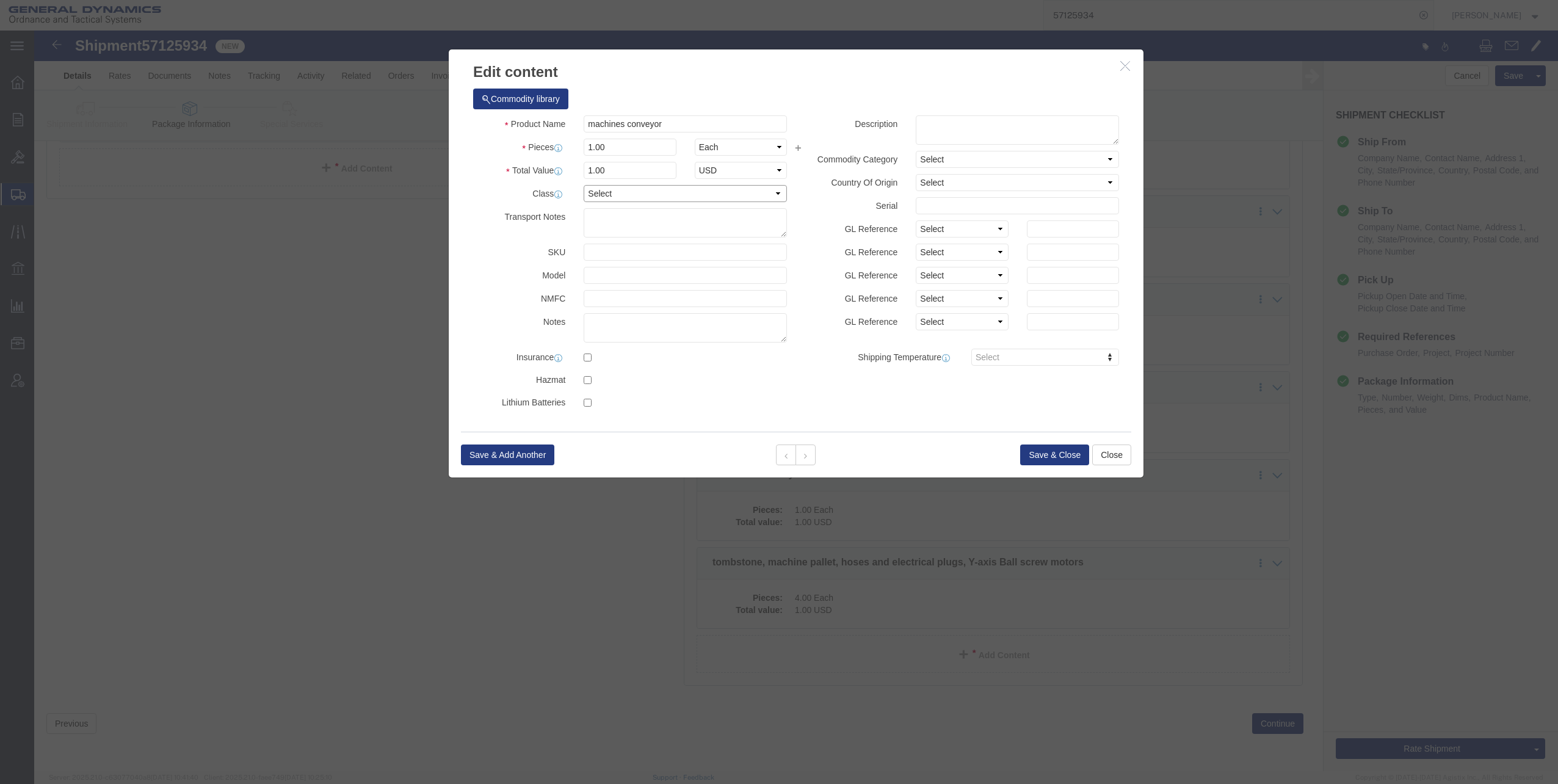
click select "Select 50 55 60 65 70 85 92.5 100 125 175 250 300 400"
select select "60"
click select "Select 50 55 60 65 70 85 92.5 100 125 175 250 300 400"
click button "Save & Close"
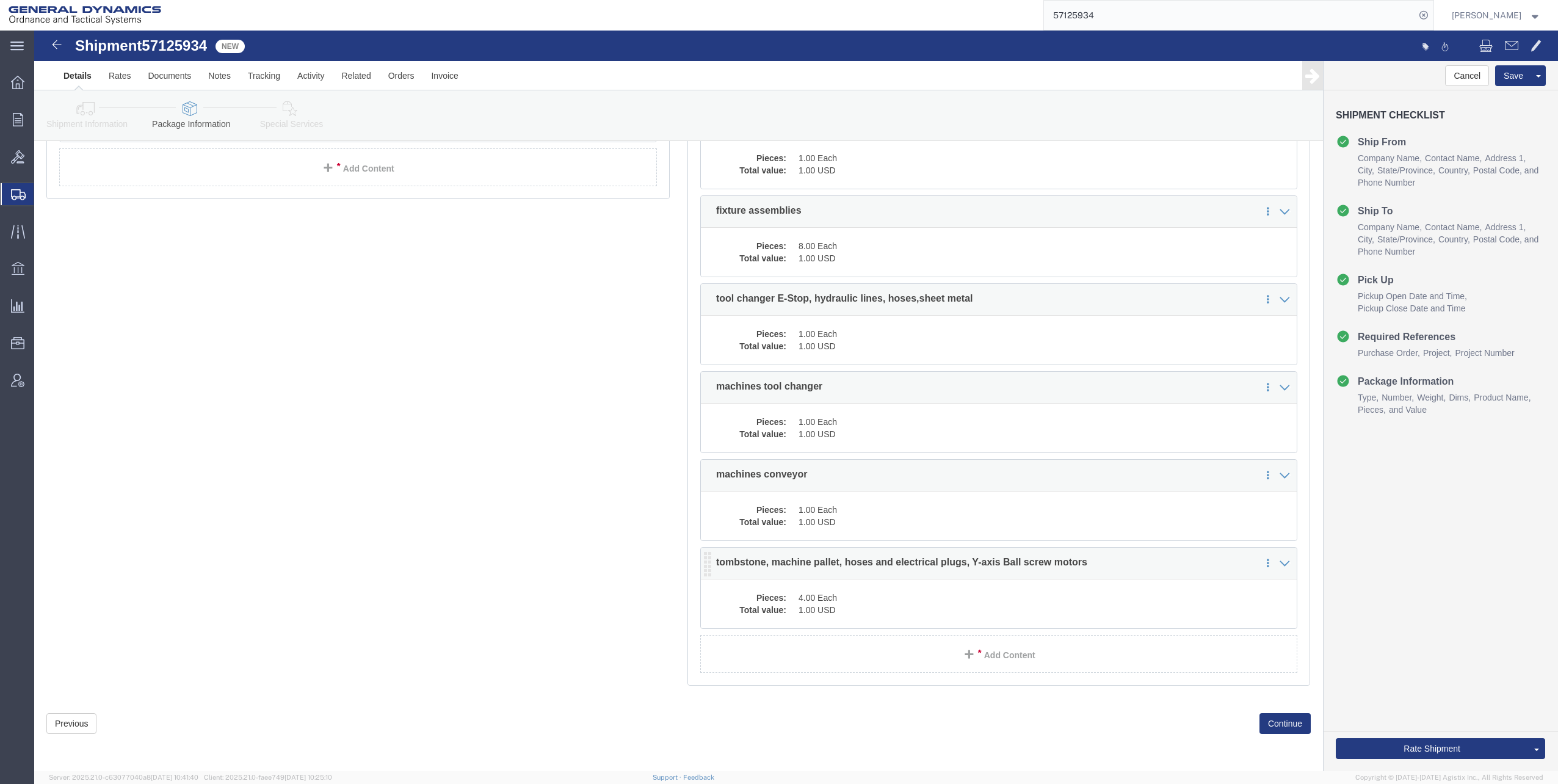
click dd "1.00 USD"
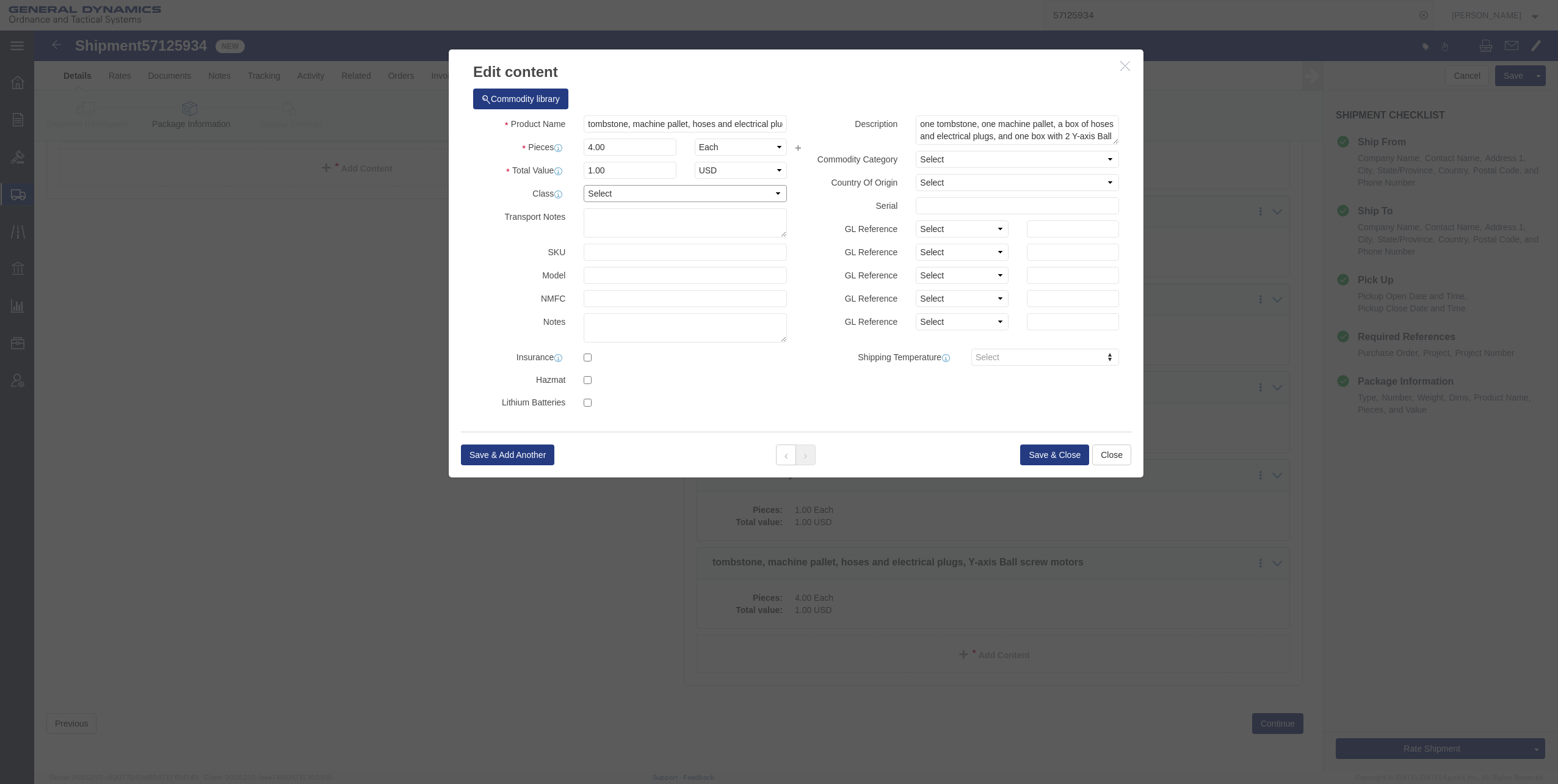
click select "Select 50 55 60 65 70 85 92.5 100 125 175 250 300 400"
select select "60"
click select "Select 50 55 60 65 70 85 92.5 100 125 175 250 300 400"
click button "Save & Close"
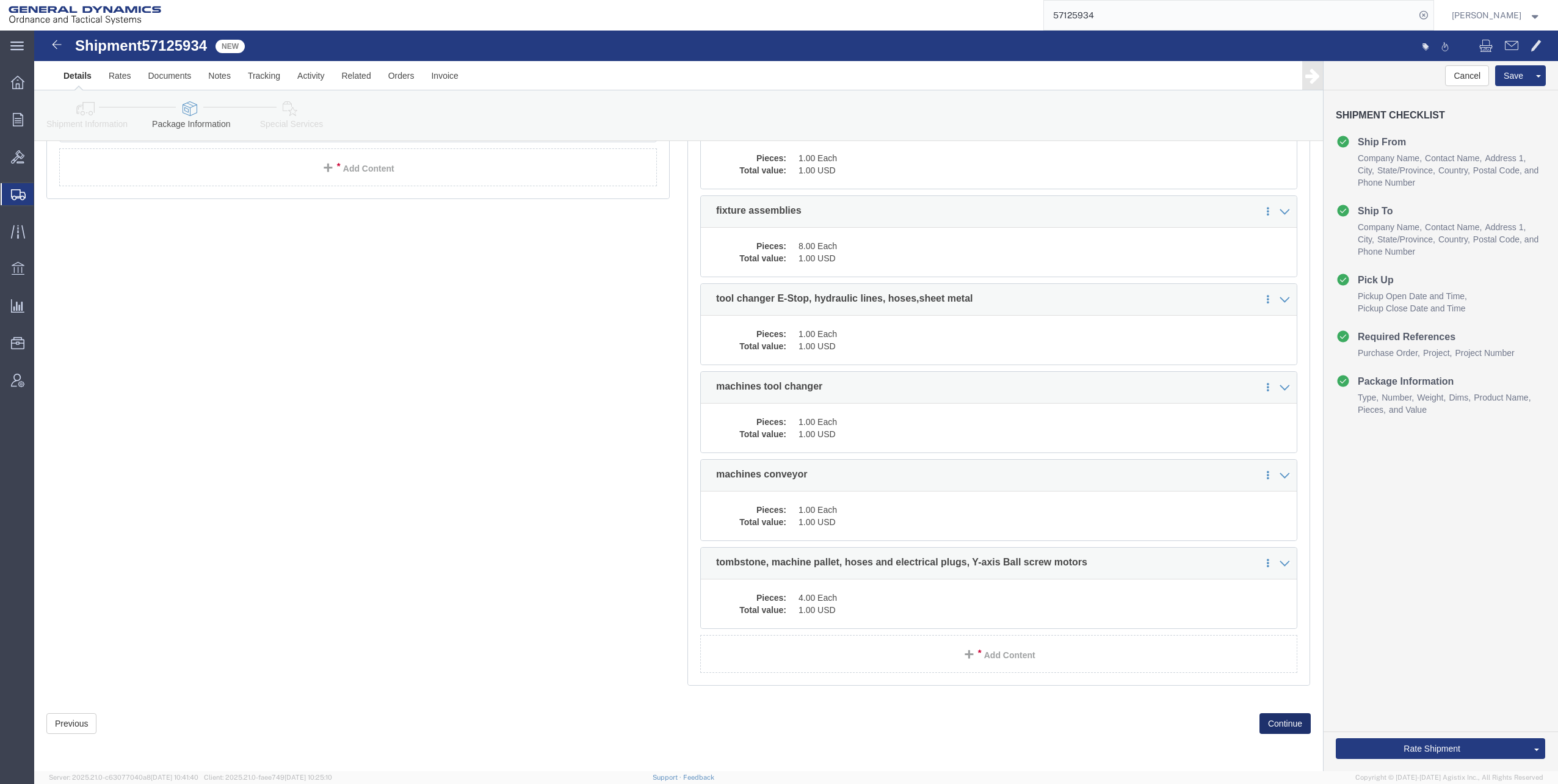
click button "Continue"
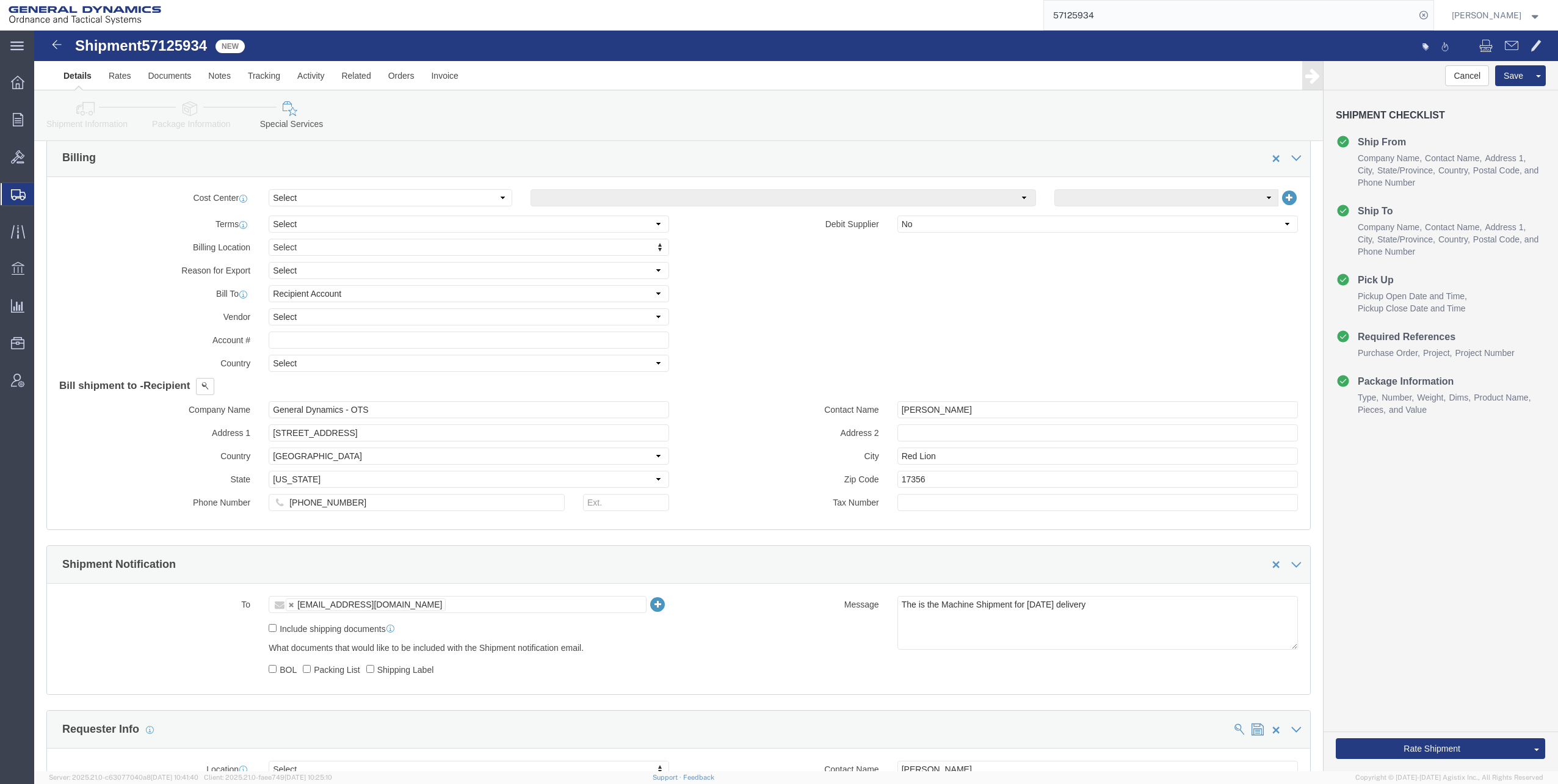
scroll to position [537, 0]
click select "Select Recipient Account Sender/Shipper Third Party Account"
select select "THRD"
click select "Select Recipient Account Sender/Shipper Third Party Account"
select select
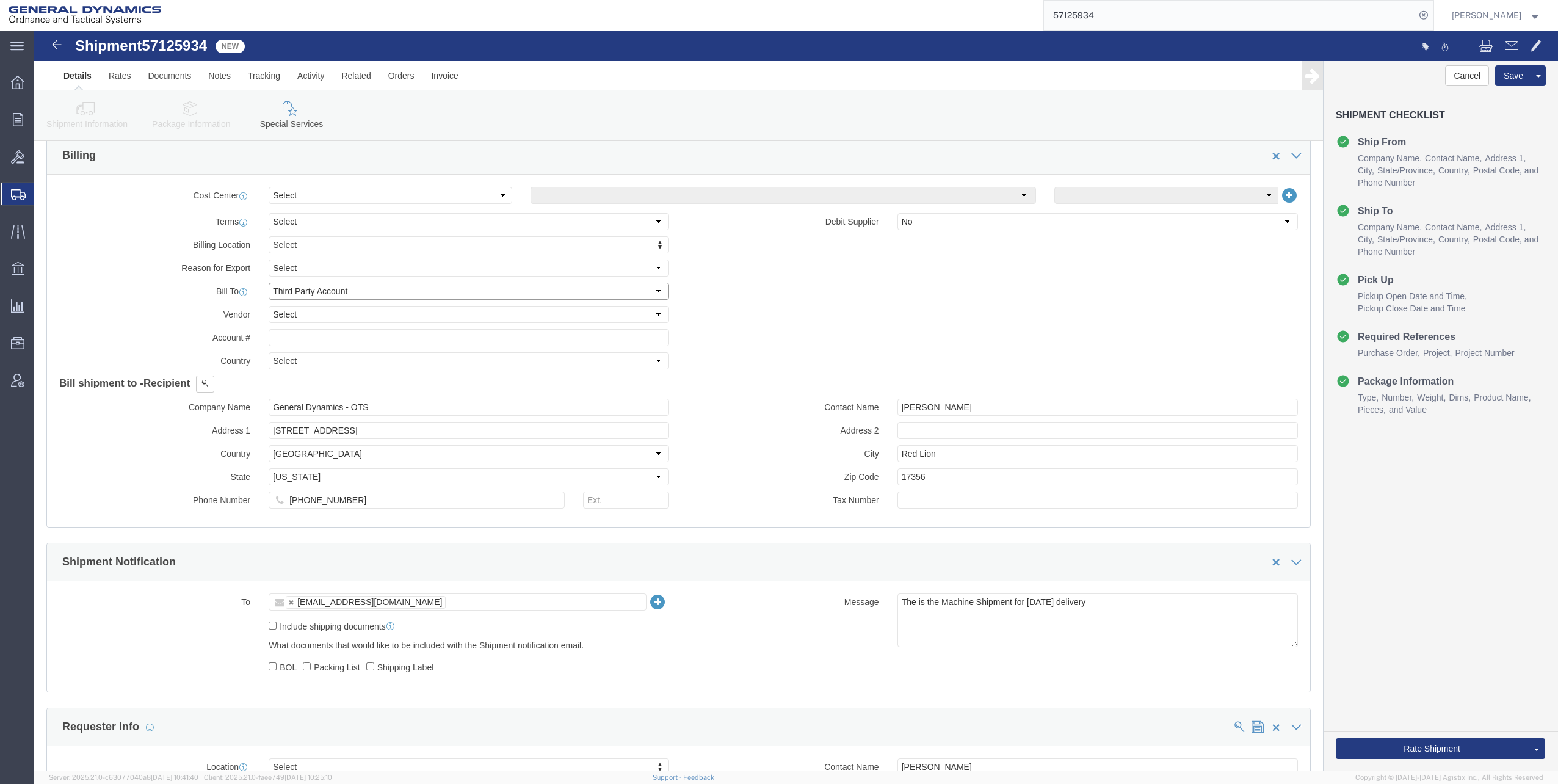
select select
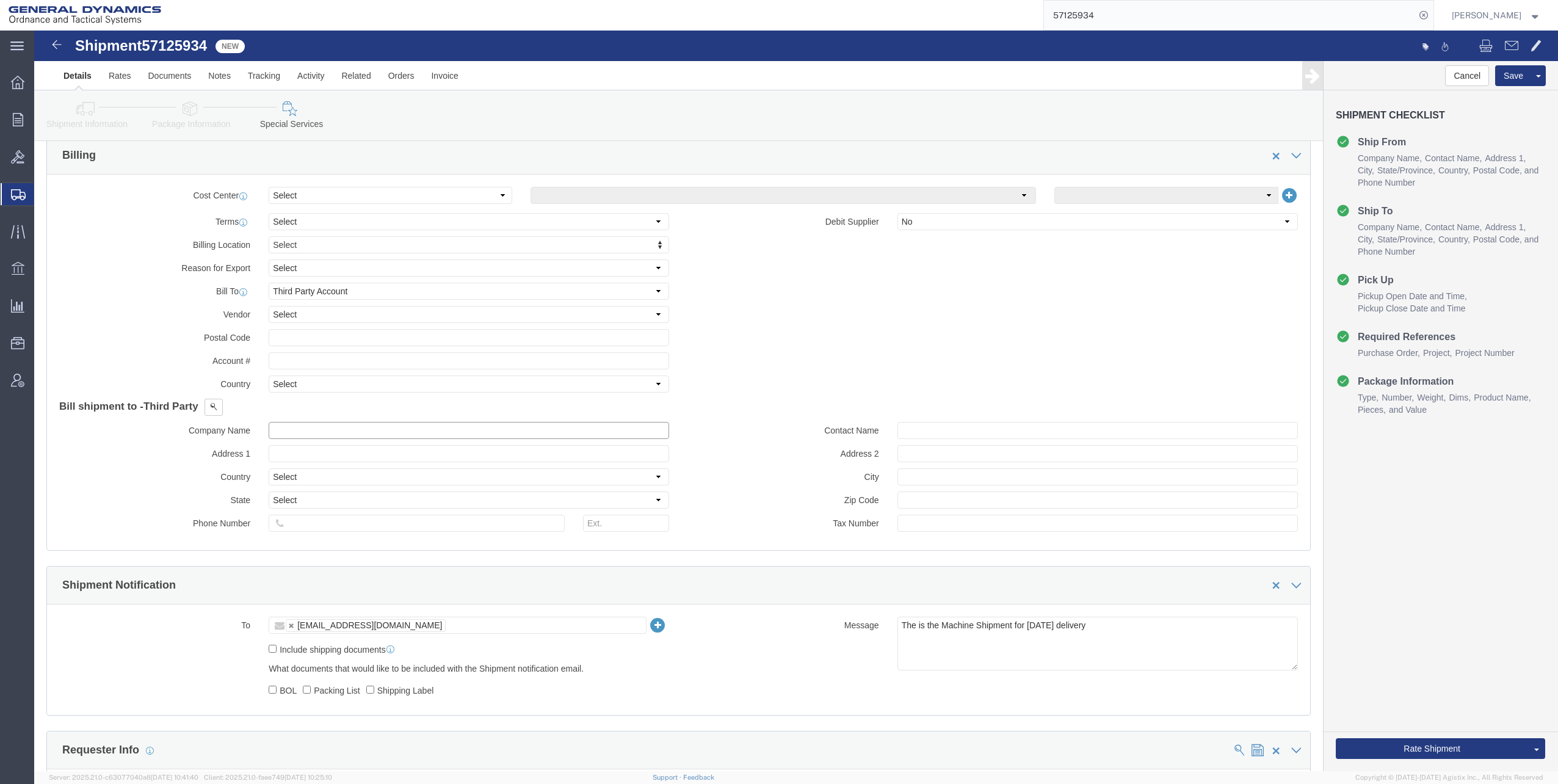
click input "text"
click p "- GEDOTS %DATA 2 LOGISTICS - (GEDOTS %DATA 2 LOGISTICS) [GEOGRAPHIC_DATA][PERSO…"
type input "GEDOTS %DATA 2 LOGISTICS"
type input "PO BOX 61050"
select select "US"
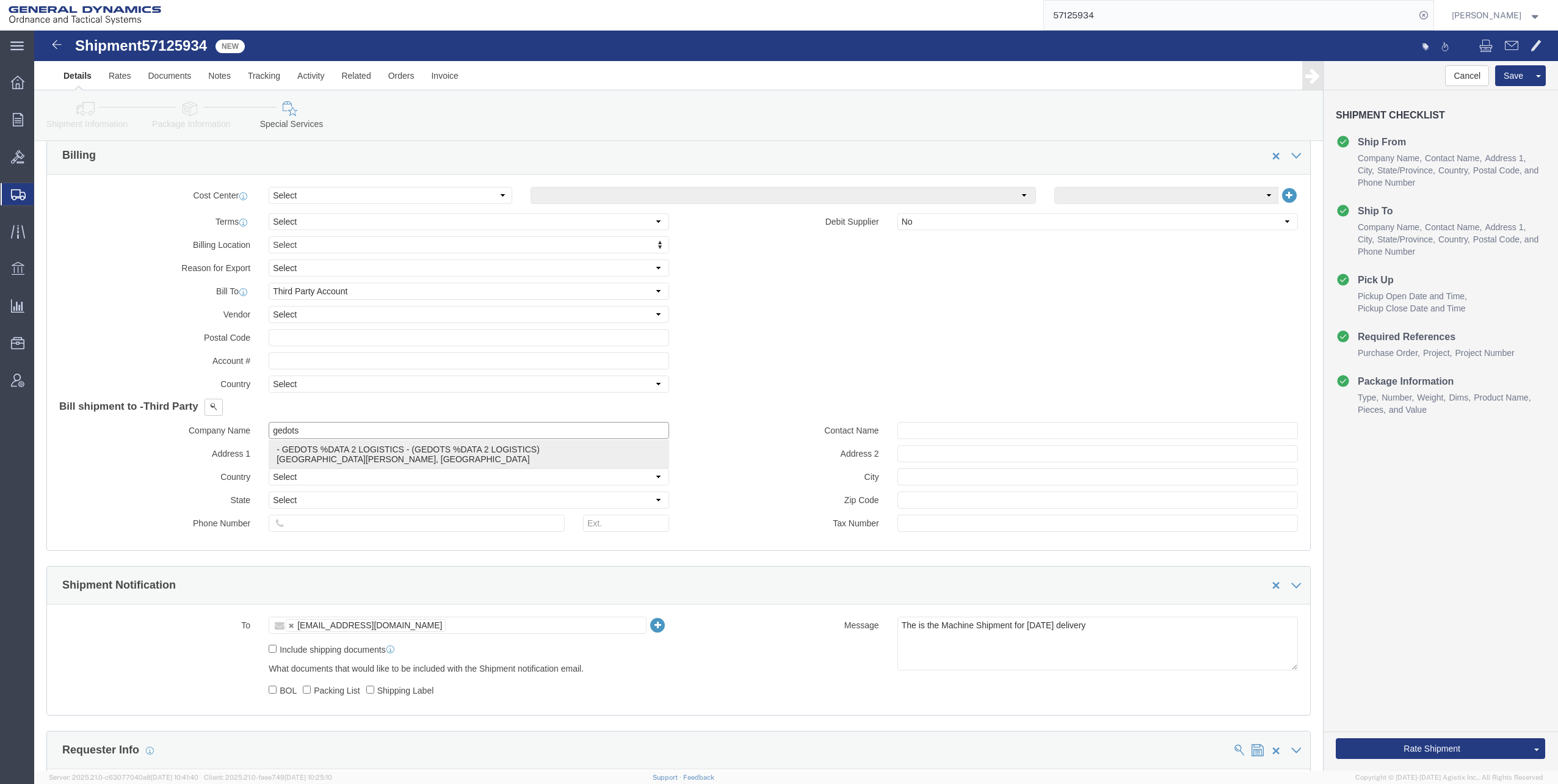
type input "GEDOTS %DATA 2 LOGISTICS"
type input "FORT [PERSON_NAME]"
type input "33906"
select select "FL"
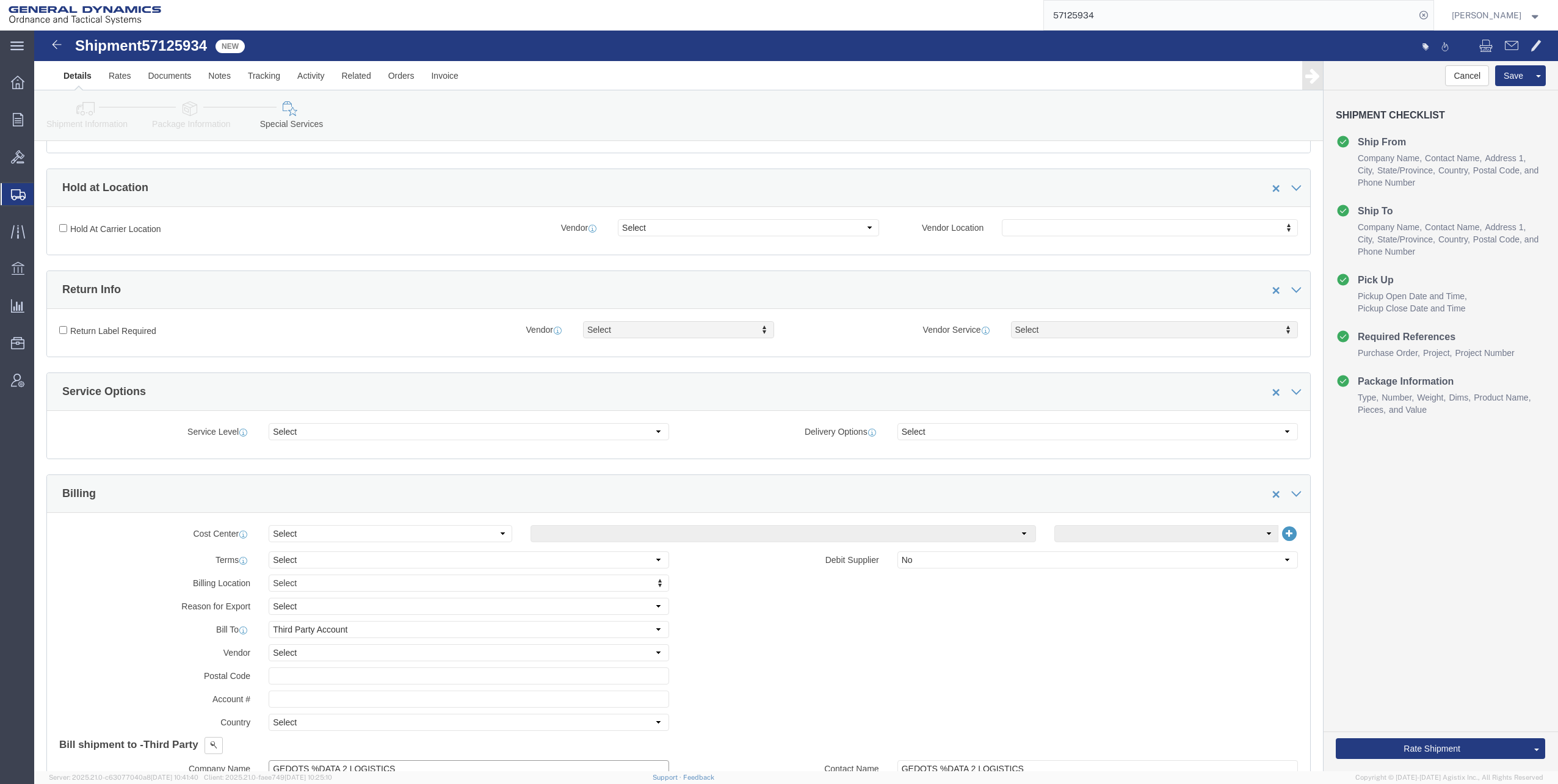
scroll to position [0, 0]
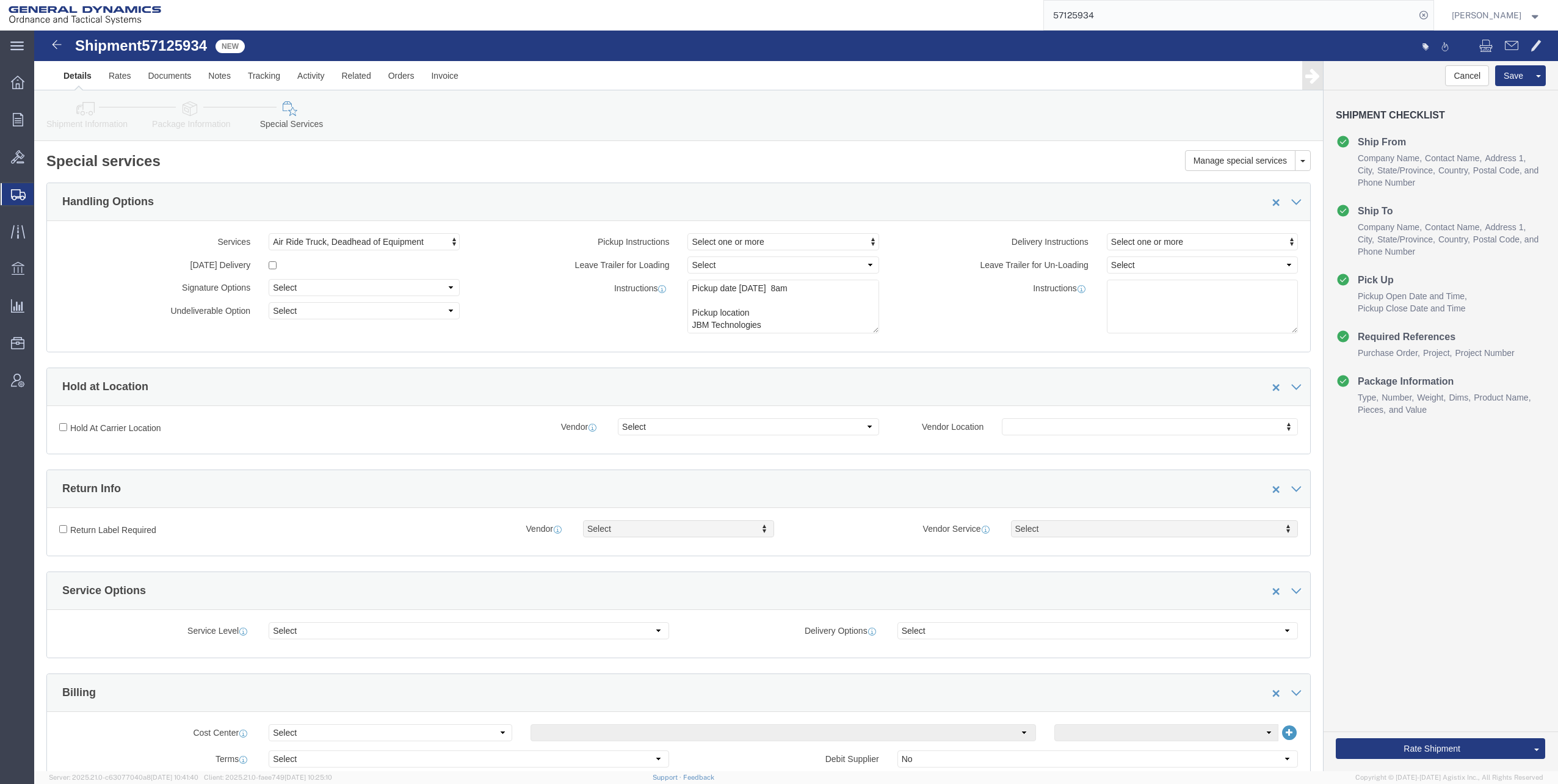
type input "GEDOTS %DATA 2 LOGISTICS"
click icon
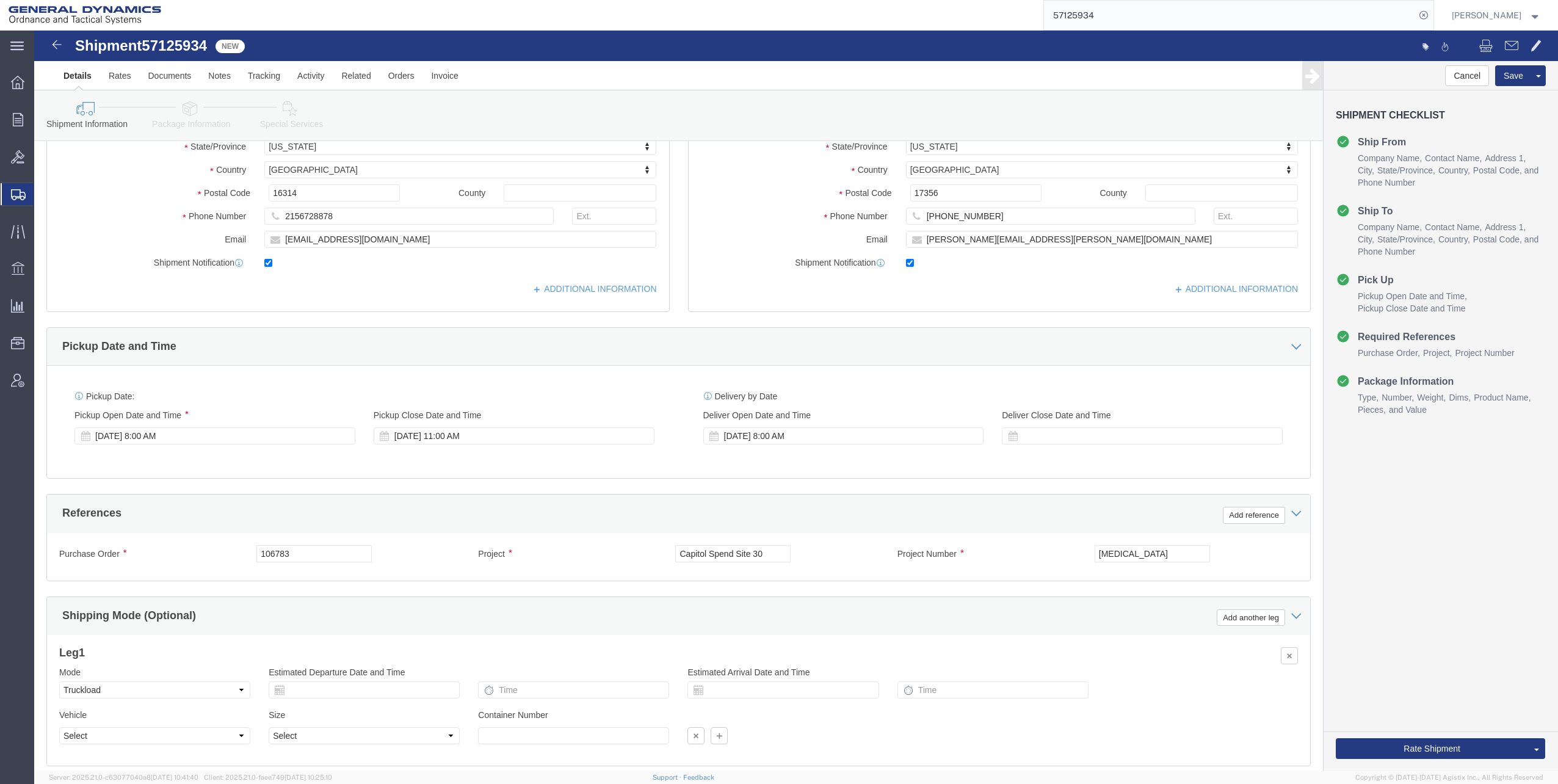
scroll to position [305, 0]
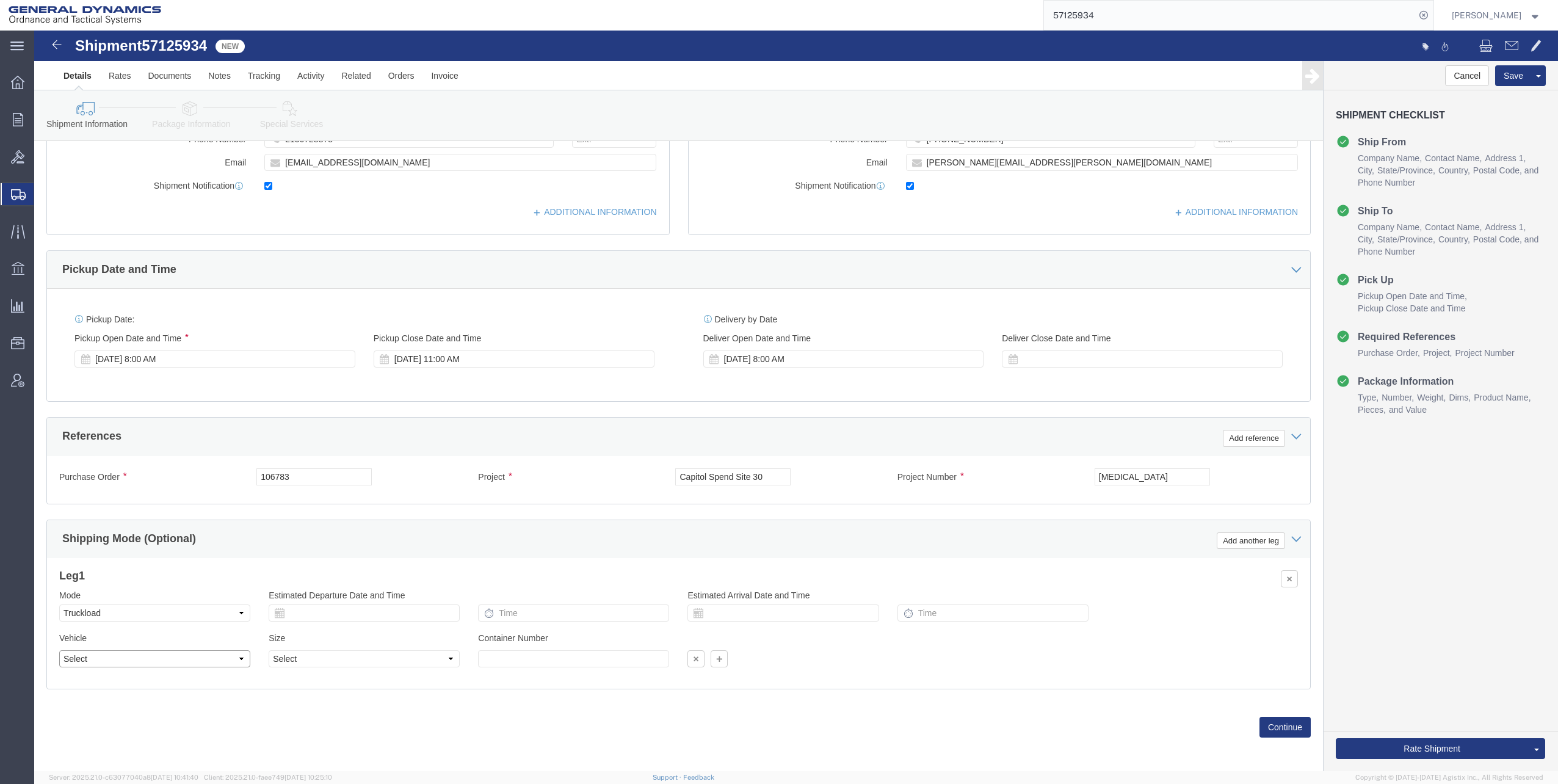
click select "Select 1-Ton (PSS) 10 Wheel 10 Yard Dump Truck 20 Yard Dump Truck Bobtail Botto…"
click div "Previous Continue"
click icon
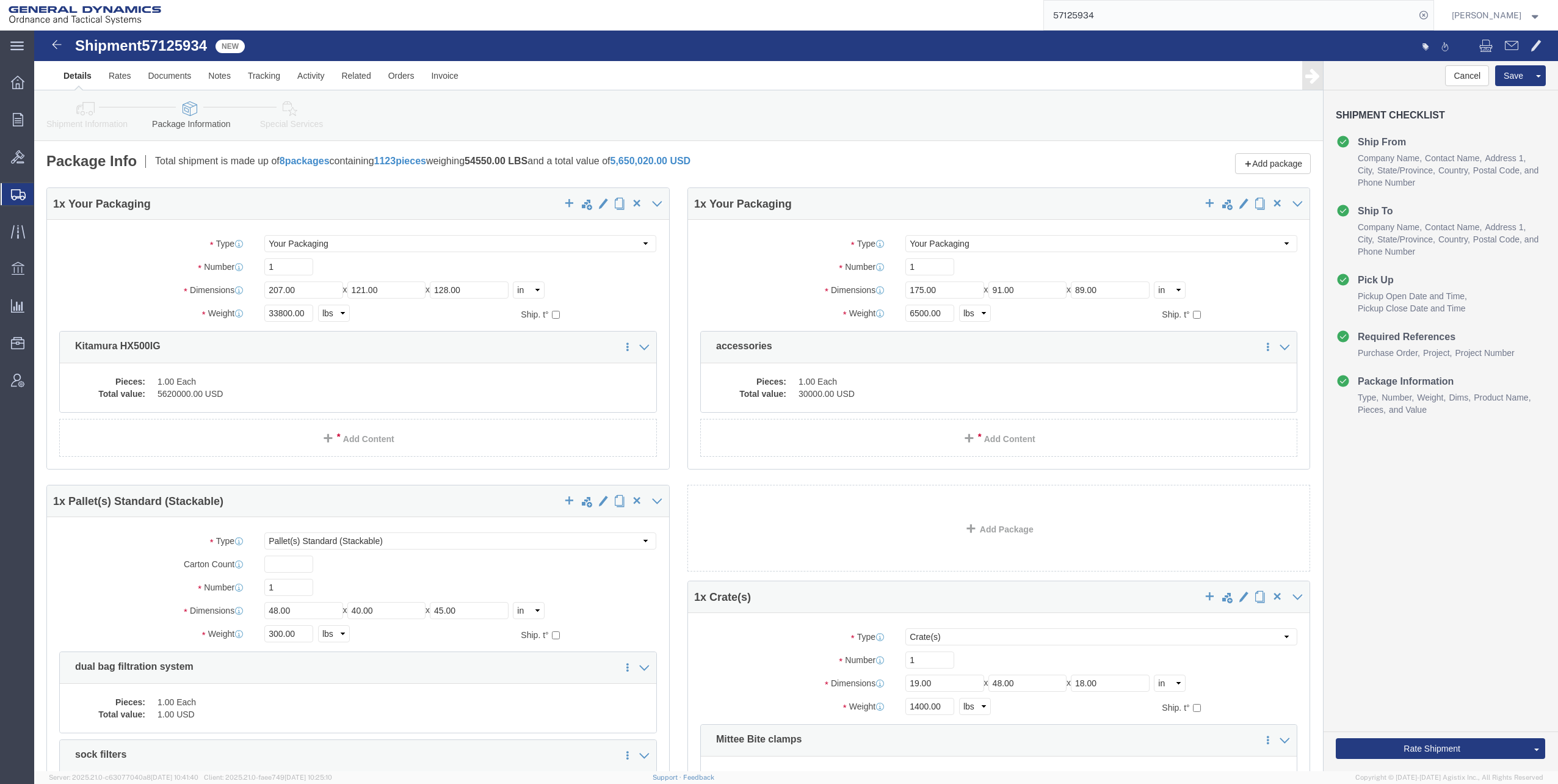
click icon
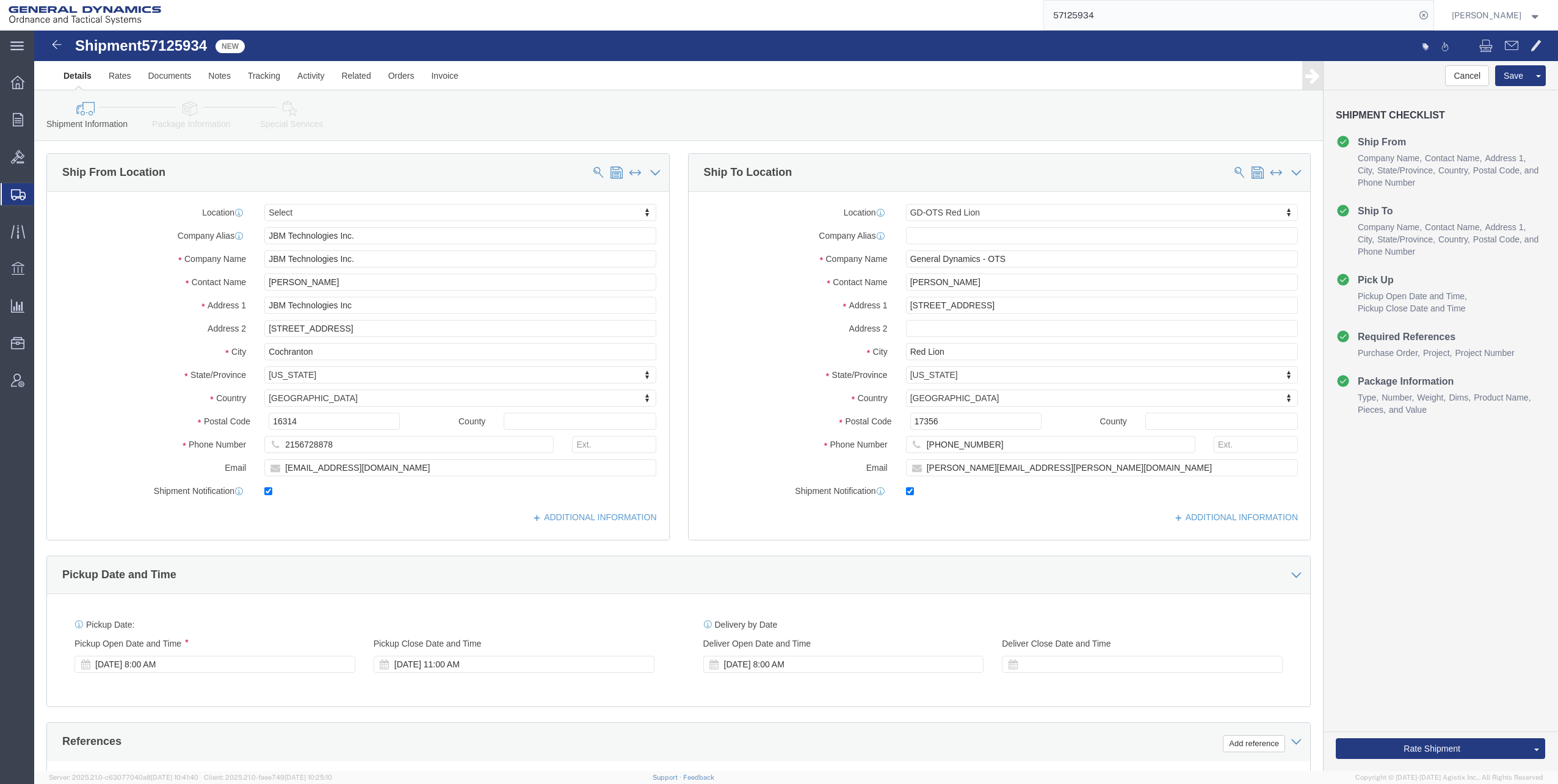
click div "Cancel Save Assign To Clone Shipment Save As Template Shipment Checklist Ship F…"
click button "Rate Shipment"
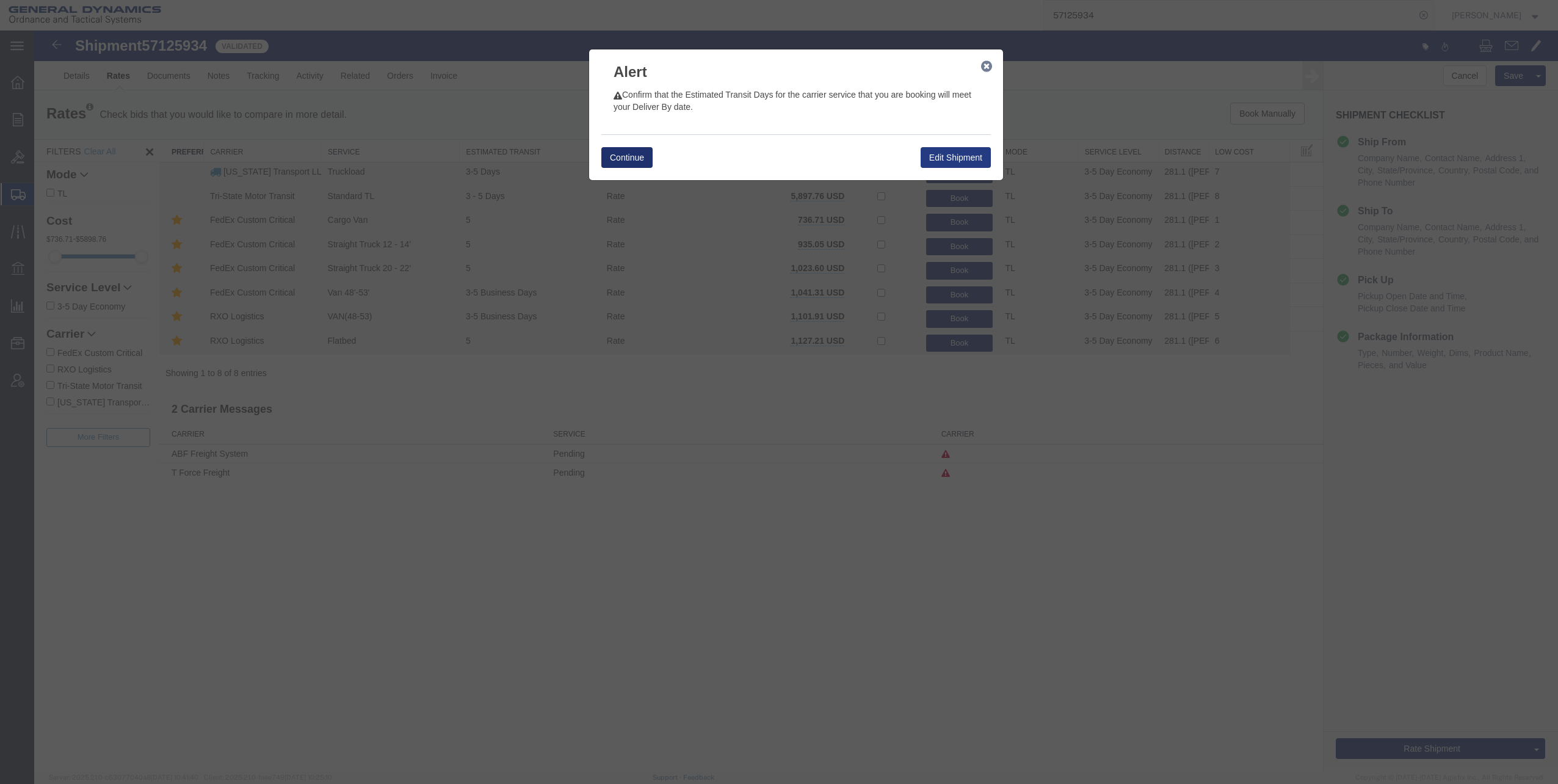
click at [629, 154] on button "Continue" at bounding box center [627, 157] width 51 height 20
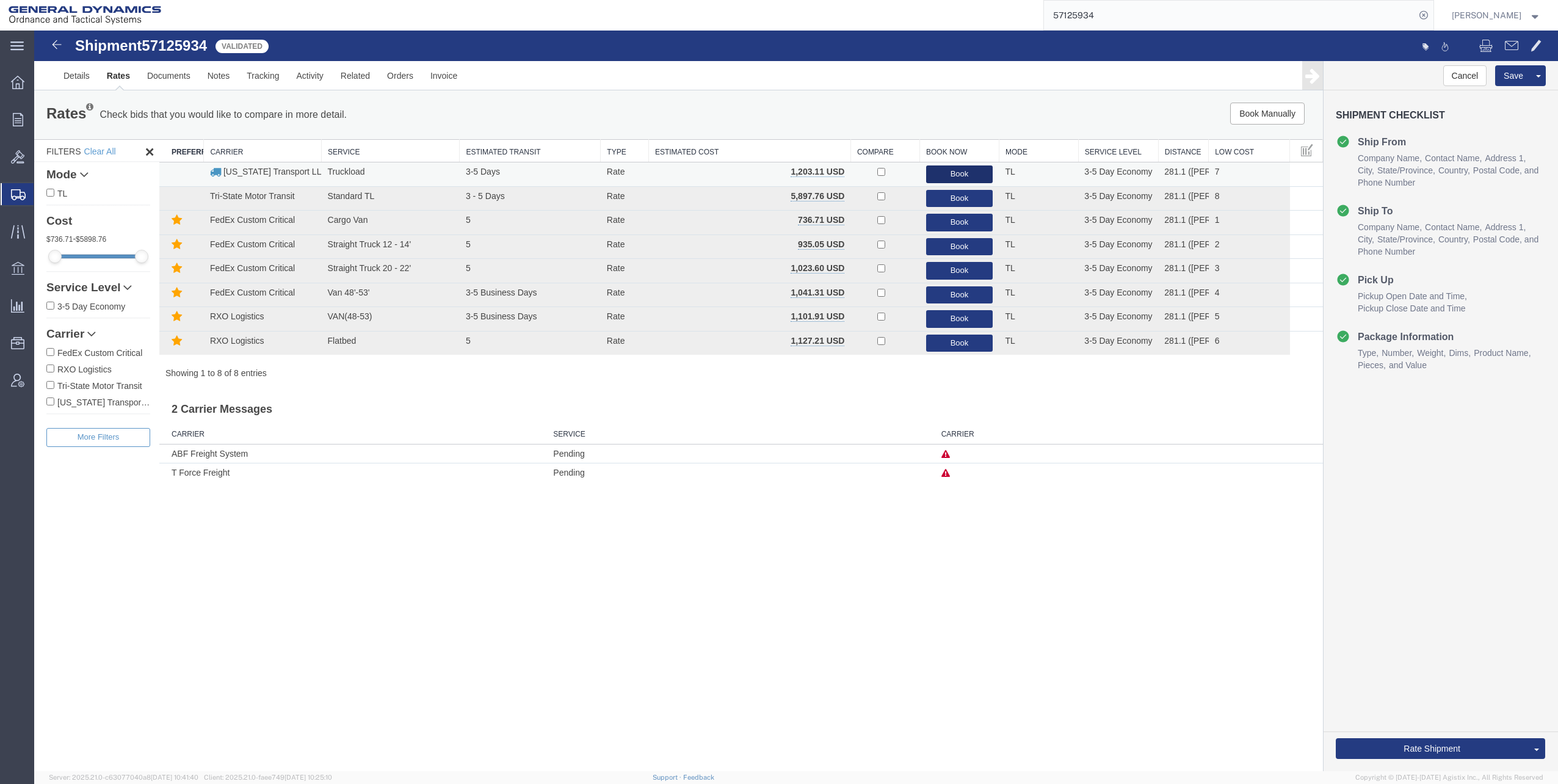
click at [959, 174] on button "Book" at bounding box center [960, 175] width 68 height 18
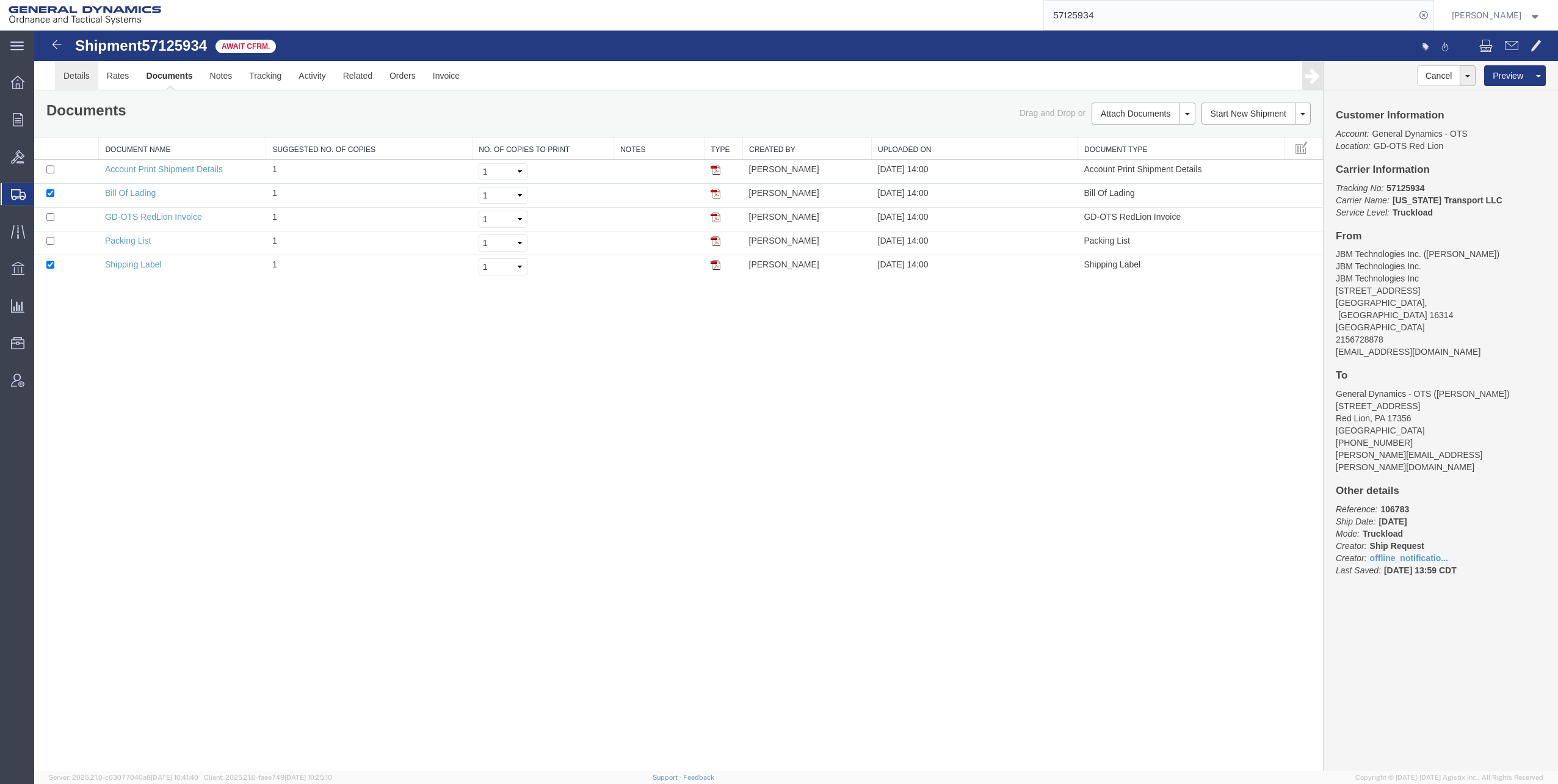
click at [82, 76] on link "Details" at bounding box center [77, 76] width 44 height 29
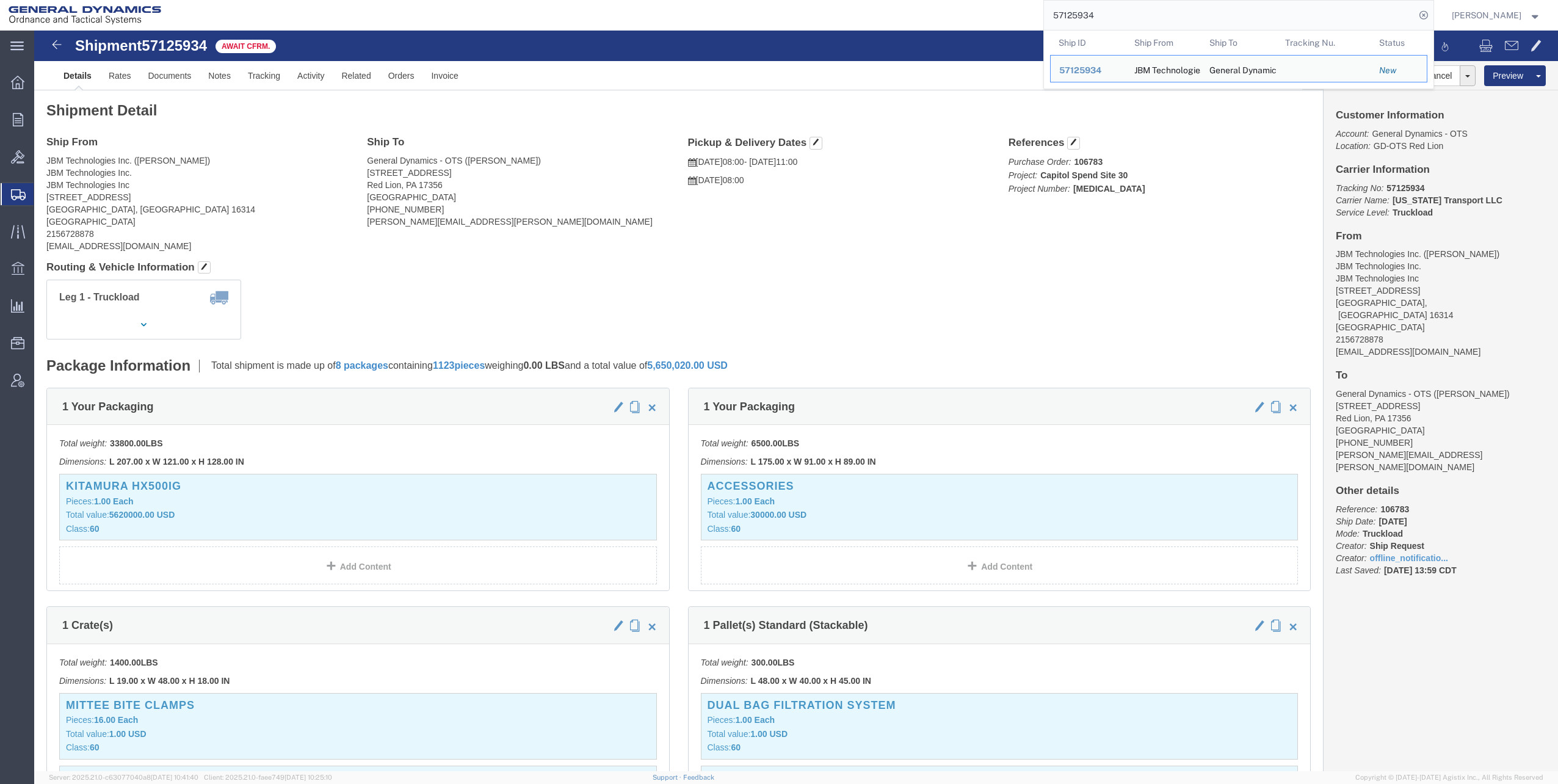
drag, startPoint x: 1056, startPoint y: 16, endPoint x: 1227, endPoint y: 0, distance: 171.7
click at [1252, 0] on html "main_menu Created with Sketch. Collapse Menu Overview Orders Order Manager Crea…" at bounding box center [779, 392] width 1558 height 784
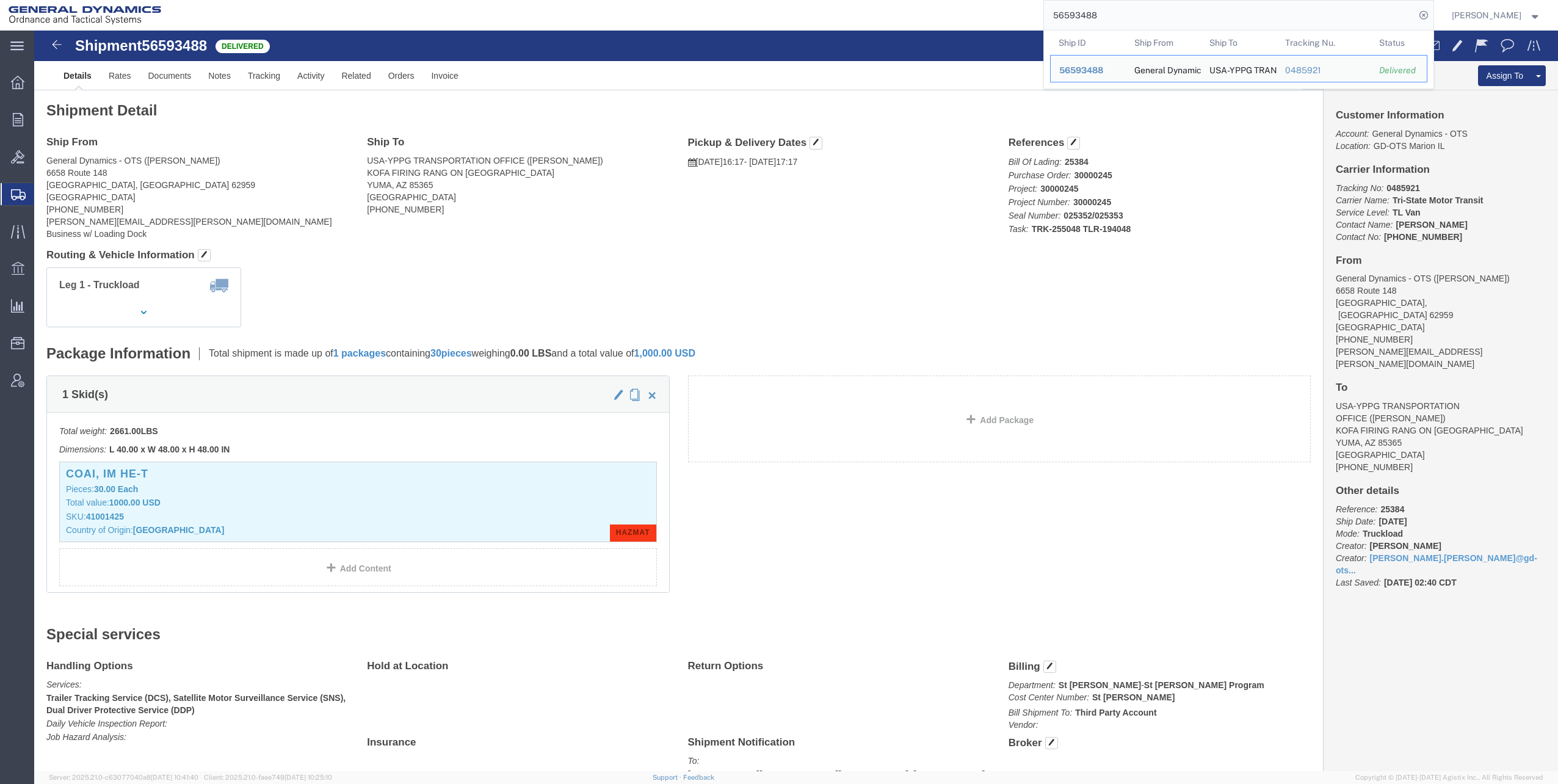
drag, startPoint x: 1060, startPoint y: 14, endPoint x: 1081, endPoint y: 20, distance: 21.8
click at [1157, 14] on input "56593488" at bounding box center [1229, 15] width 371 height 29
paste input "7125934"
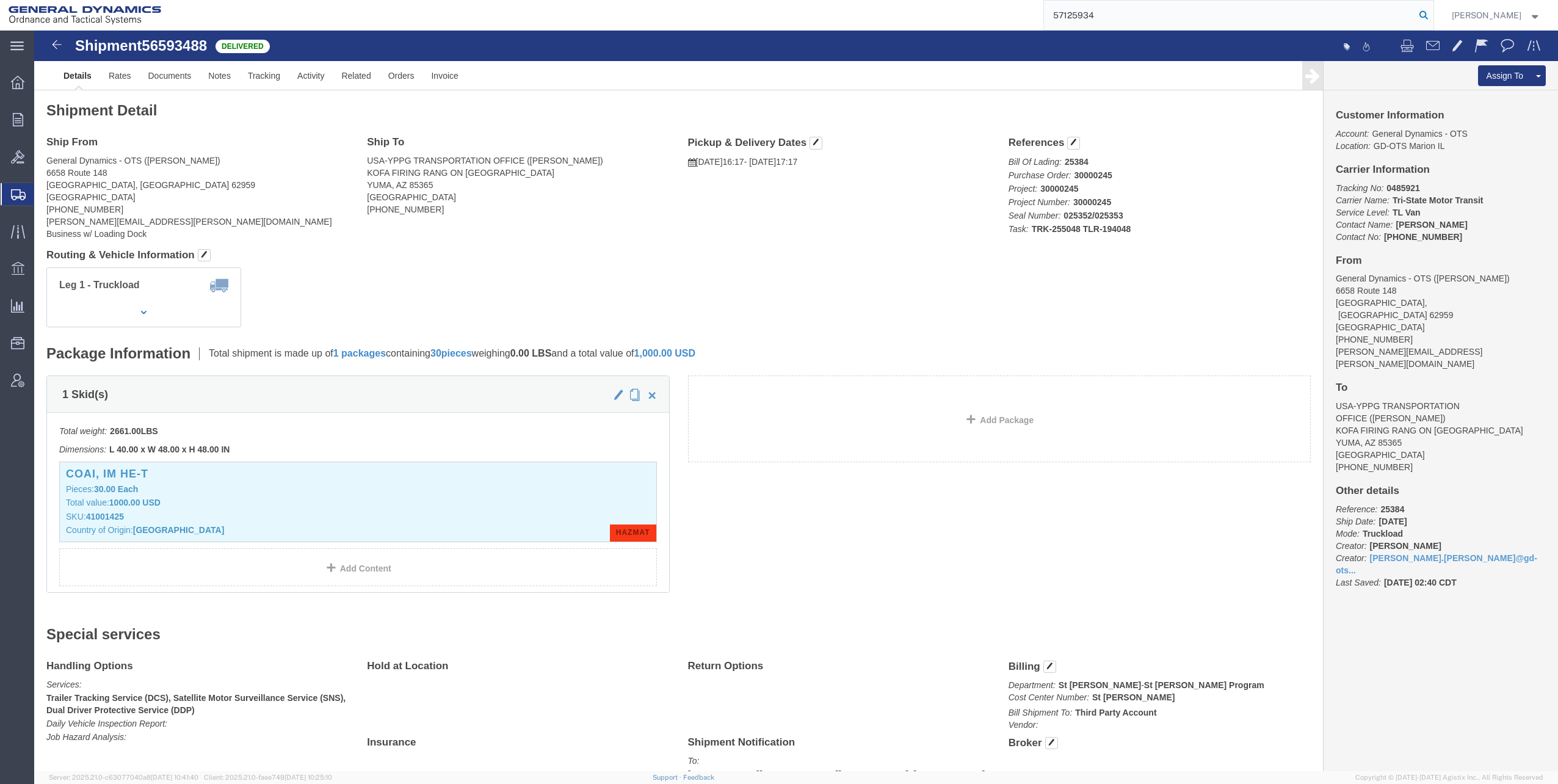
type input "57125934"
click at [1430, 12] on icon at bounding box center [1424, 15] width 17 height 17
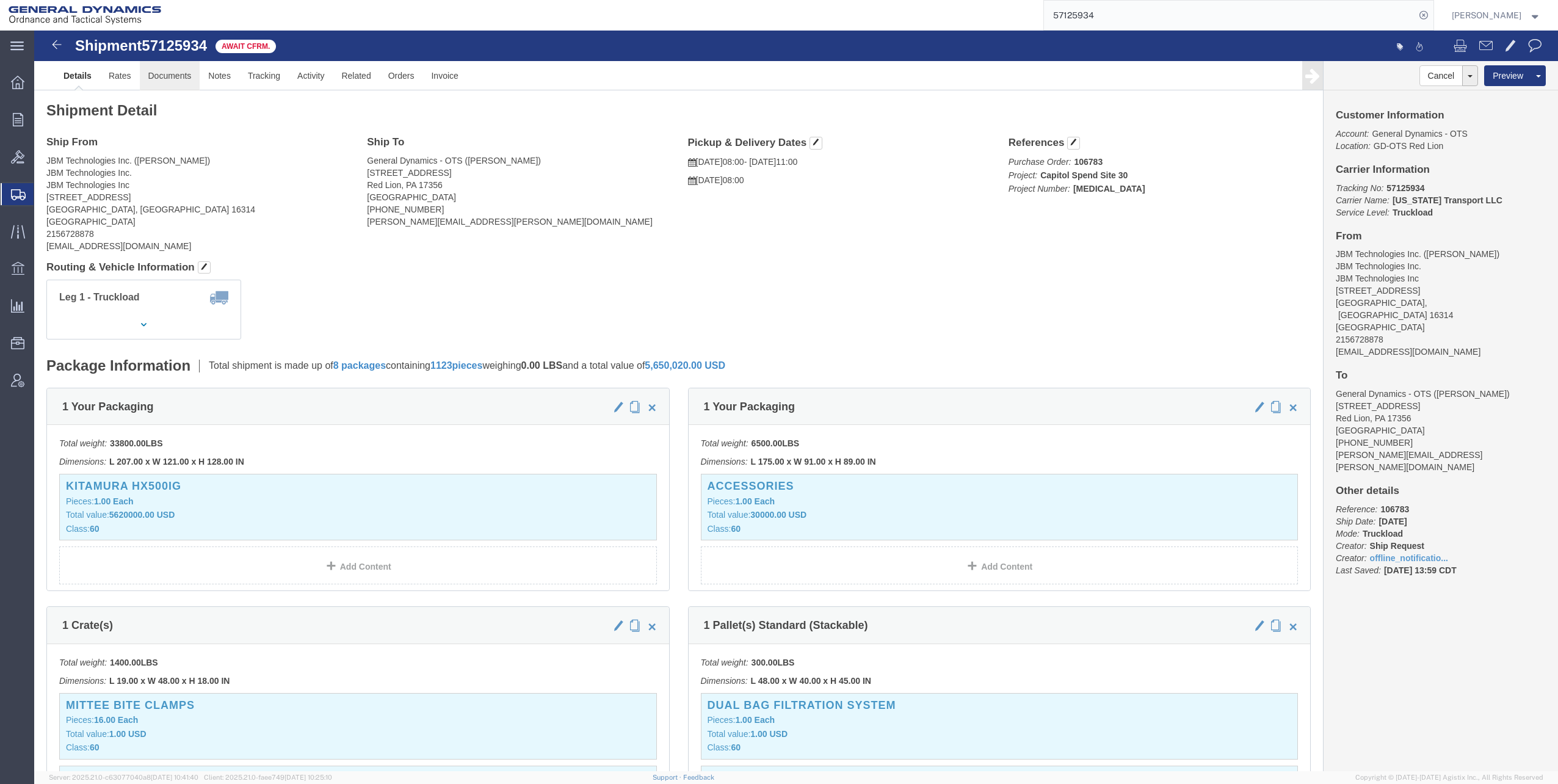
click link "Documents"
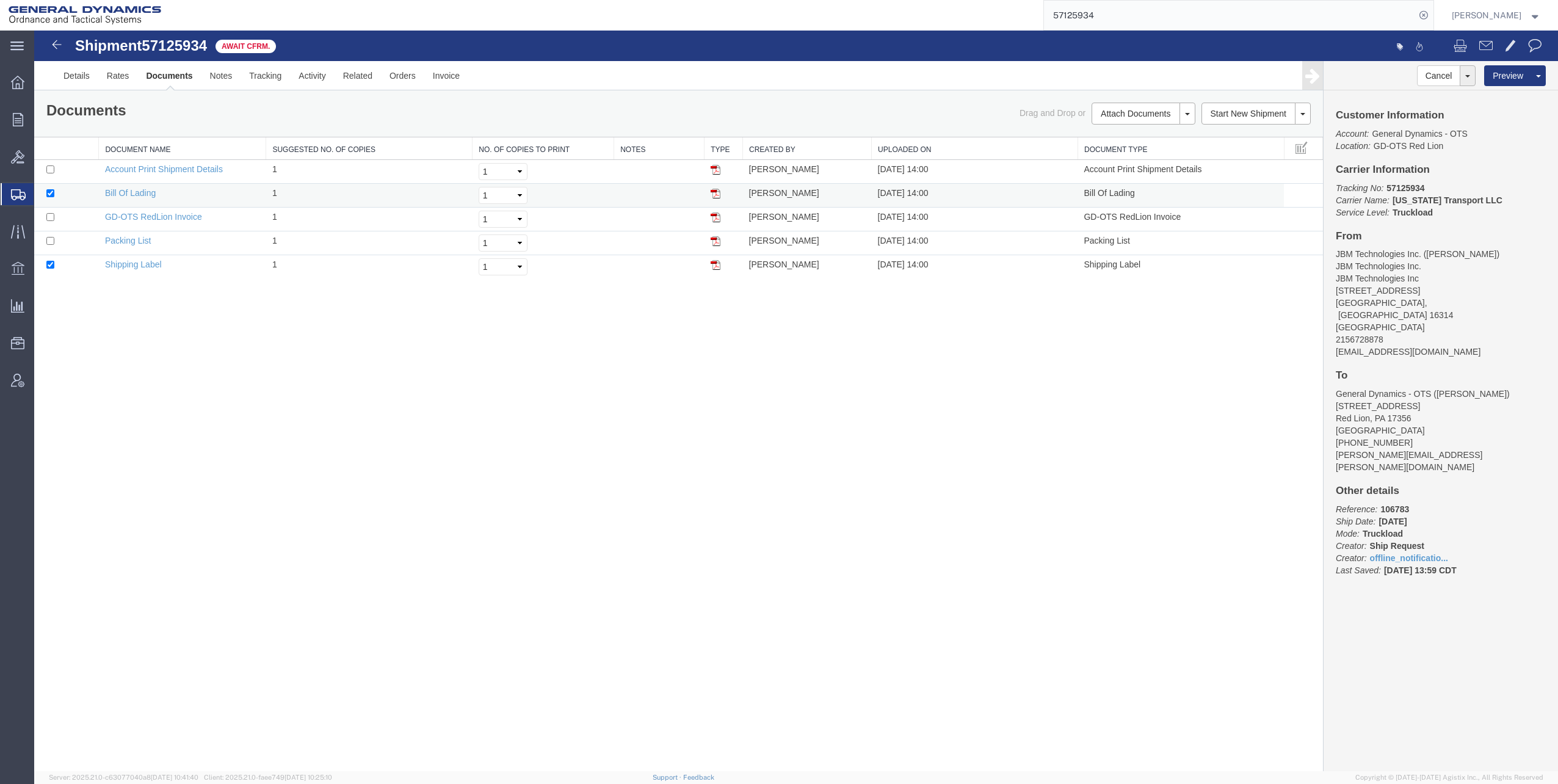
click at [718, 196] on img at bounding box center [715, 194] width 10 height 10
